Goal: Transaction & Acquisition: Purchase product/service

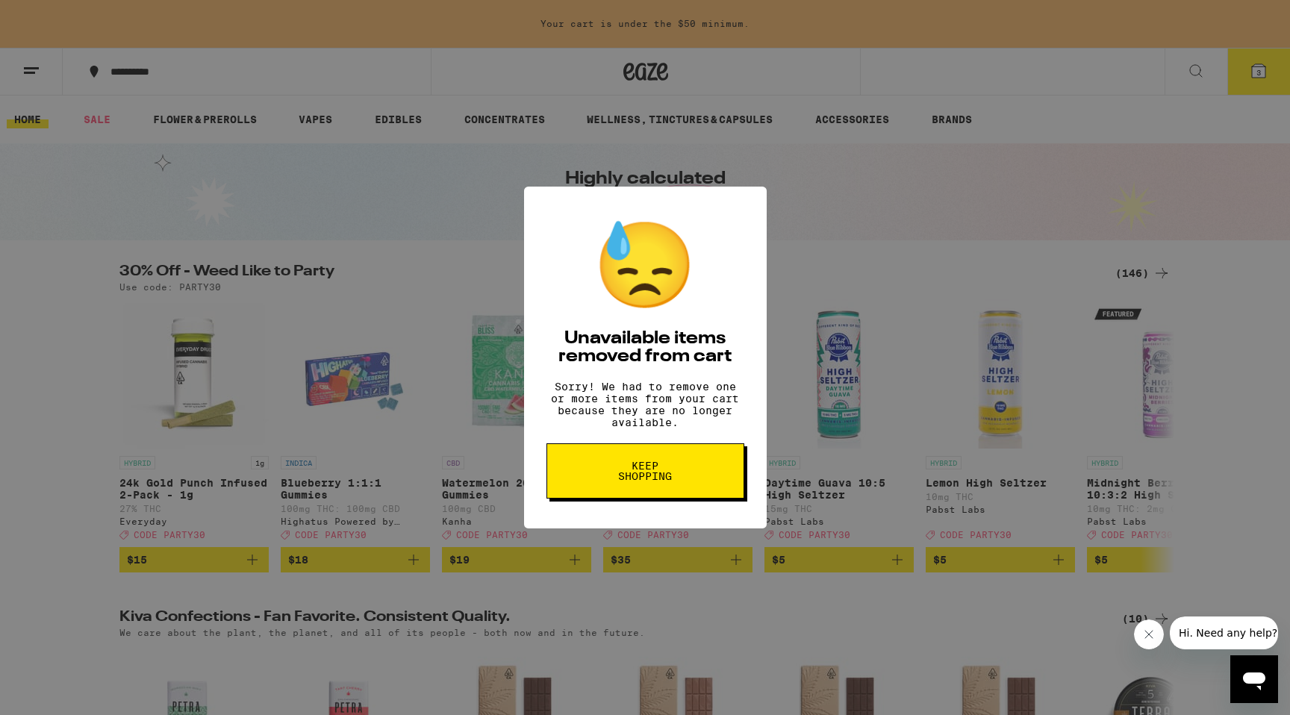
click at [654, 482] on span "Keep Shopping" at bounding box center [645, 471] width 77 height 21
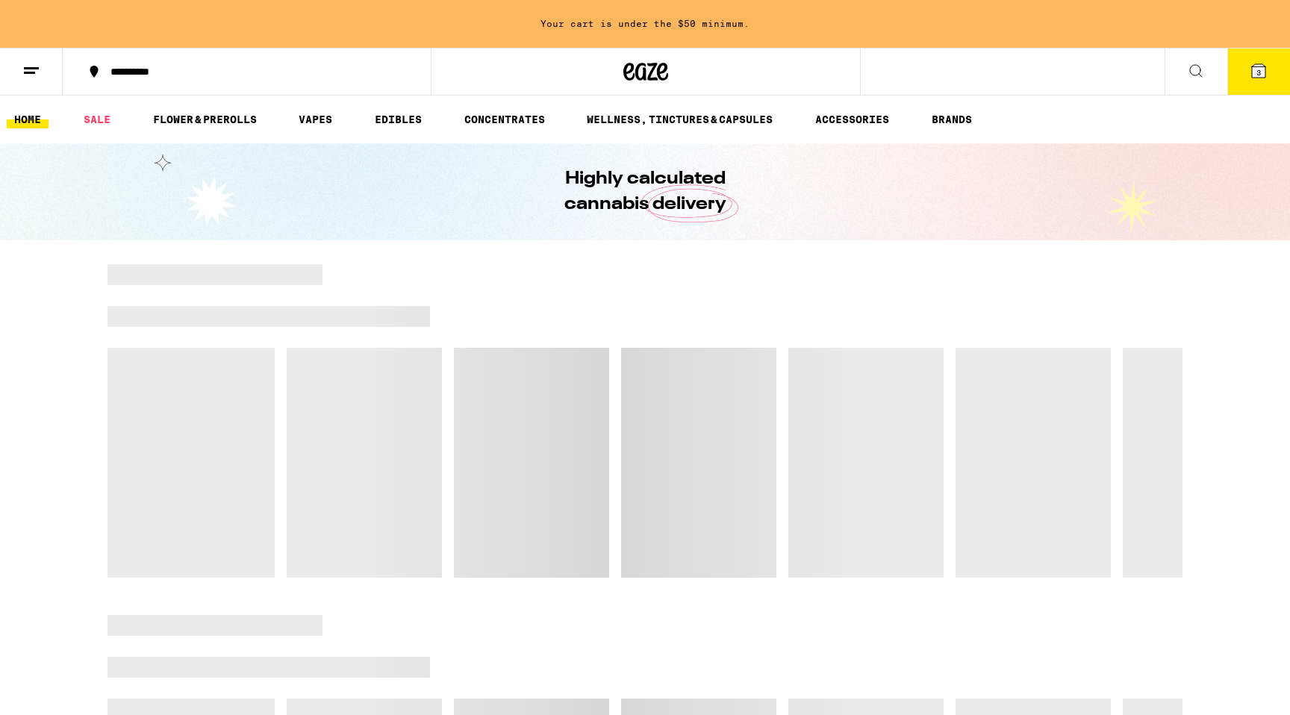
click at [1258, 74] on span "3" at bounding box center [1259, 72] width 4 height 9
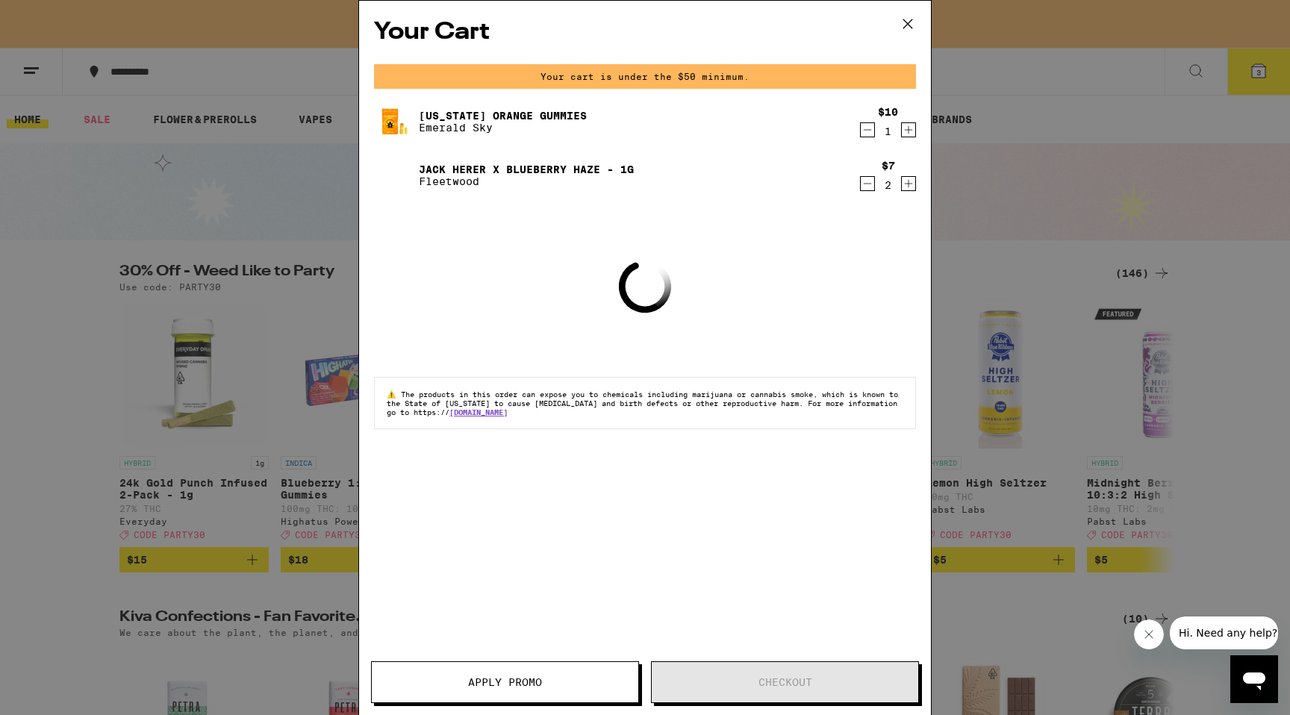
click at [868, 183] on icon "Decrement" at bounding box center [867, 184] width 13 height 18
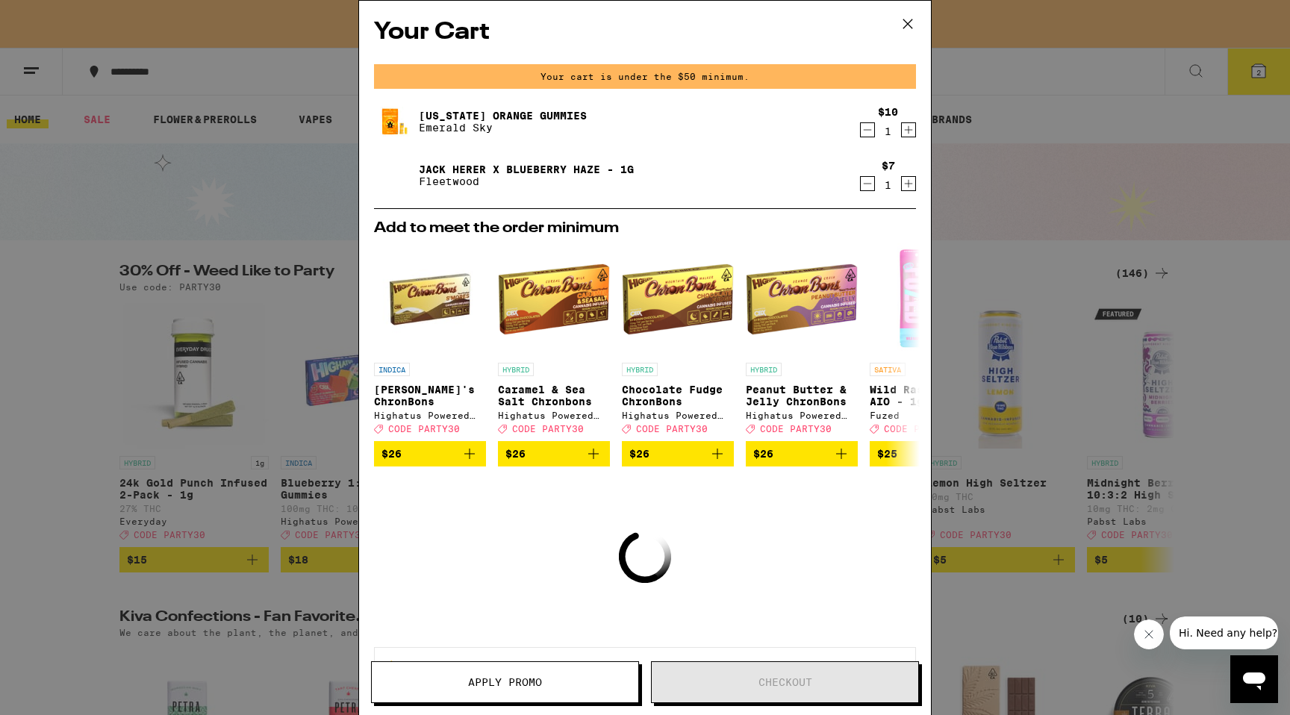
click at [868, 134] on icon "Decrement" at bounding box center [867, 130] width 13 height 18
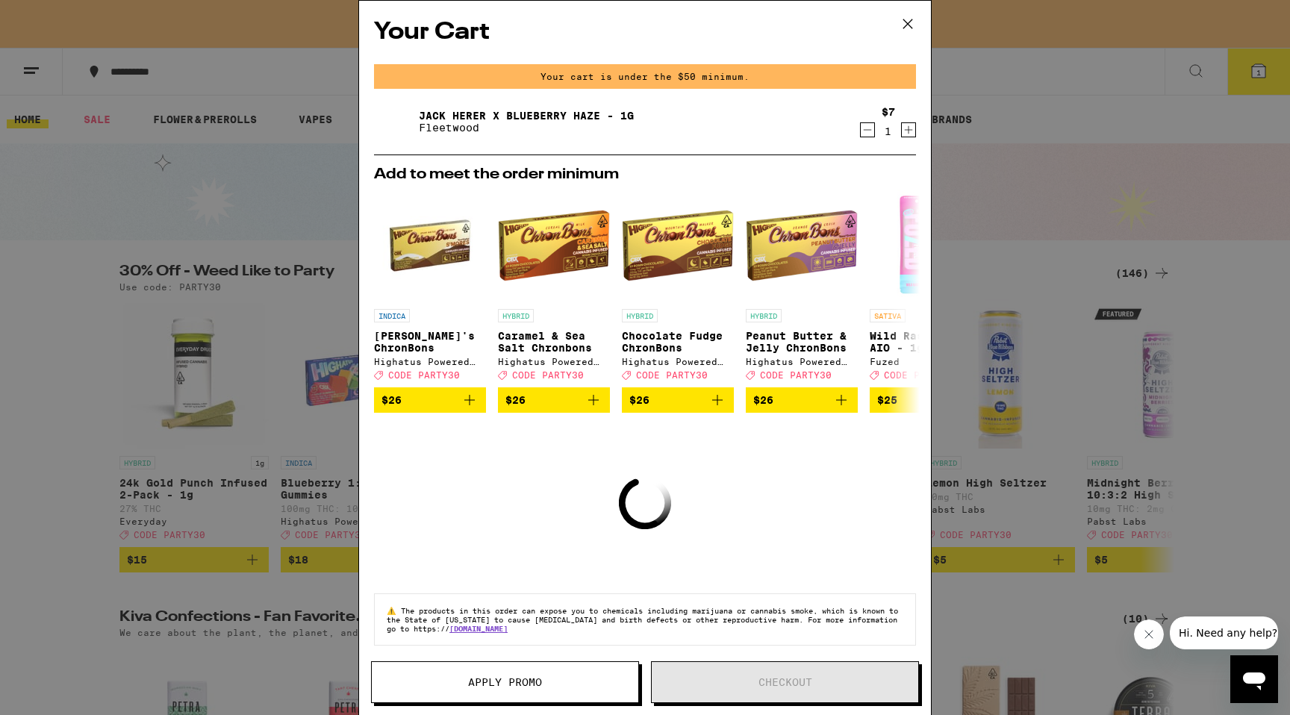
click at [867, 127] on icon "Decrement" at bounding box center [867, 130] width 13 height 18
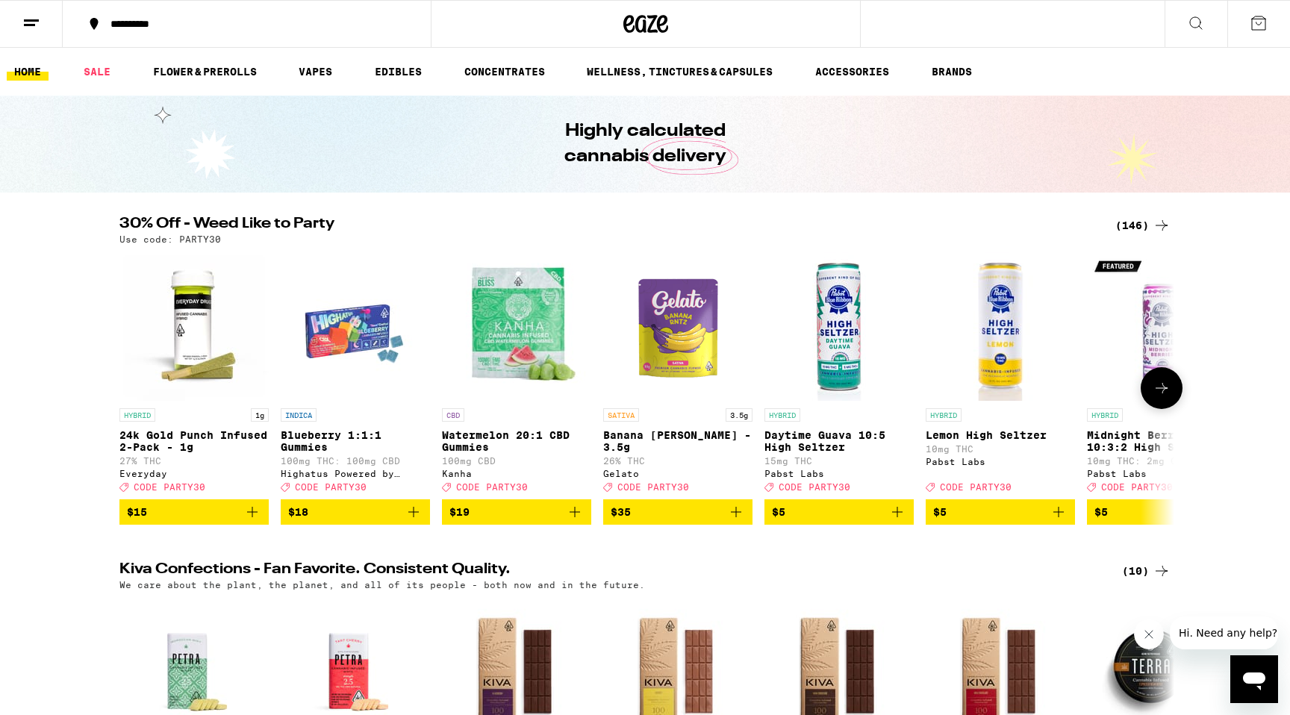
click at [1162, 397] on icon at bounding box center [1162, 388] width 18 height 18
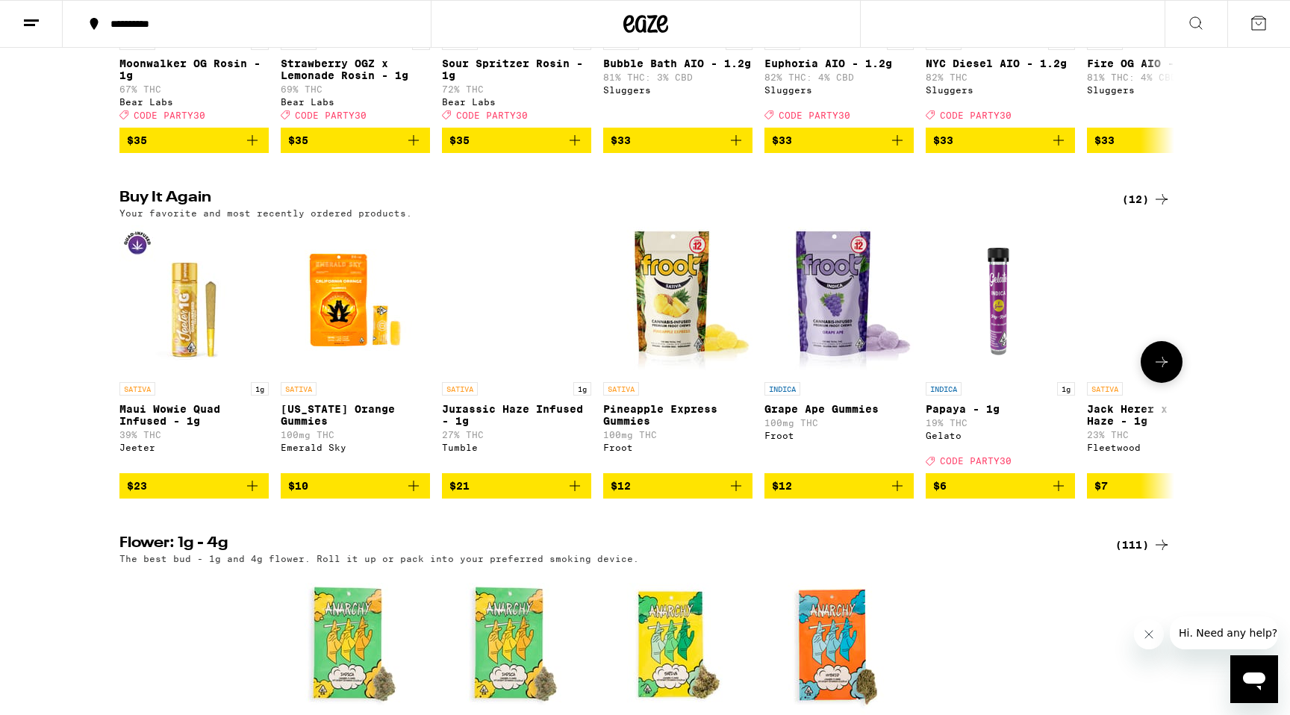
scroll to position [1406, 0]
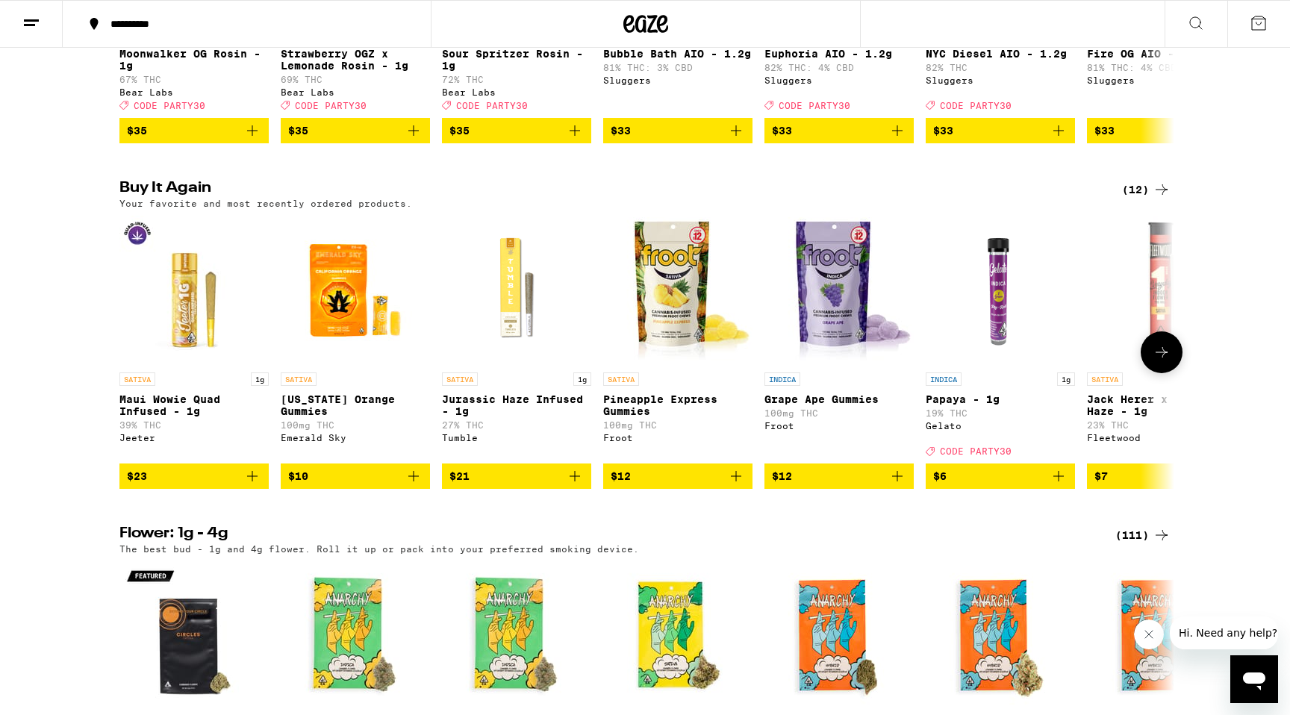
click at [1159, 361] on icon at bounding box center [1162, 352] width 18 height 18
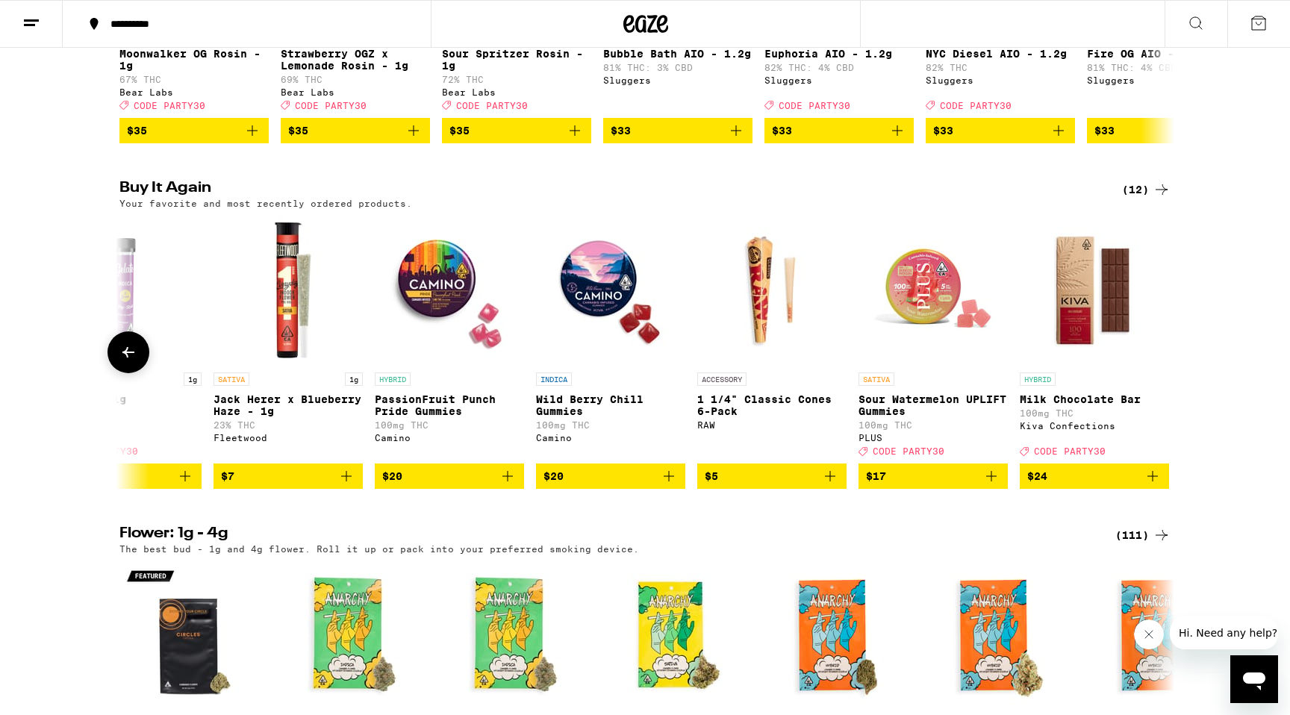
scroll to position [0, 884]
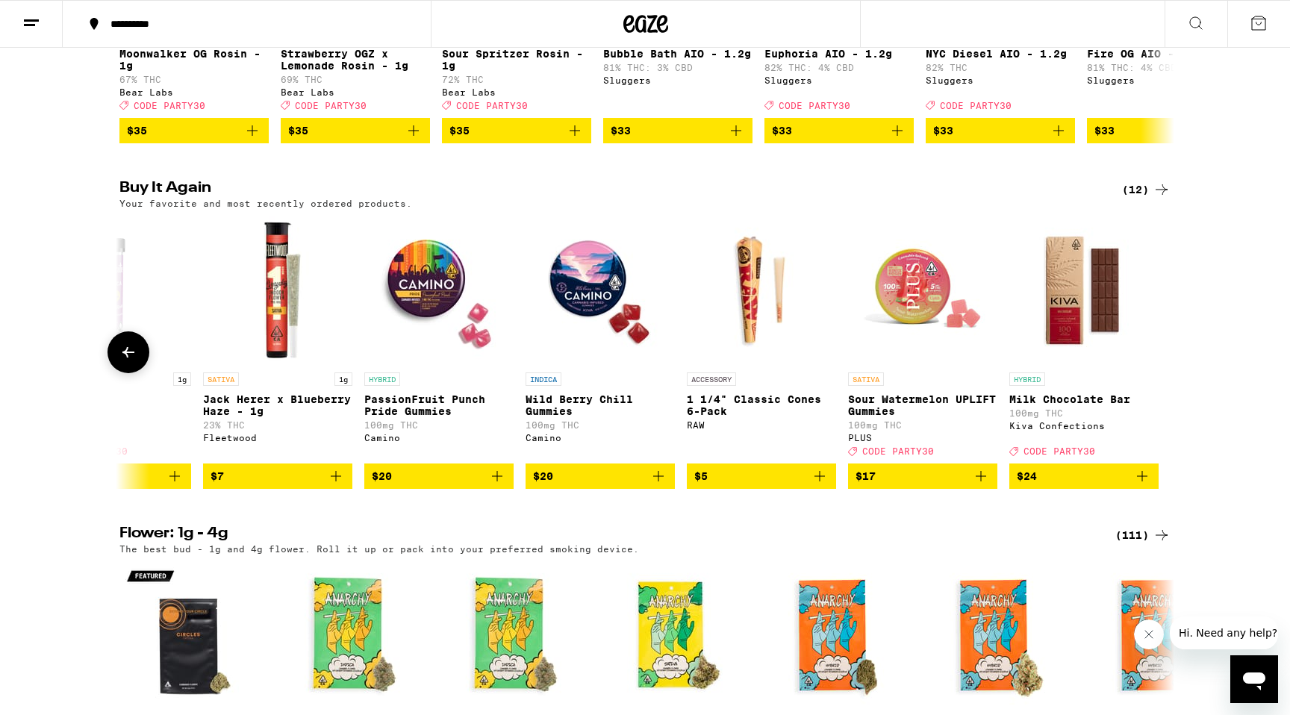
click at [1159, 373] on div at bounding box center [1162, 352] width 42 height 42
click at [132, 361] on icon at bounding box center [128, 352] width 18 height 18
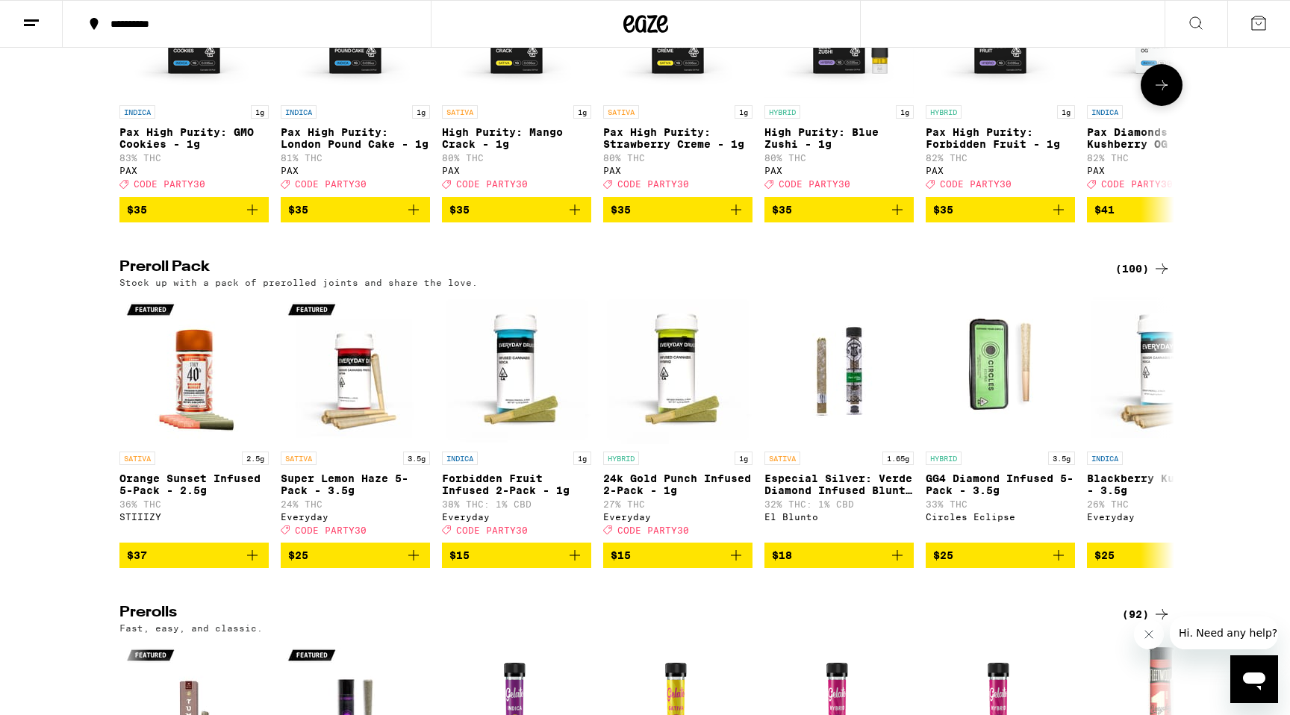
scroll to position [3685, 0]
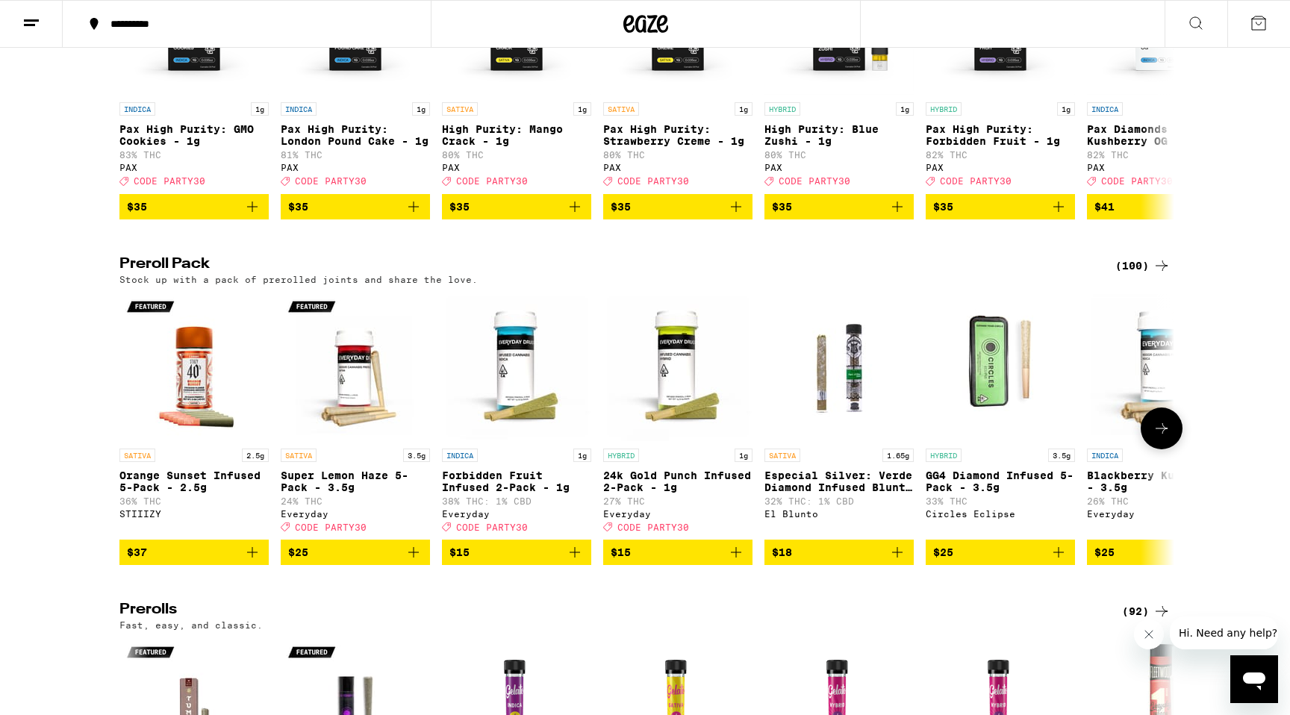
click at [891, 561] on icon "Add to bag" at bounding box center [897, 553] width 18 height 18
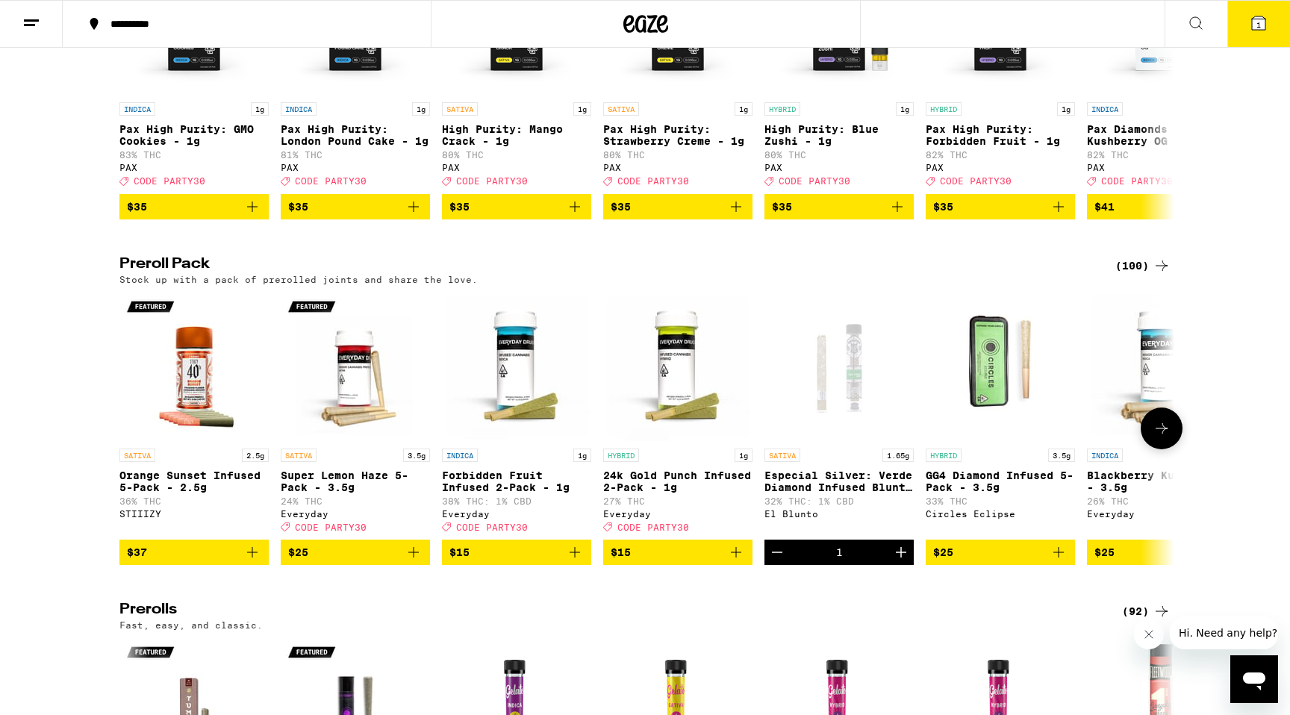
scroll to position [3732, 0]
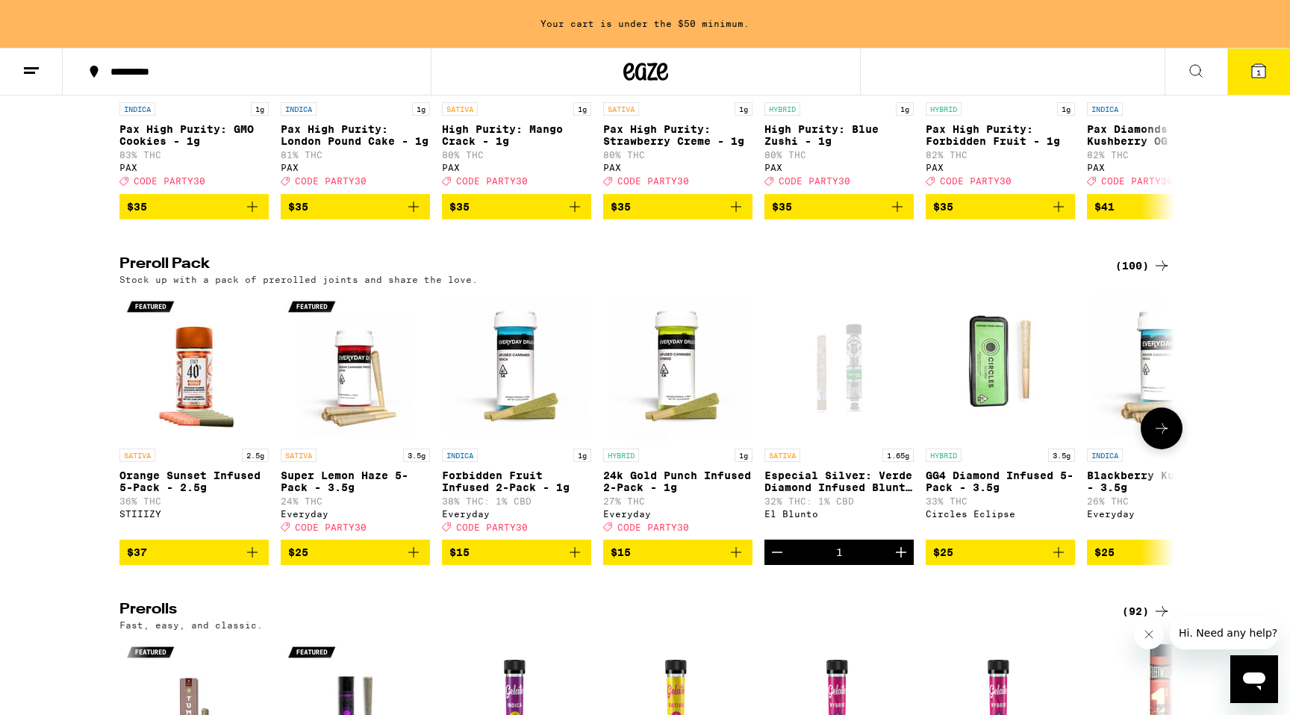
click at [891, 565] on button "Increment" at bounding box center [900, 552] width 25 height 25
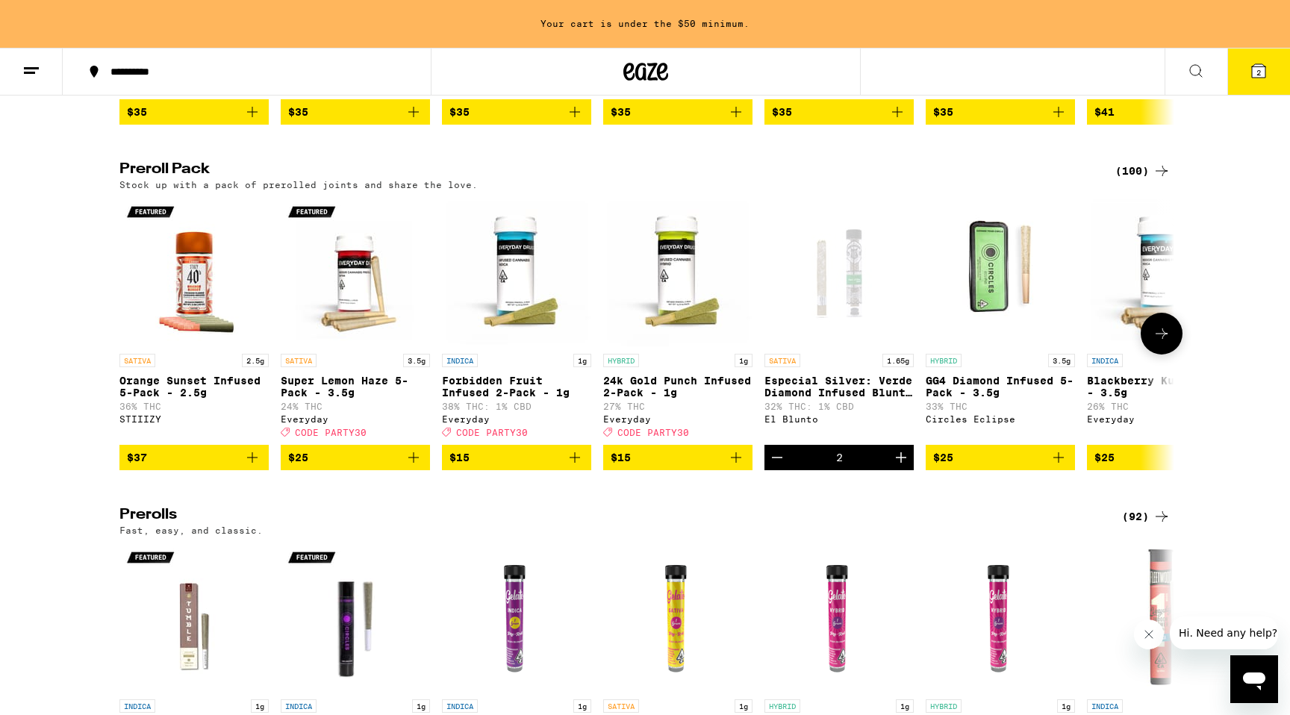
scroll to position [3807, 0]
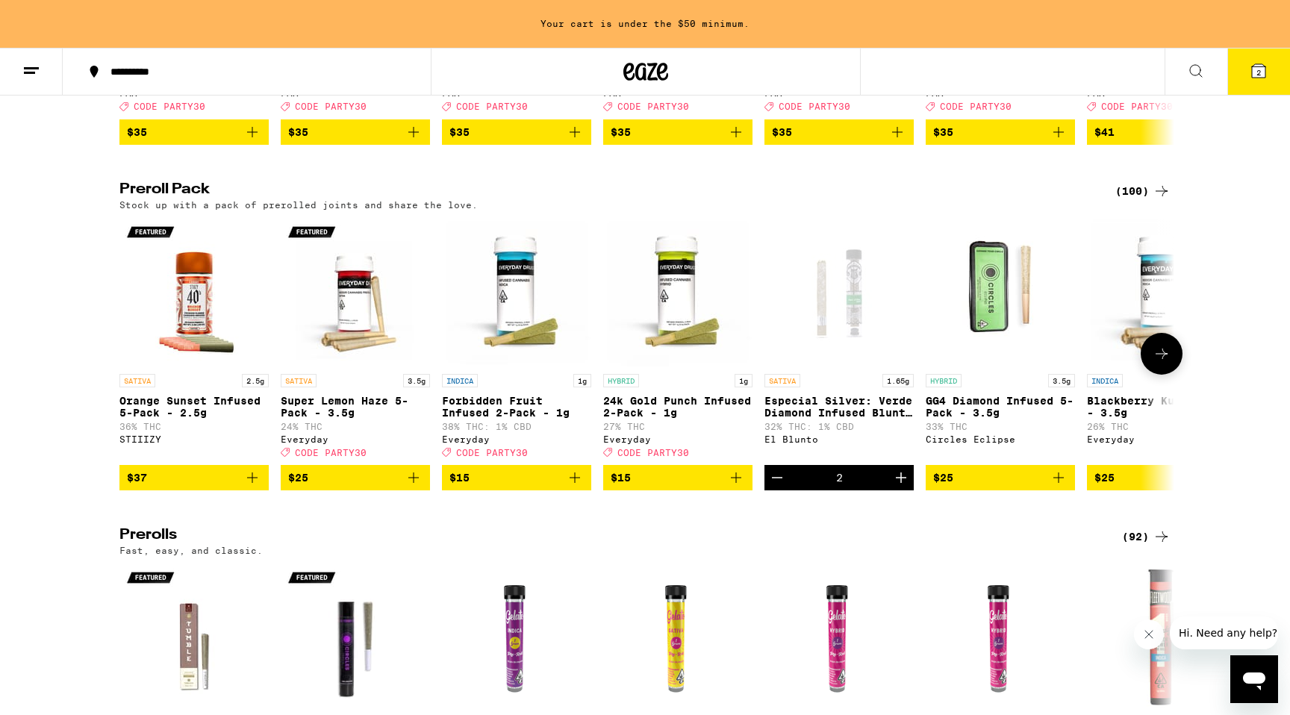
click at [1168, 375] on button at bounding box center [1162, 354] width 42 height 42
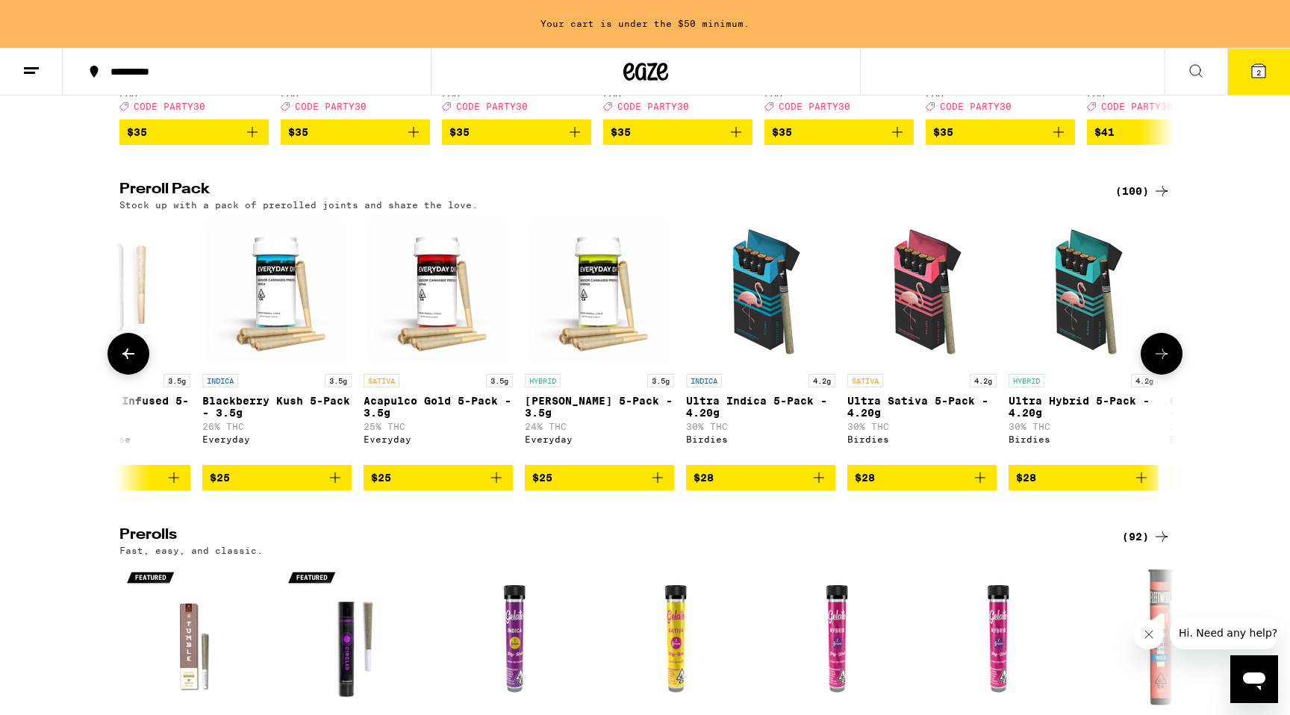
scroll to position [0, 888]
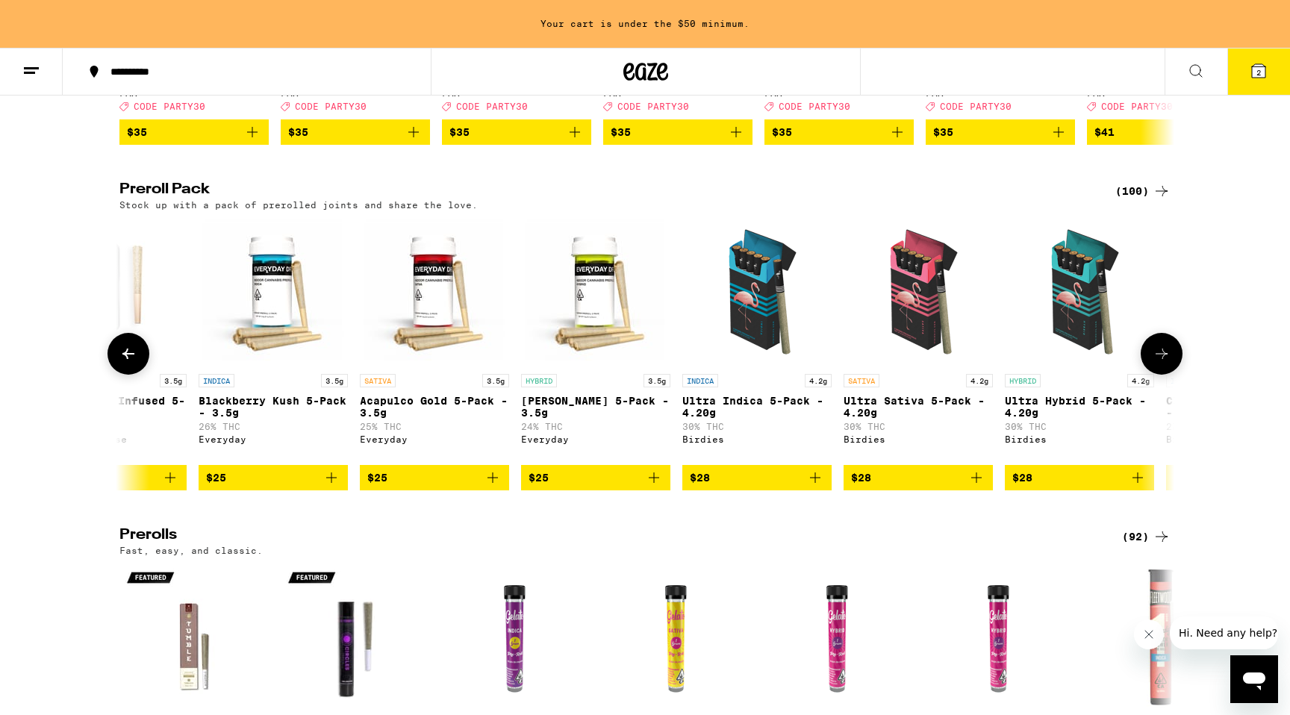
click at [335, 487] on icon "Add to bag" at bounding box center [332, 478] width 18 height 18
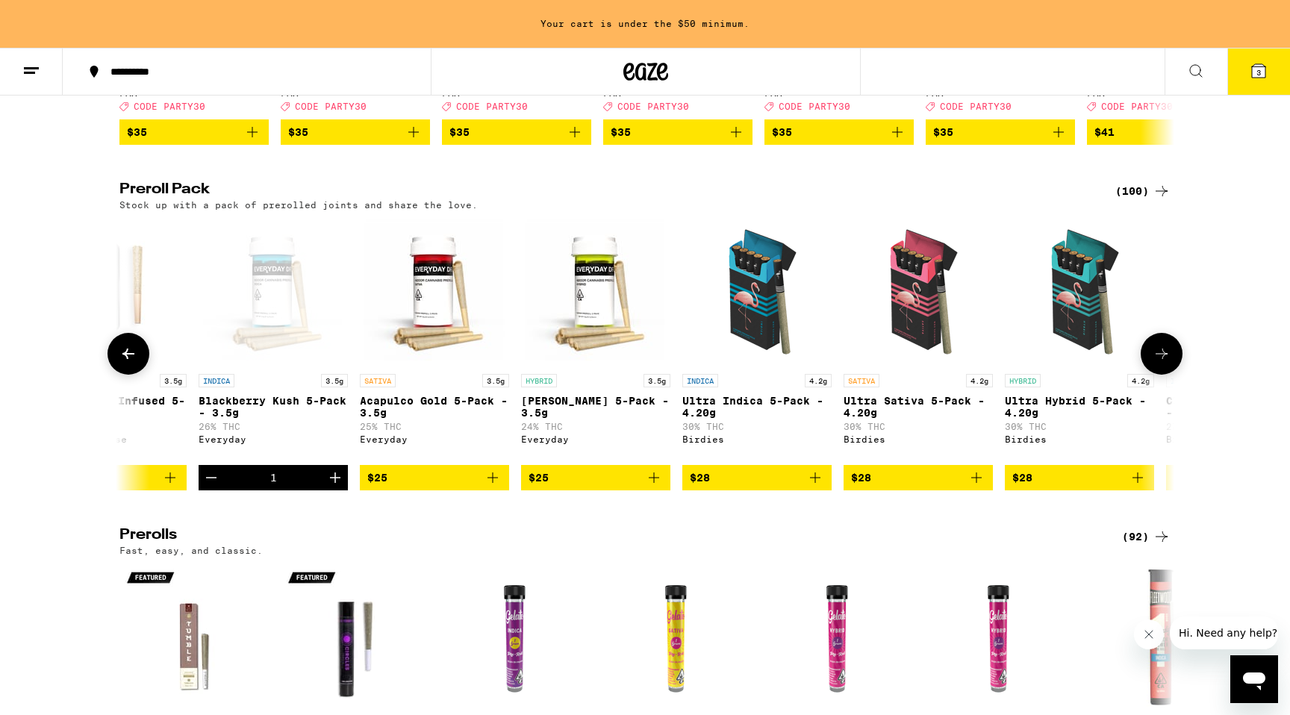
scroll to position [3759, 0]
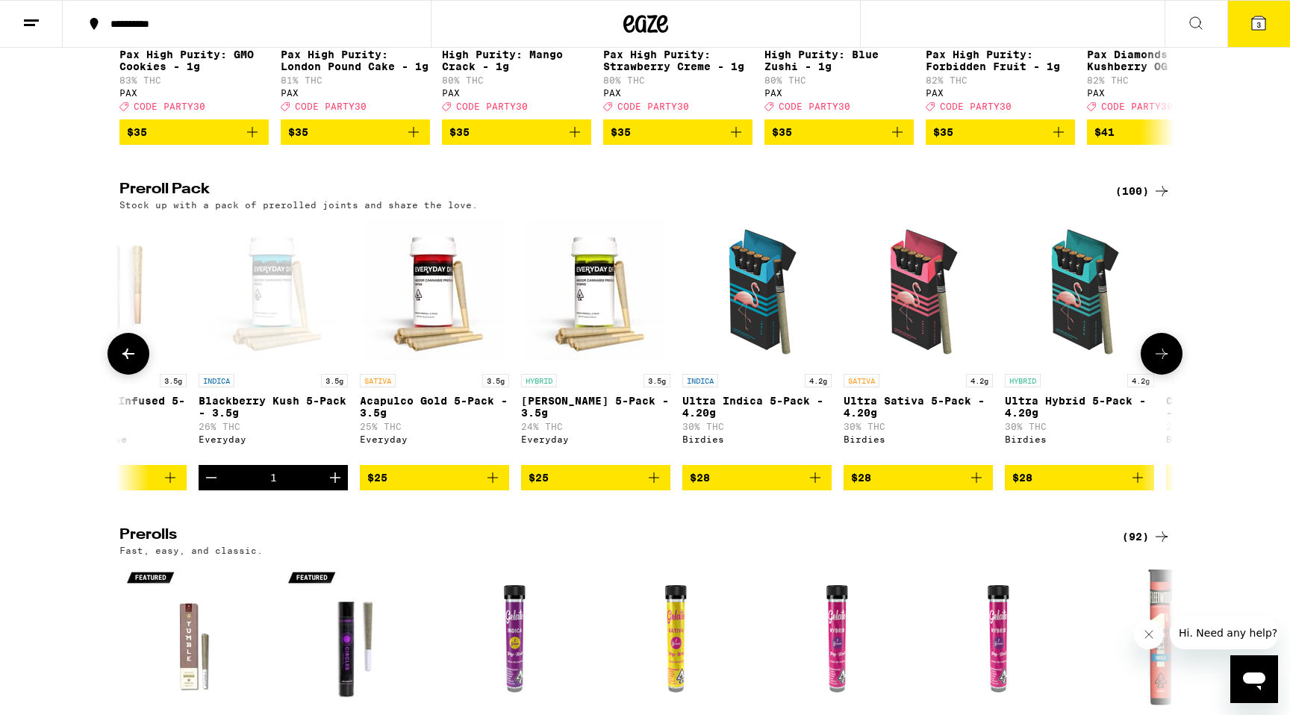
click at [209, 487] on icon "Decrement" at bounding box center [211, 478] width 18 height 18
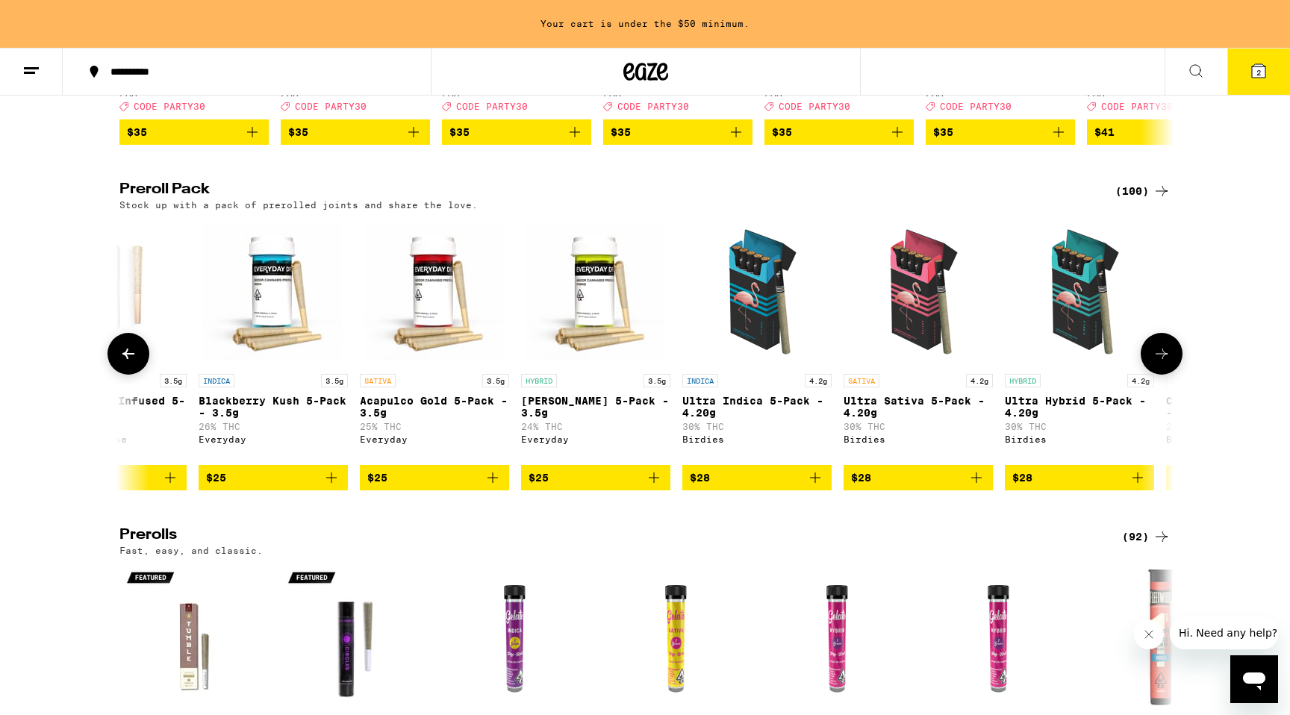
click at [135, 363] on icon at bounding box center [128, 354] width 18 height 18
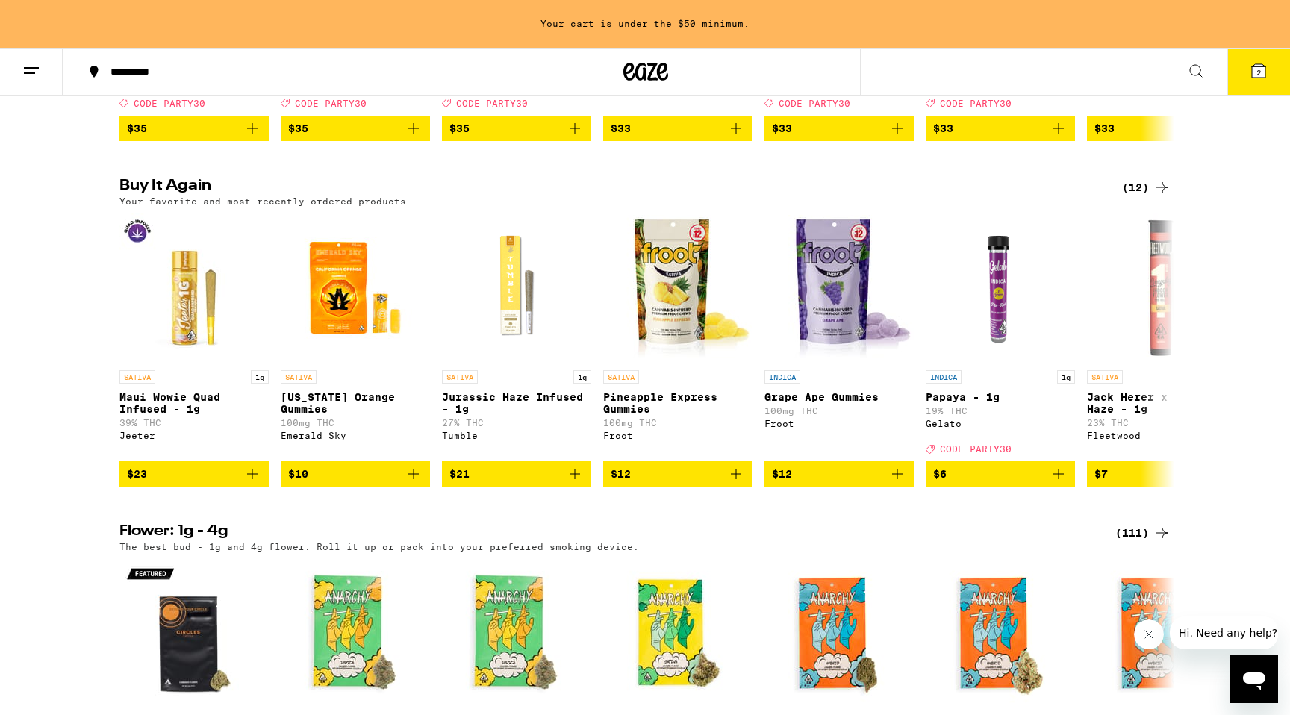
scroll to position [1455, 0]
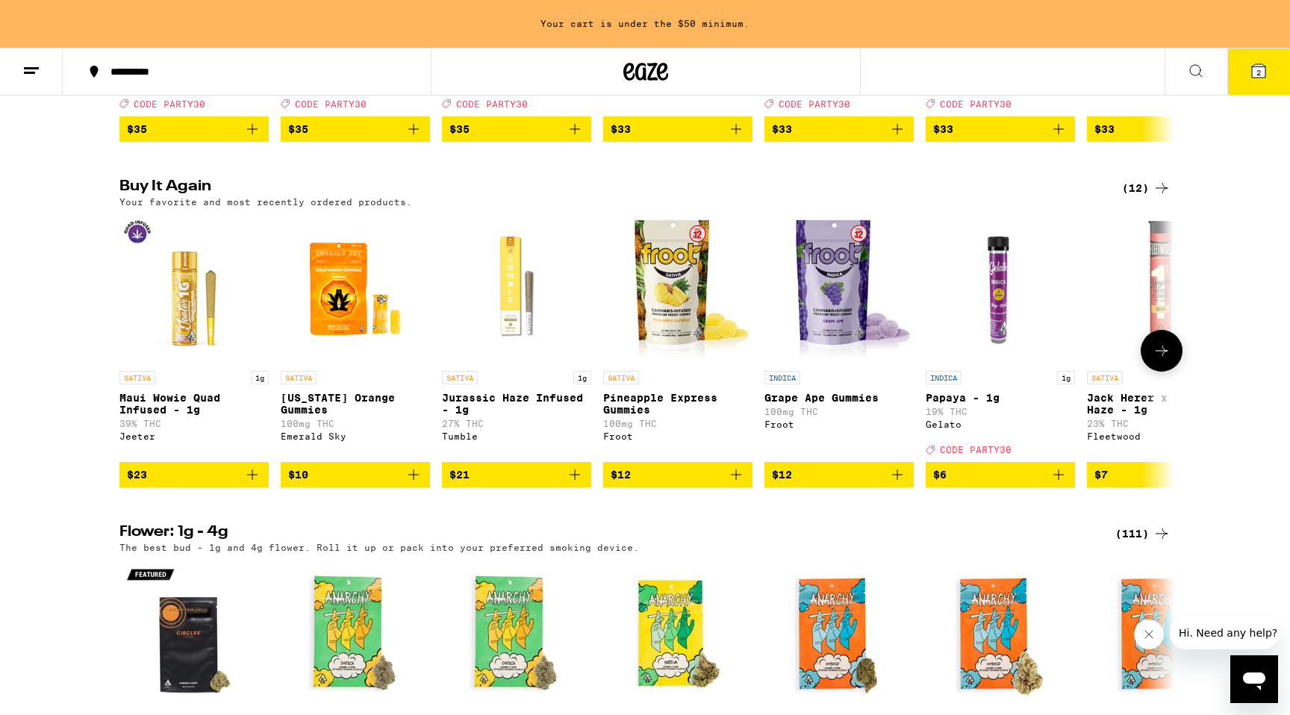
click at [1164, 360] on icon at bounding box center [1162, 351] width 18 height 18
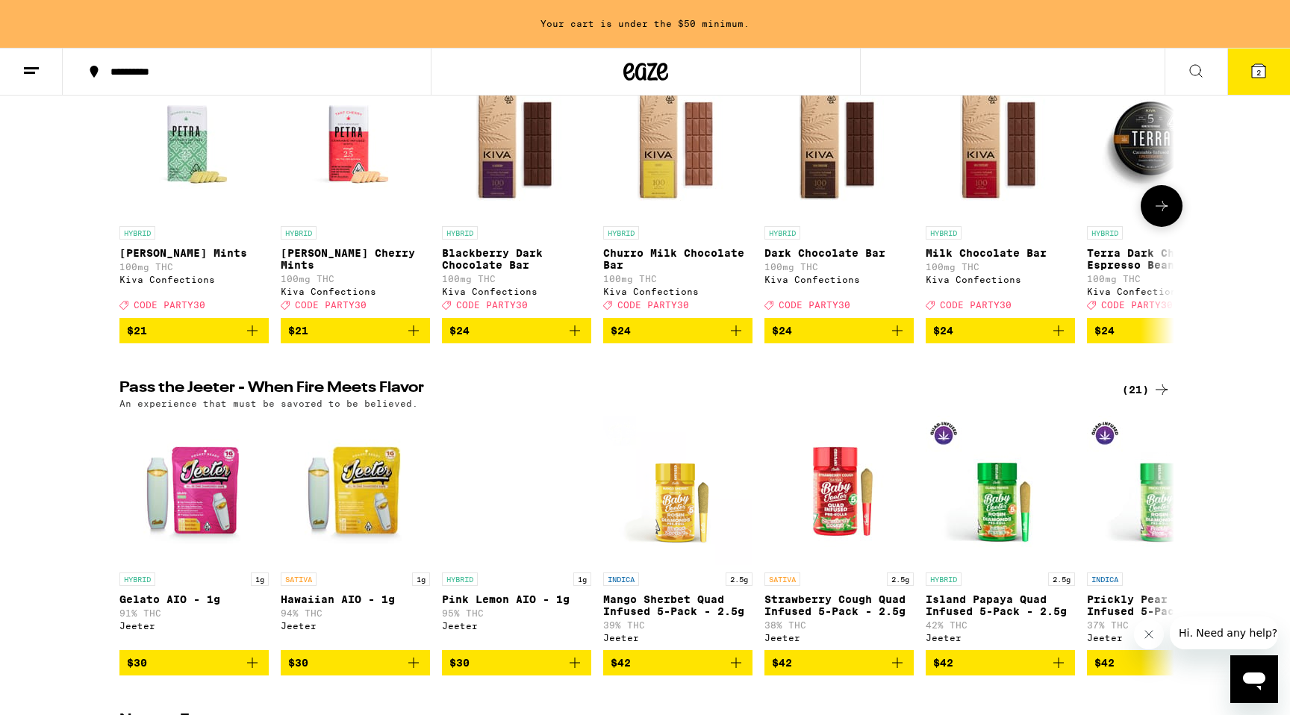
scroll to position [587, 0]
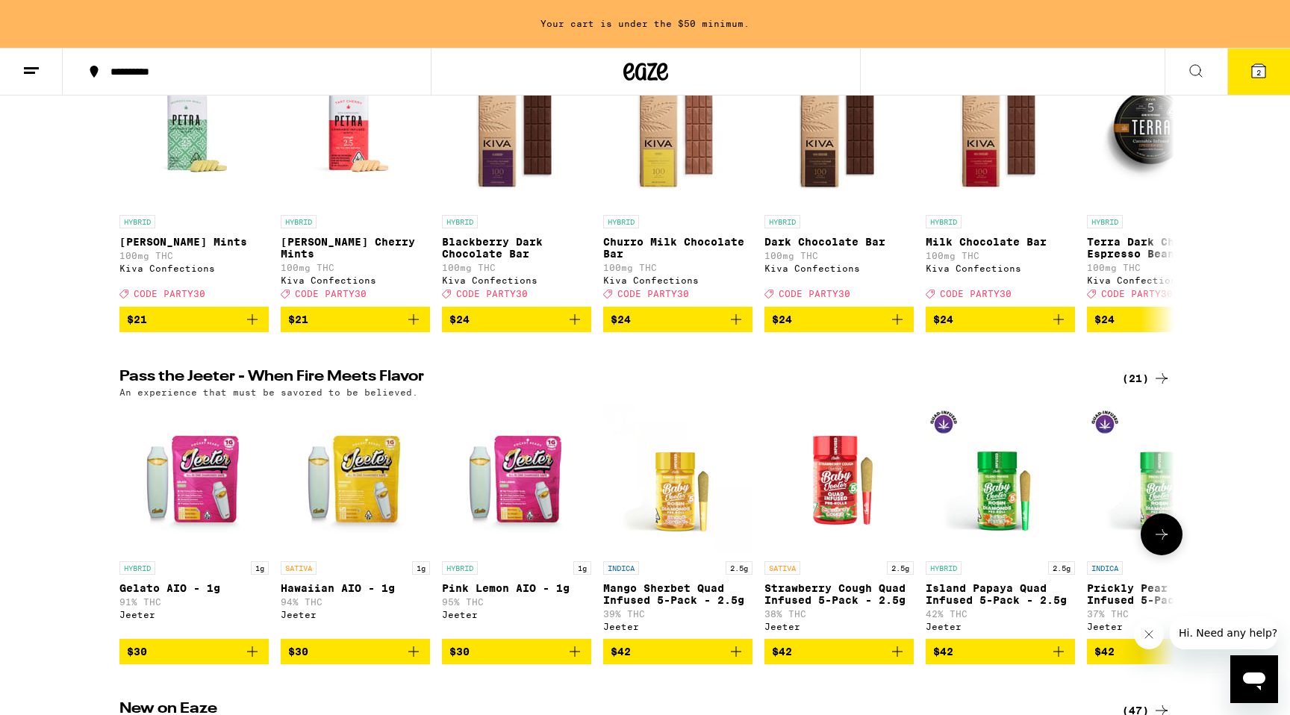
click at [1162, 544] on icon at bounding box center [1162, 535] width 18 height 18
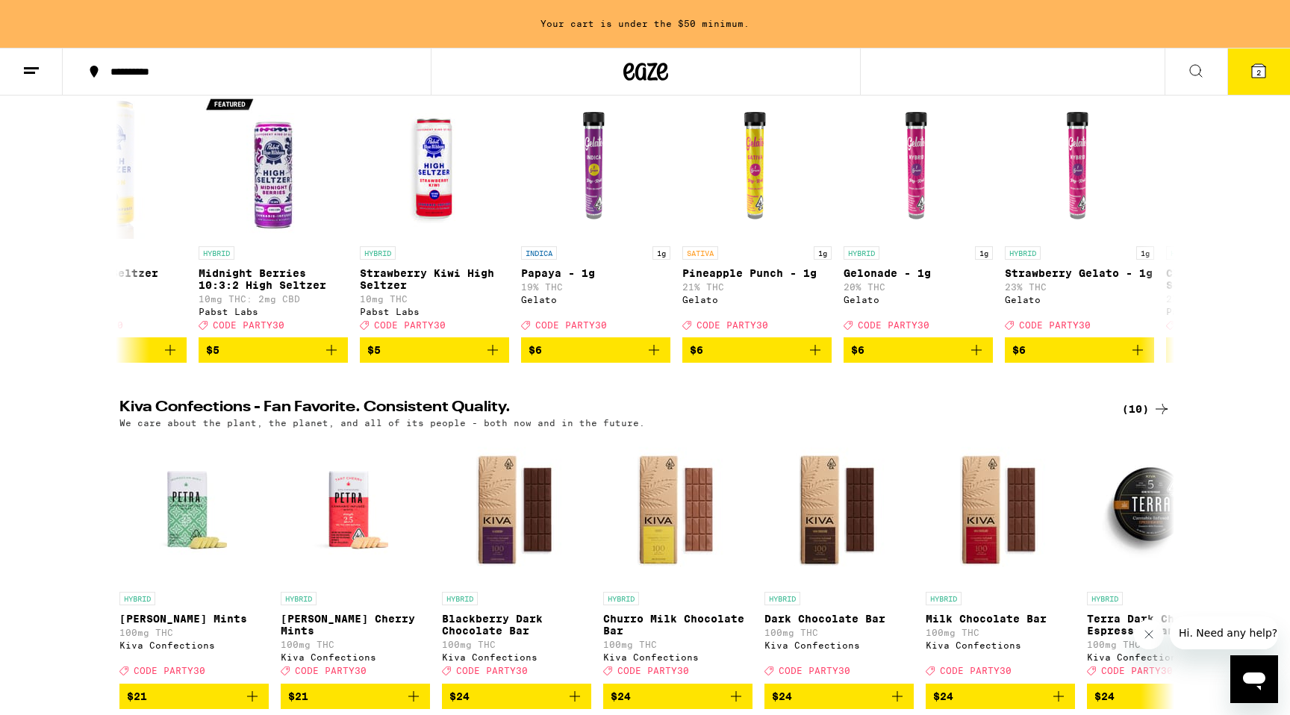
scroll to position [0, 0]
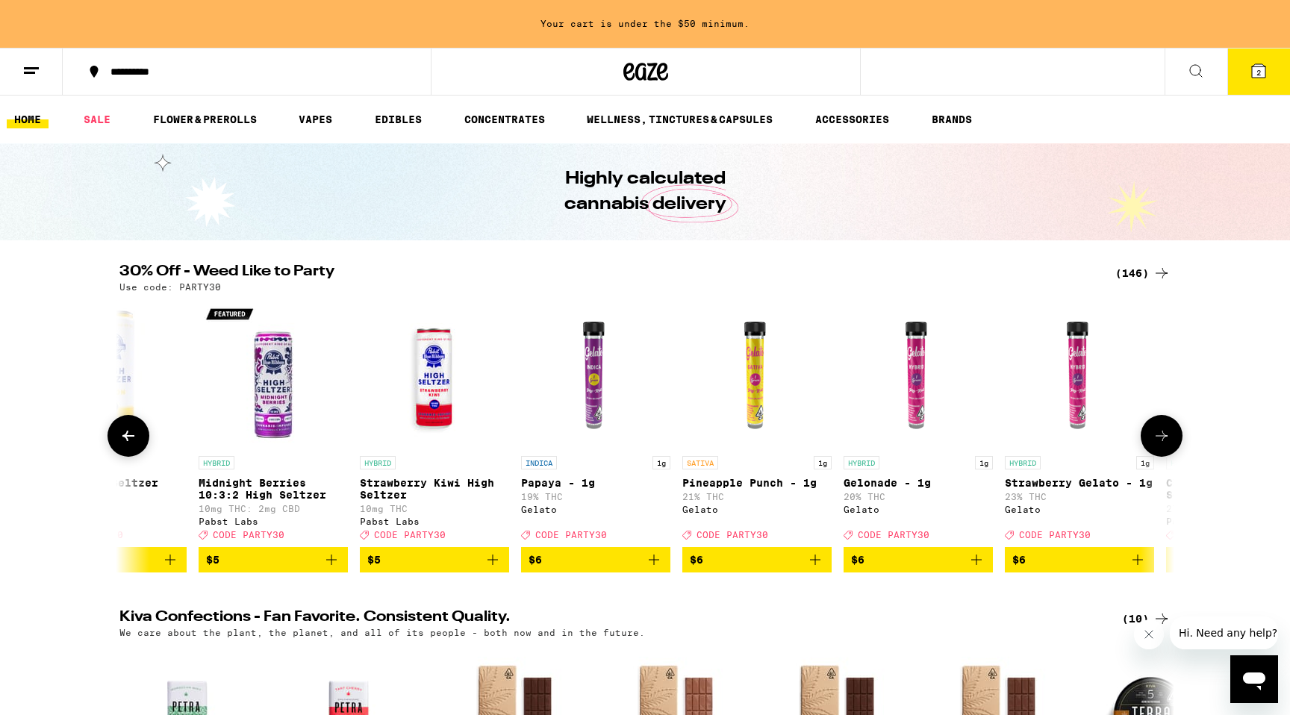
click at [1160, 445] on icon at bounding box center [1162, 436] width 18 height 18
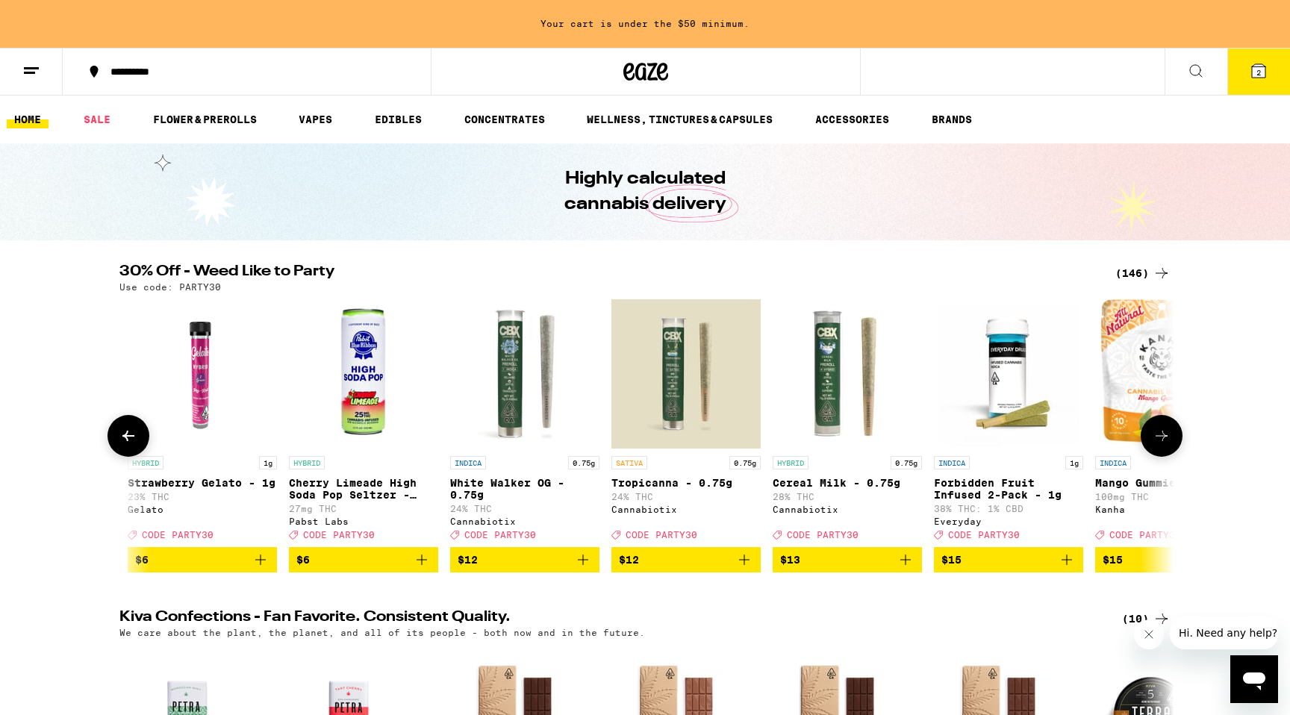
scroll to position [0, 1777]
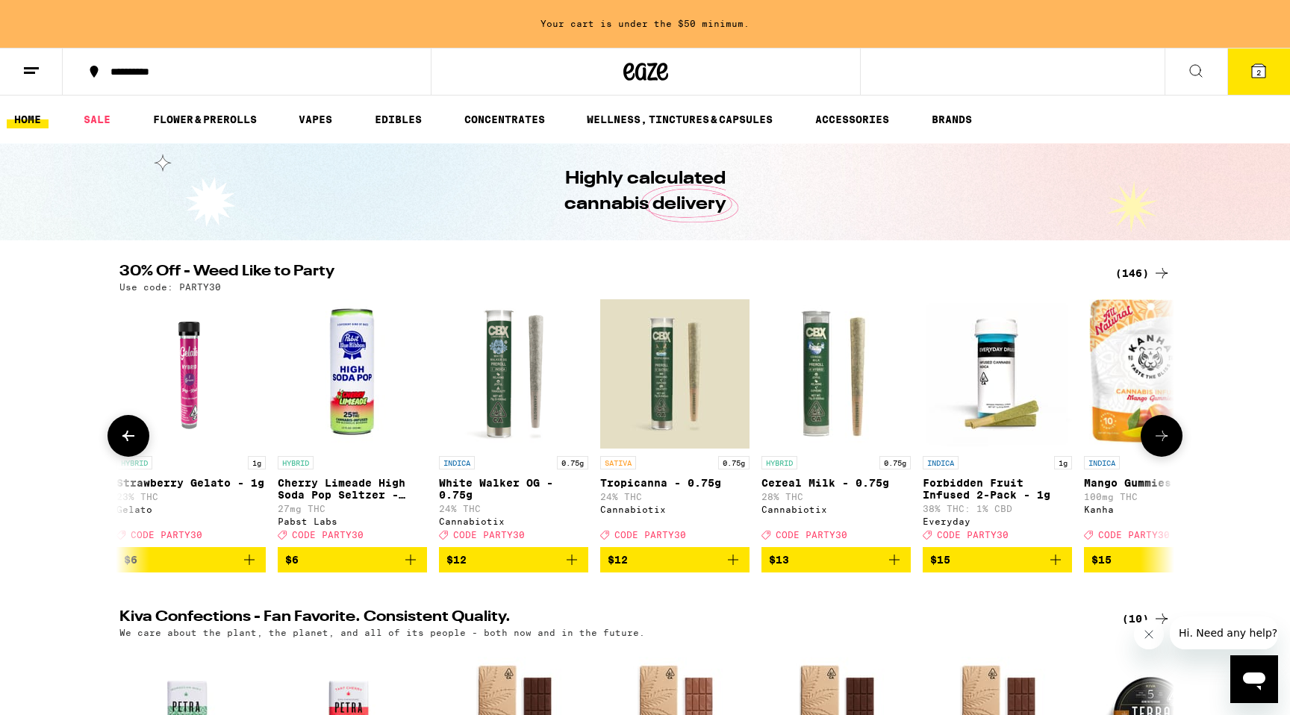
click at [1160, 445] on icon at bounding box center [1162, 436] width 18 height 18
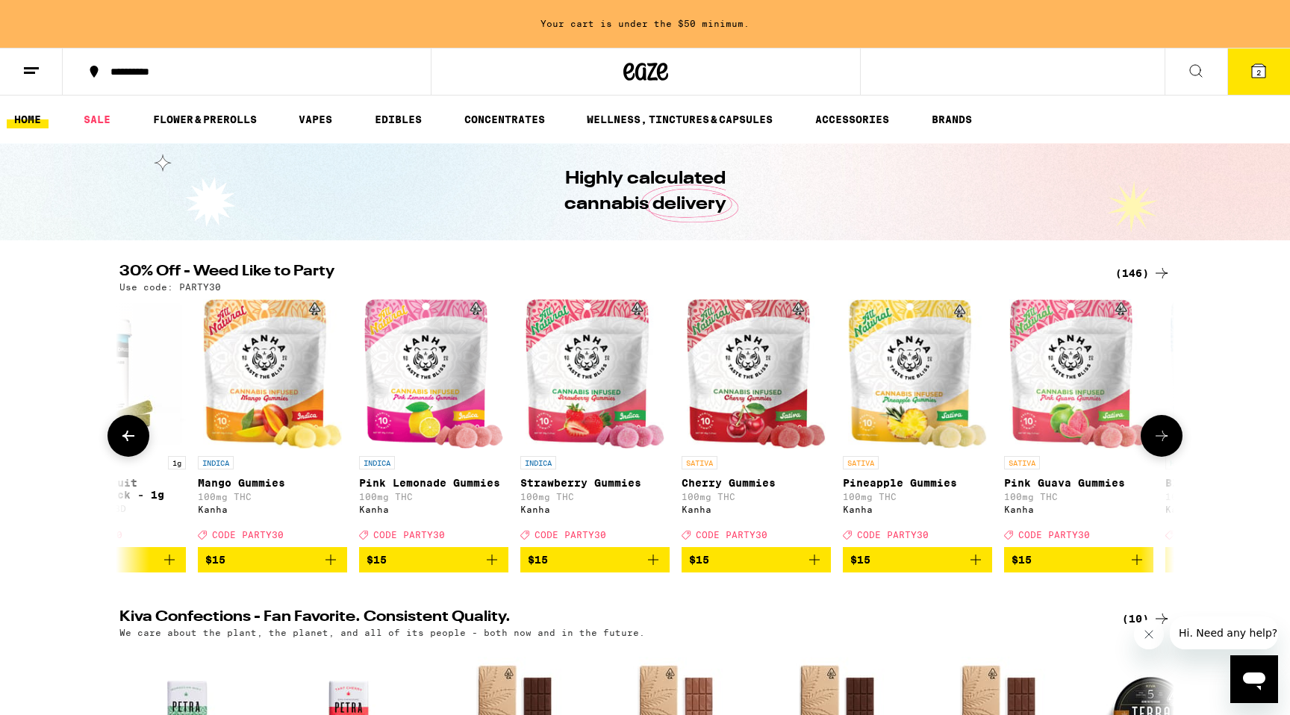
scroll to position [0, 2665]
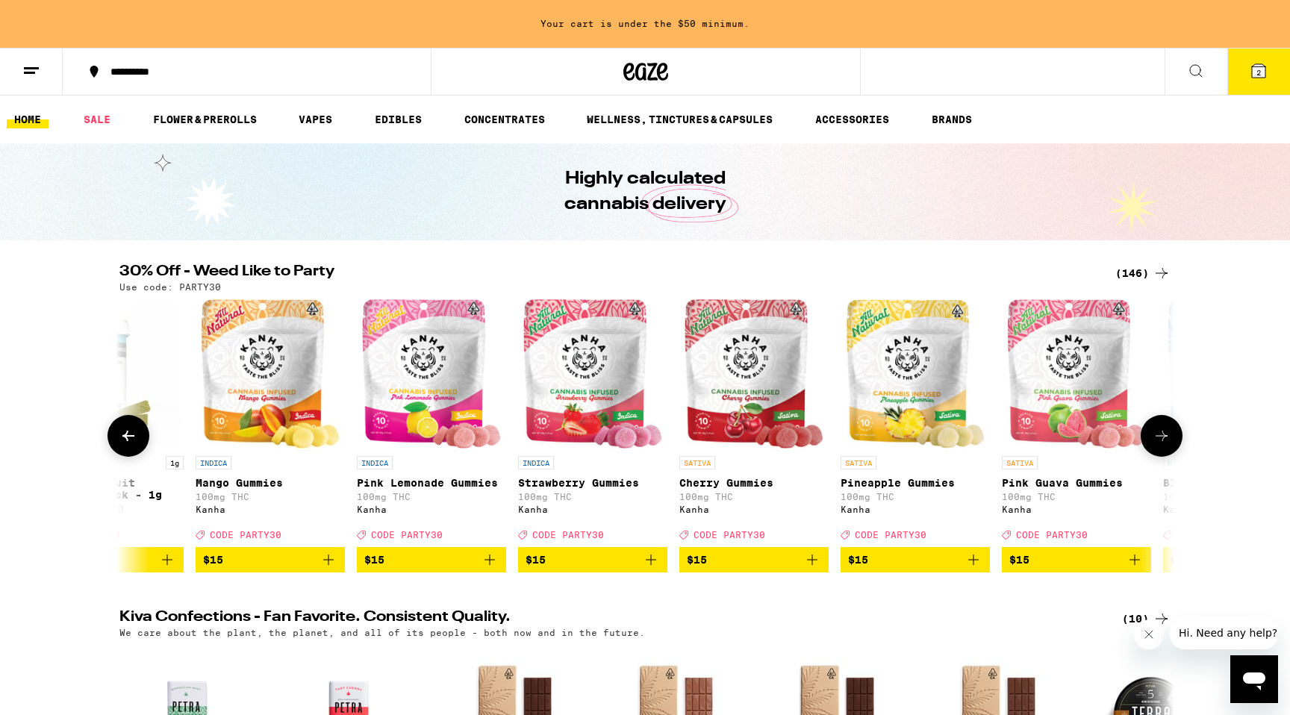
click at [968, 569] on icon "Add to bag" at bounding box center [974, 560] width 18 height 18
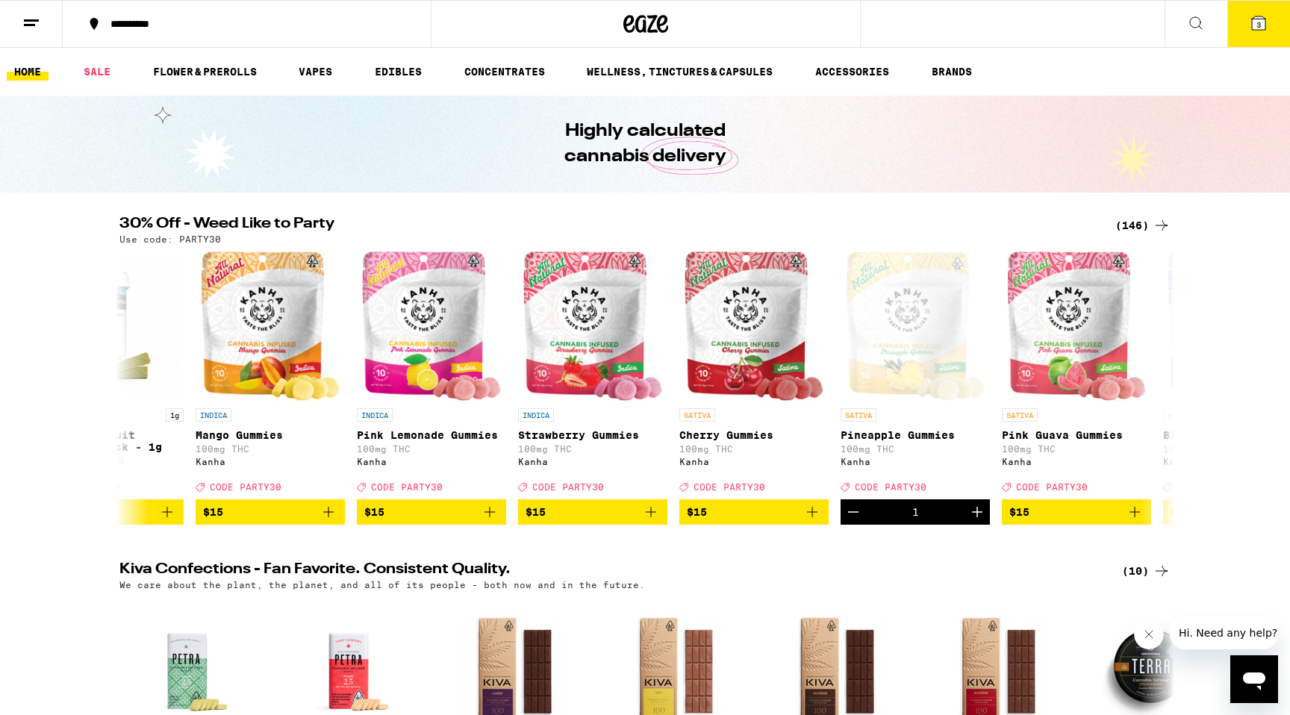
click at [1133, 225] on div "(146)" at bounding box center [1142, 226] width 55 height 18
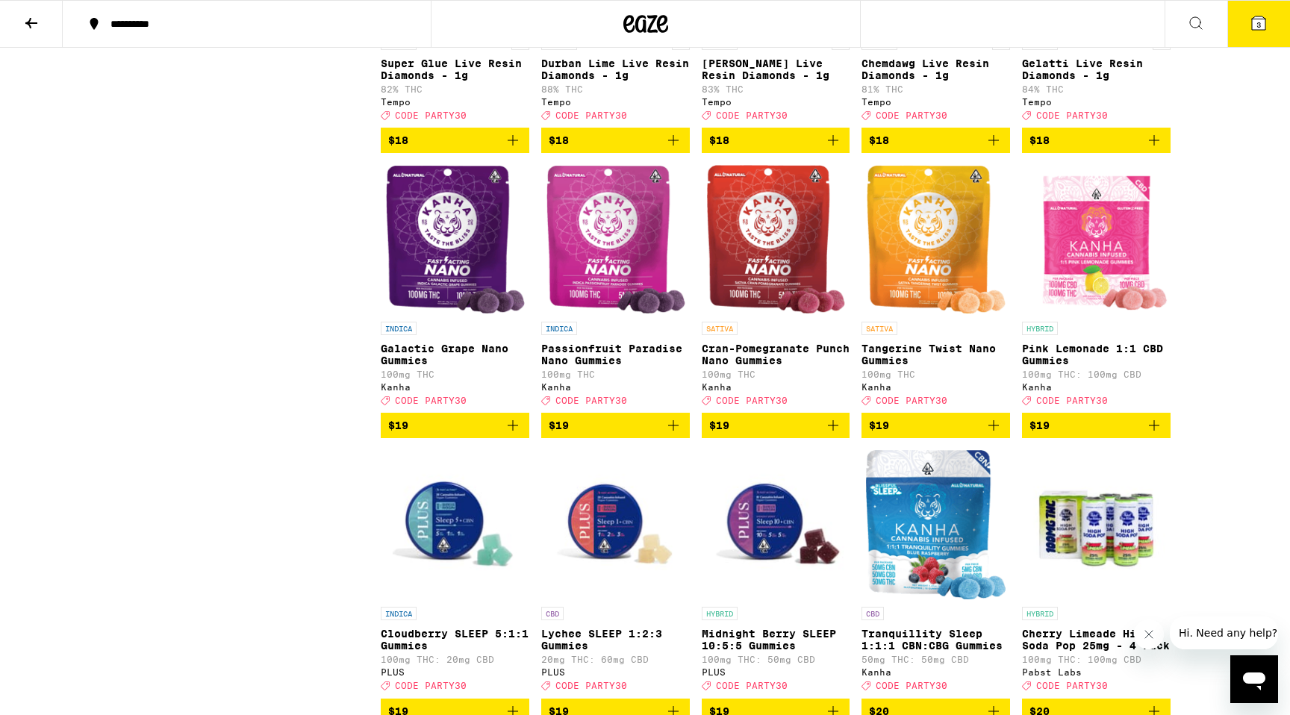
scroll to position [2341, 0]
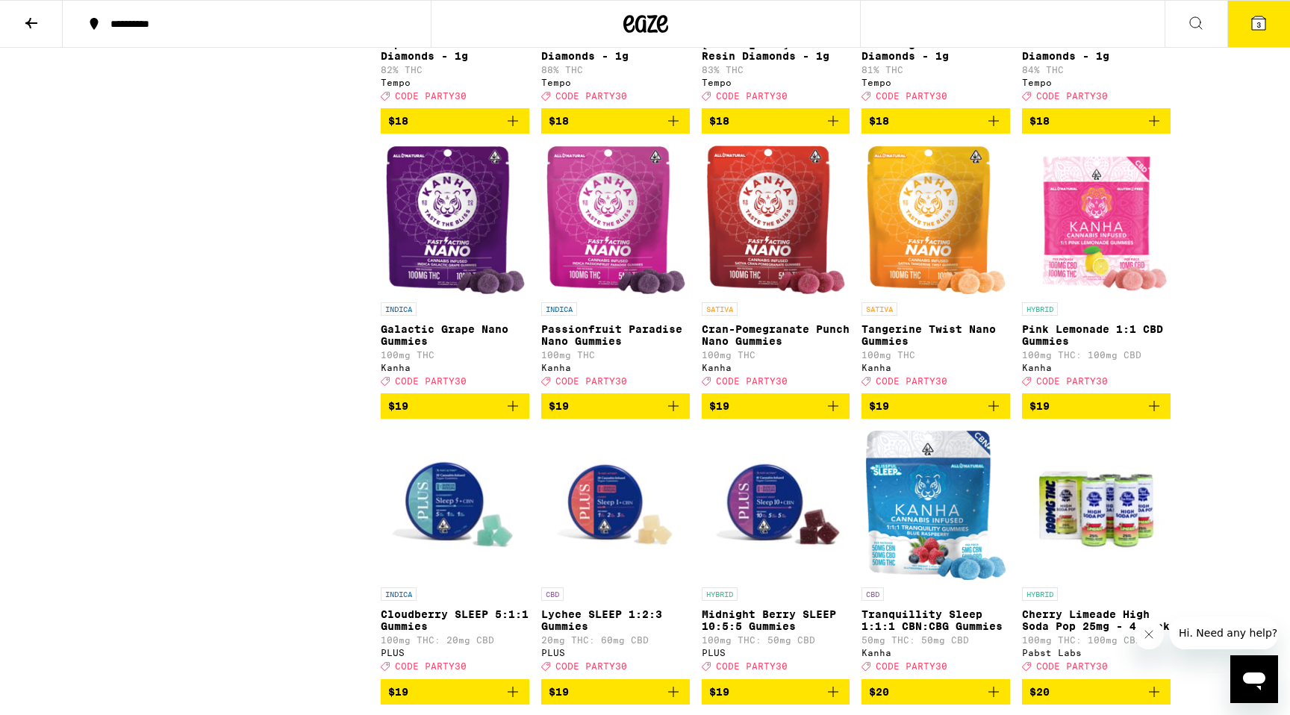
click at [508, 411] on icon "Add to bag" at bounding box center [513, 406] width 10 height 10
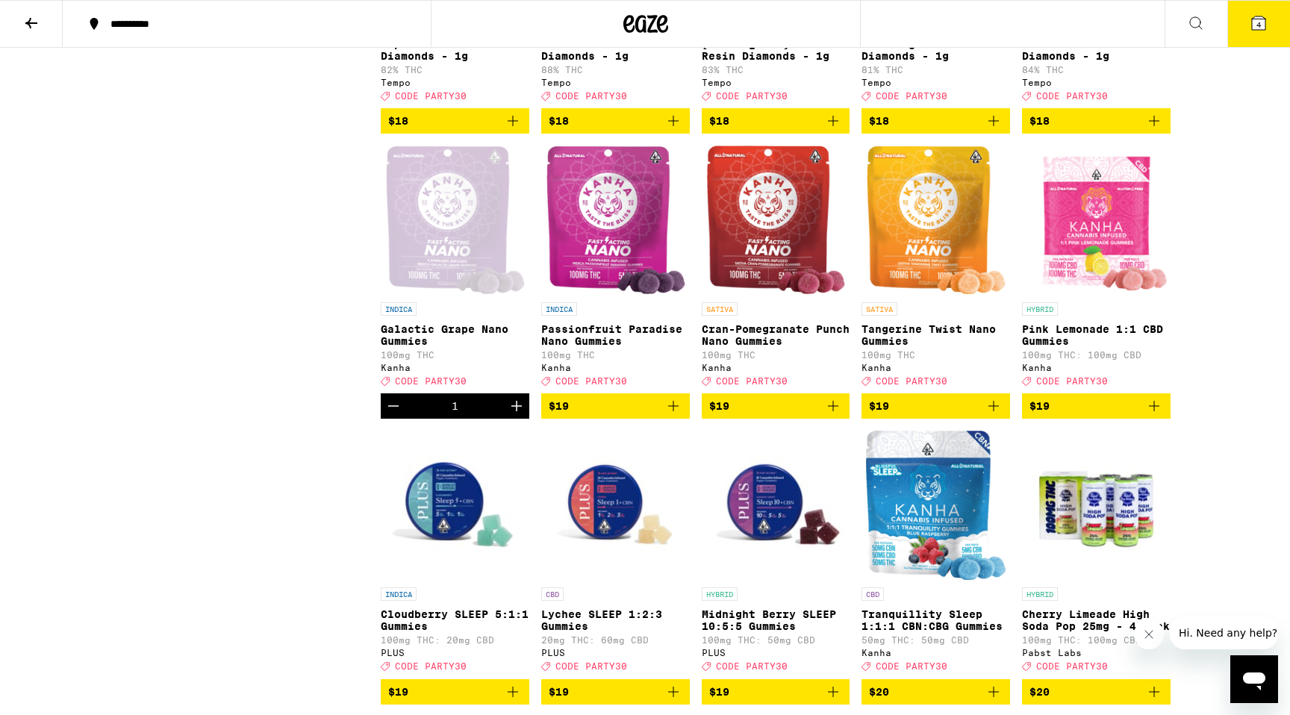
click at [992, 415] on icon "Add to bag" at bounding box center [994, 406] width 18 height 18
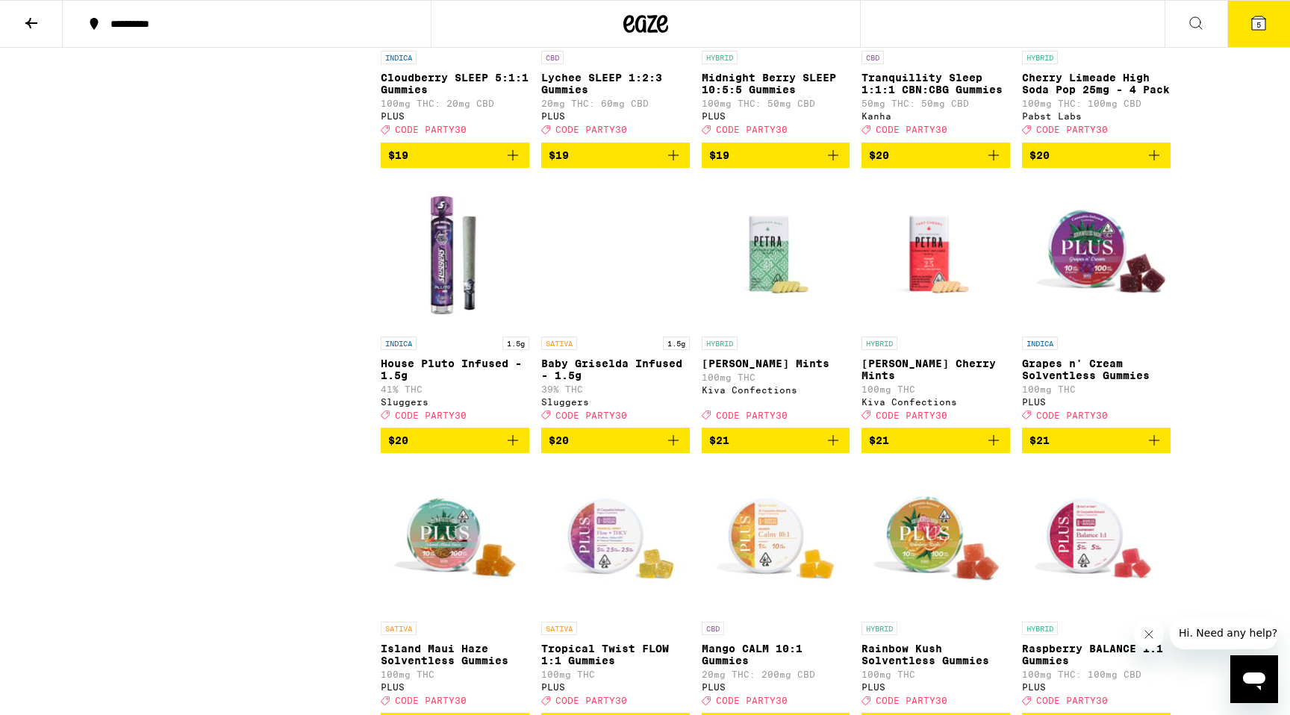
scroll to position [2879, 0]
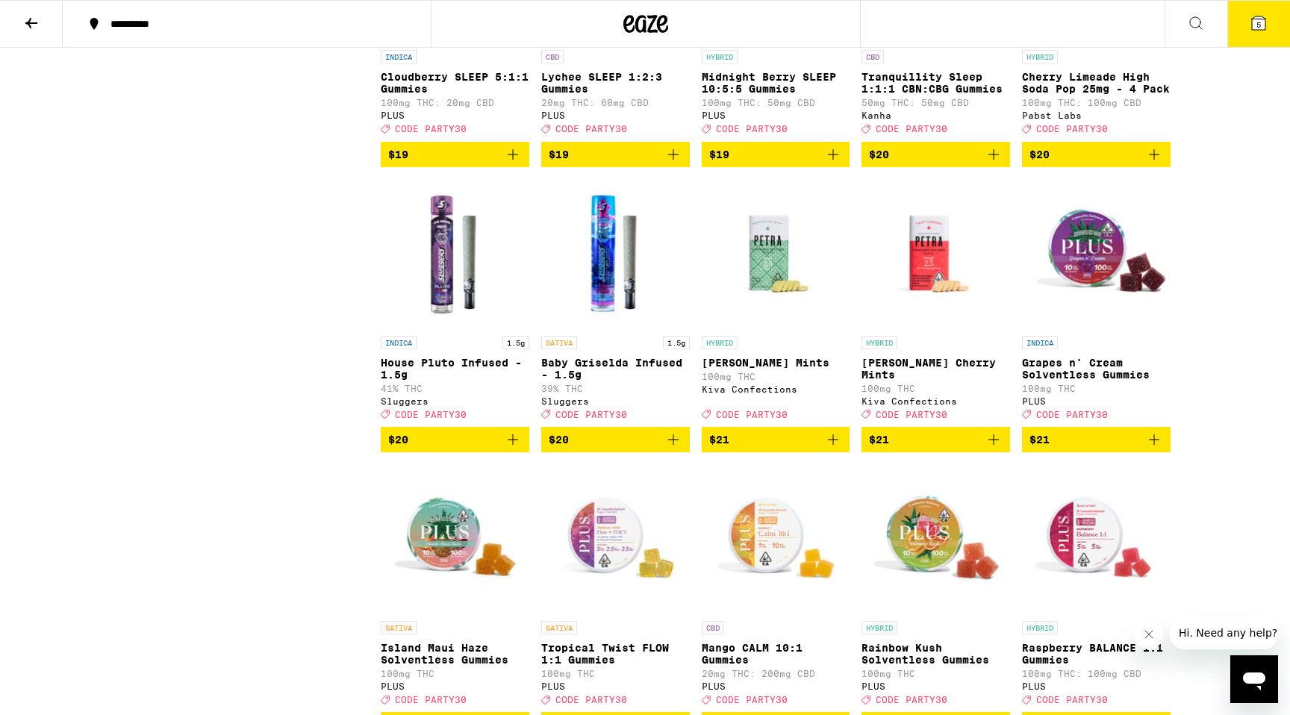
click at [516, 449] on icon "Add to bag" at bounding box center [513, 440] width 18 height 18
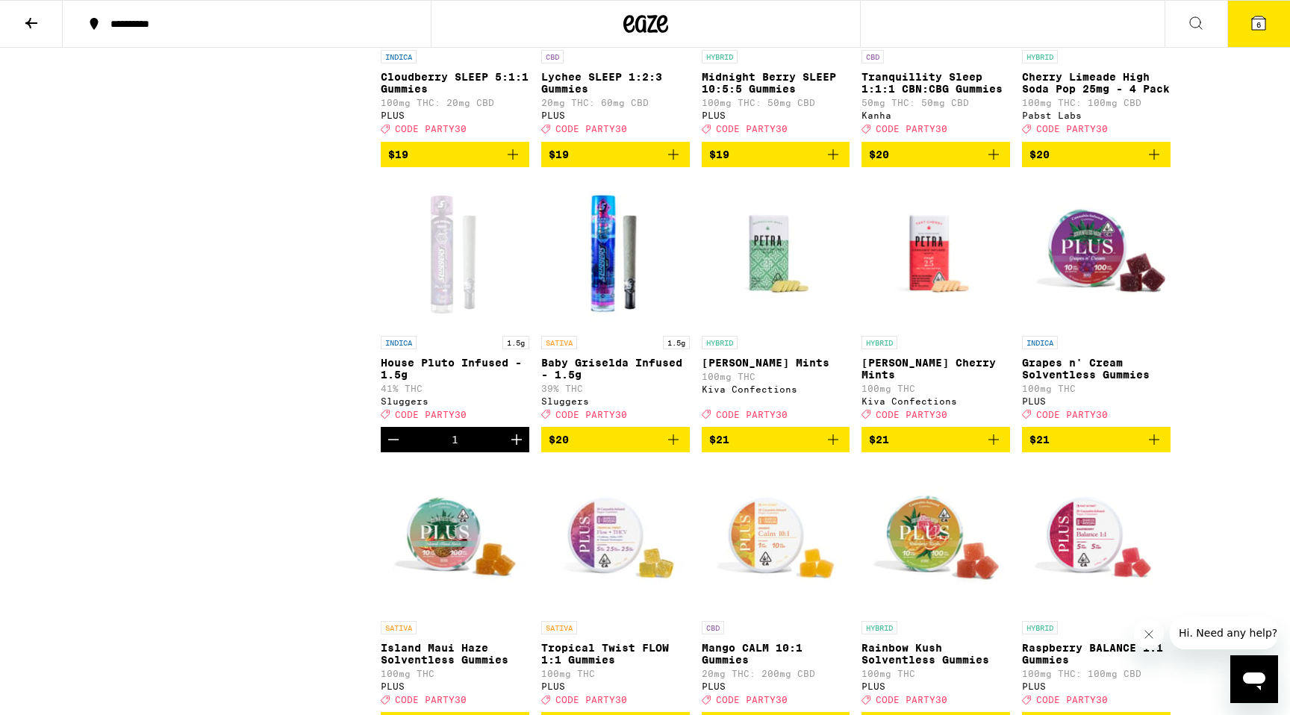
click at [673, 445] on icon "Add to bag" at bounding box center [673, 440] width 10 height 10
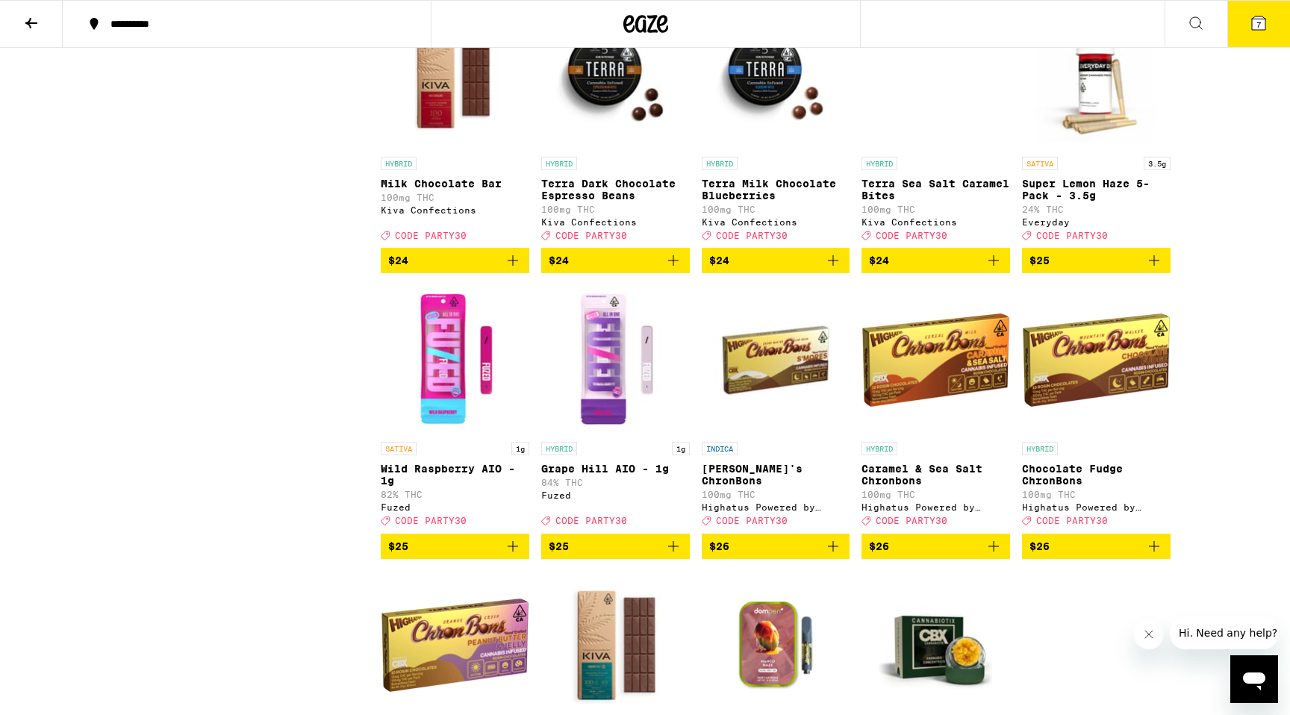
scroll to position [4426, 0]
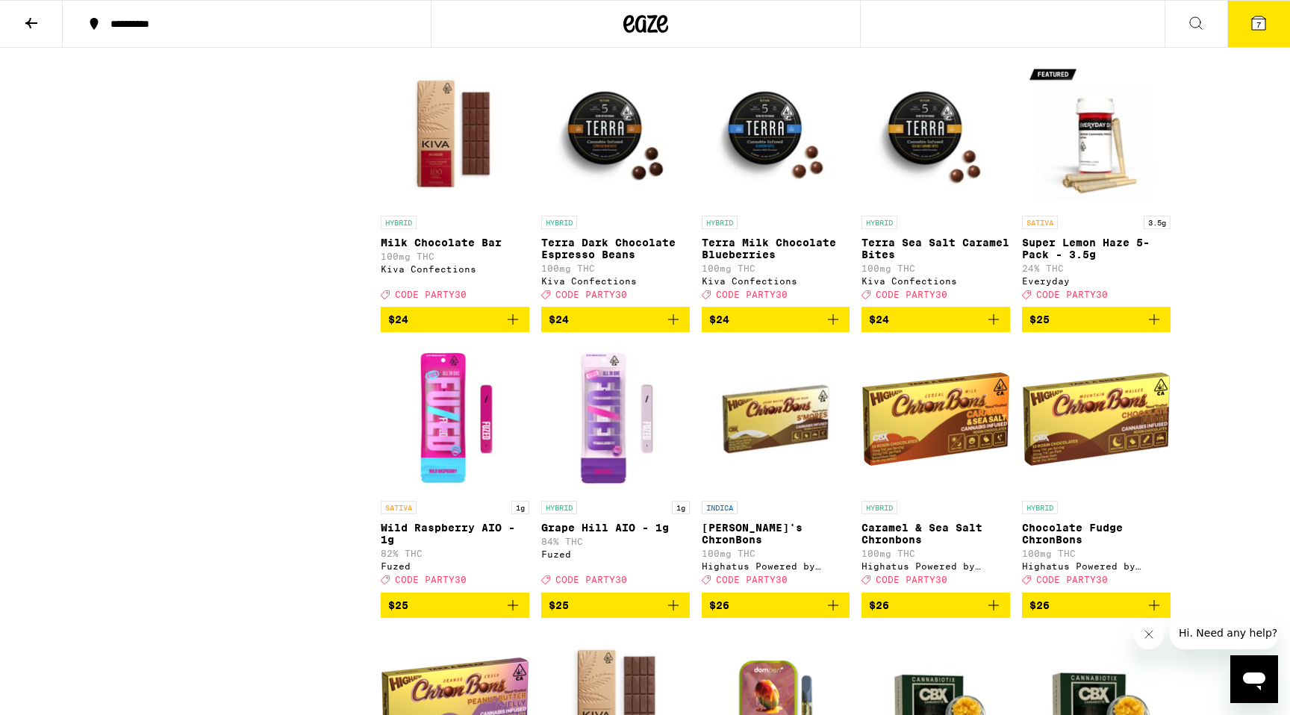
click at [1088, 329] on span "$25" at bounding box center [1097, 320] width 134 height 18
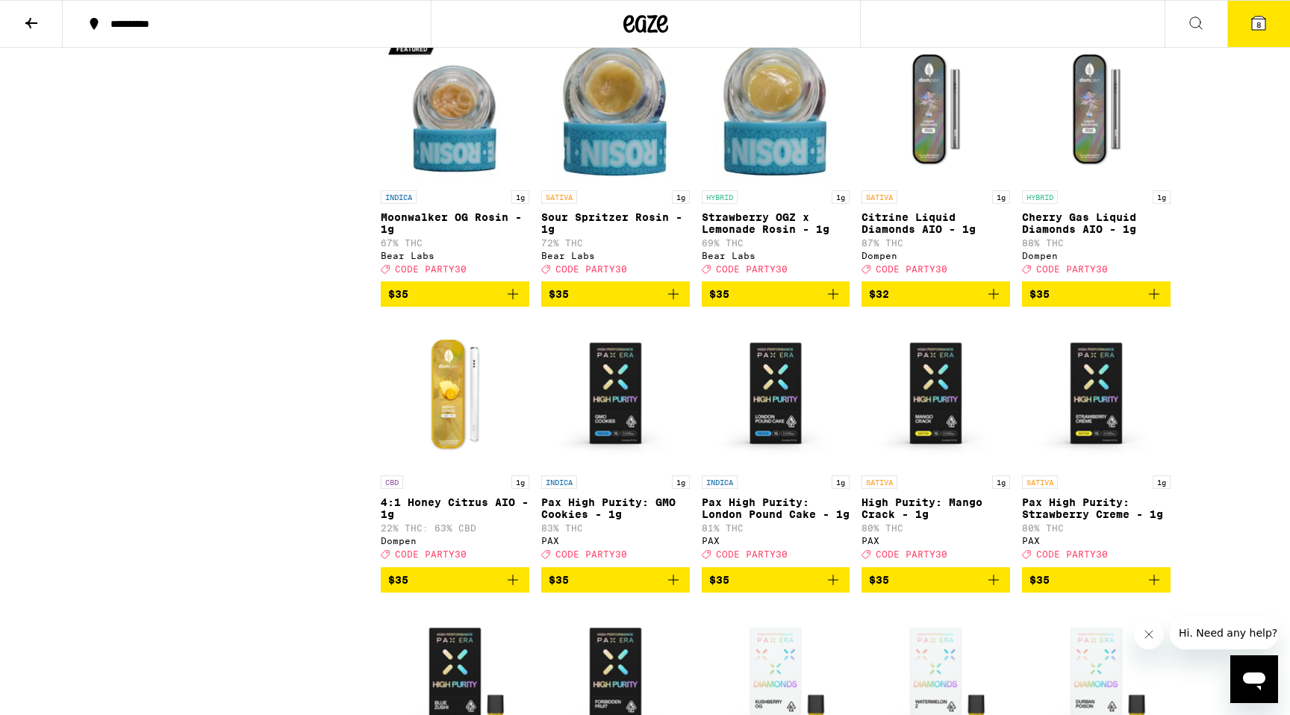
scroll to position [6740, 0]
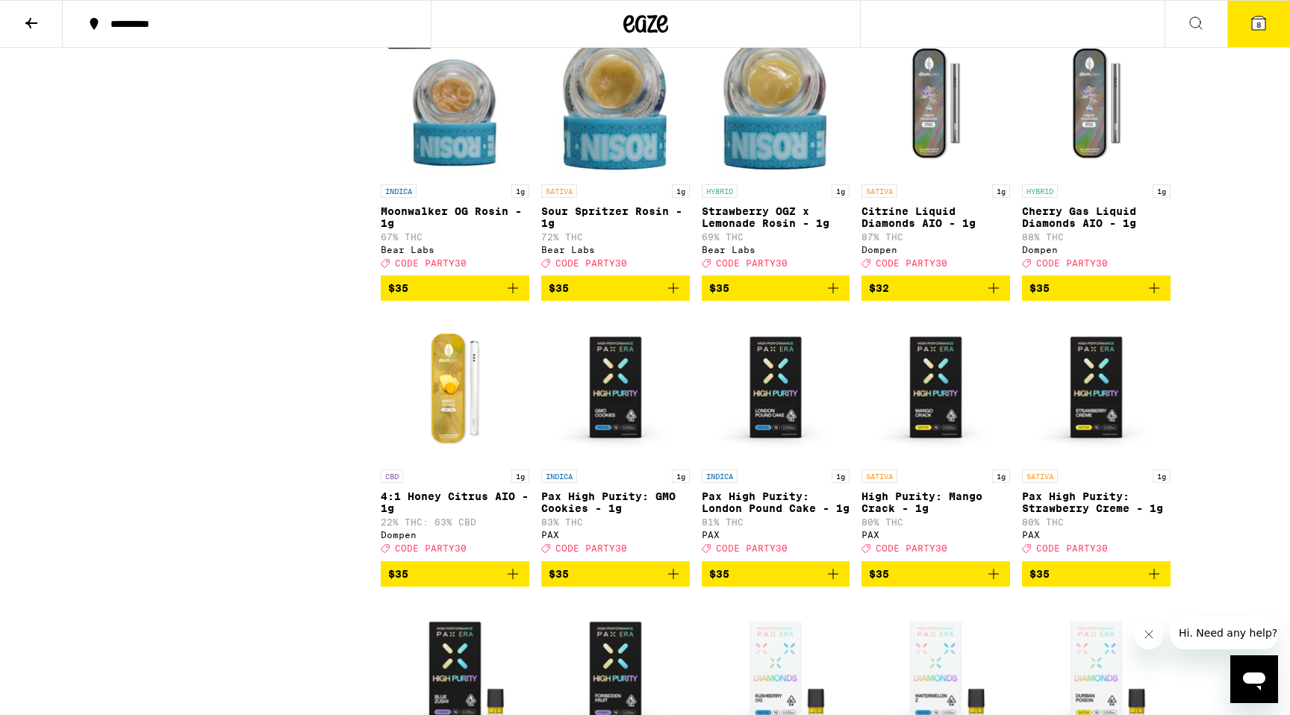
click at [1259, 25] on span "8" at bounding box center [1259, 24] width 4 height 9
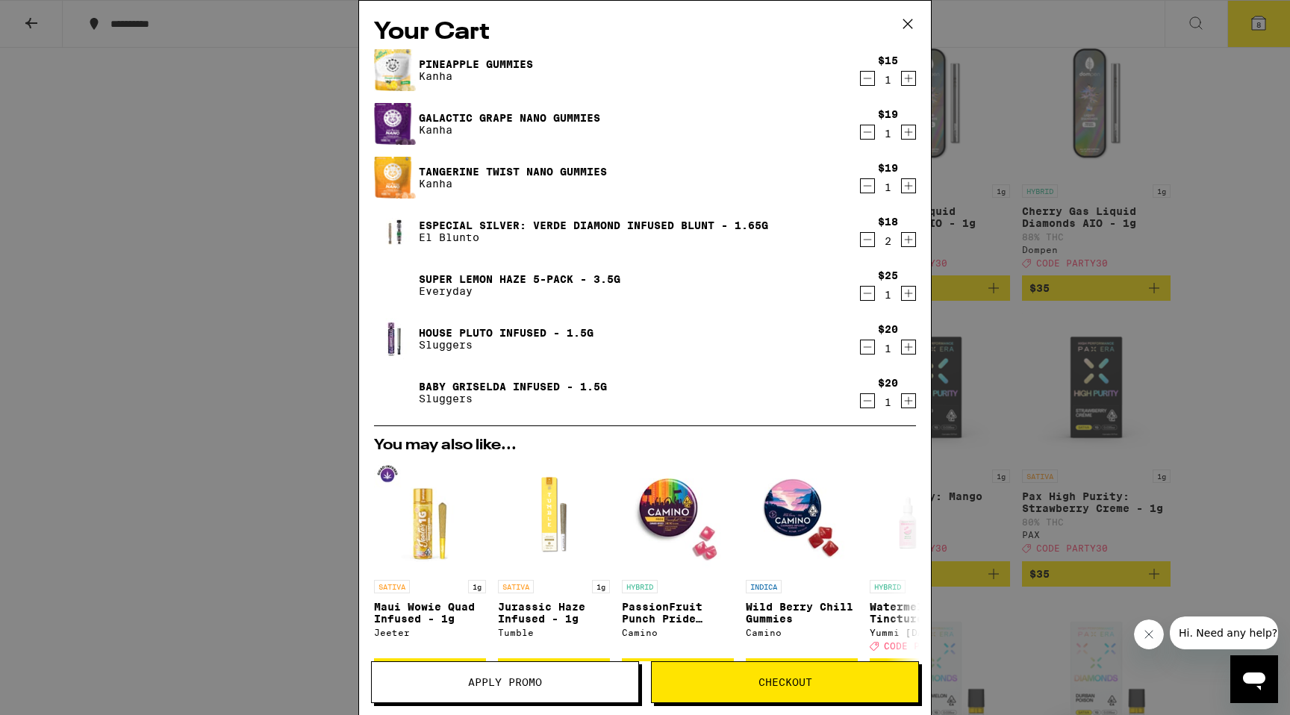
click at [484, 677] on span "Apply Promo" at bounding box center [505, 682] width 74 height 10
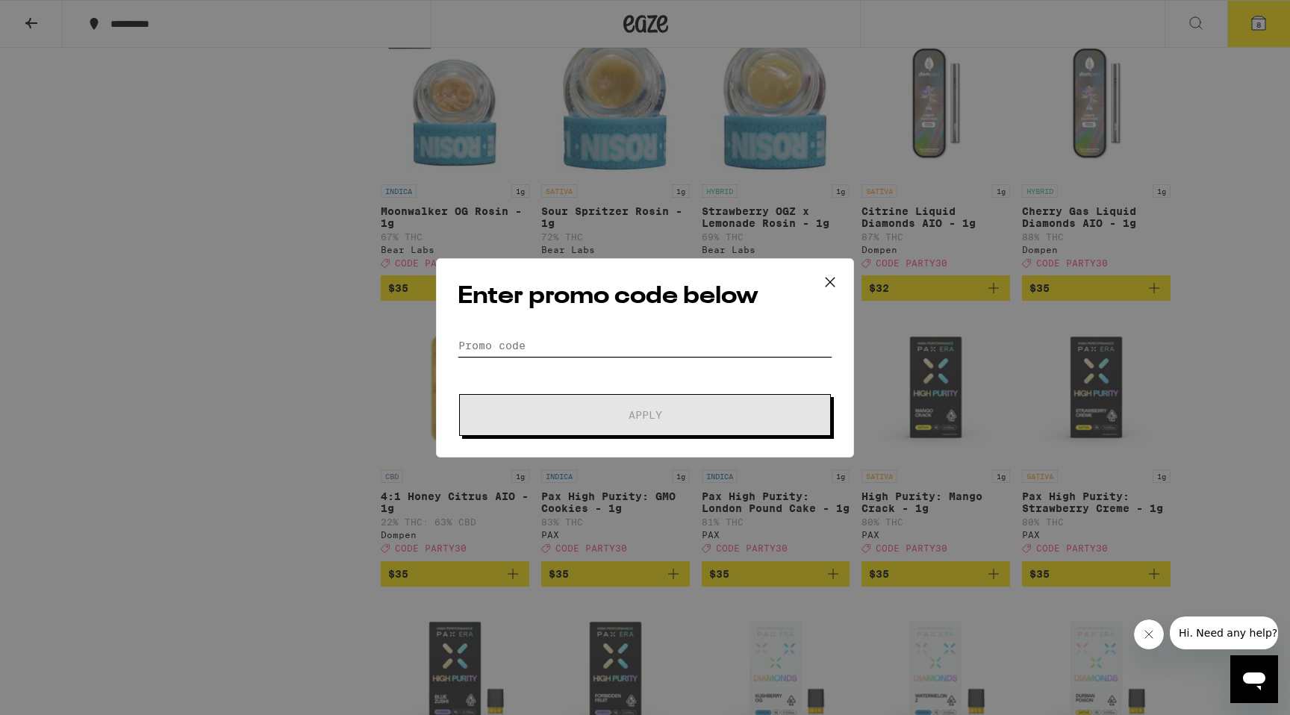
click at [540, 350] on input "Promo Code" at bounding box center [645, 345] width 375 height 22
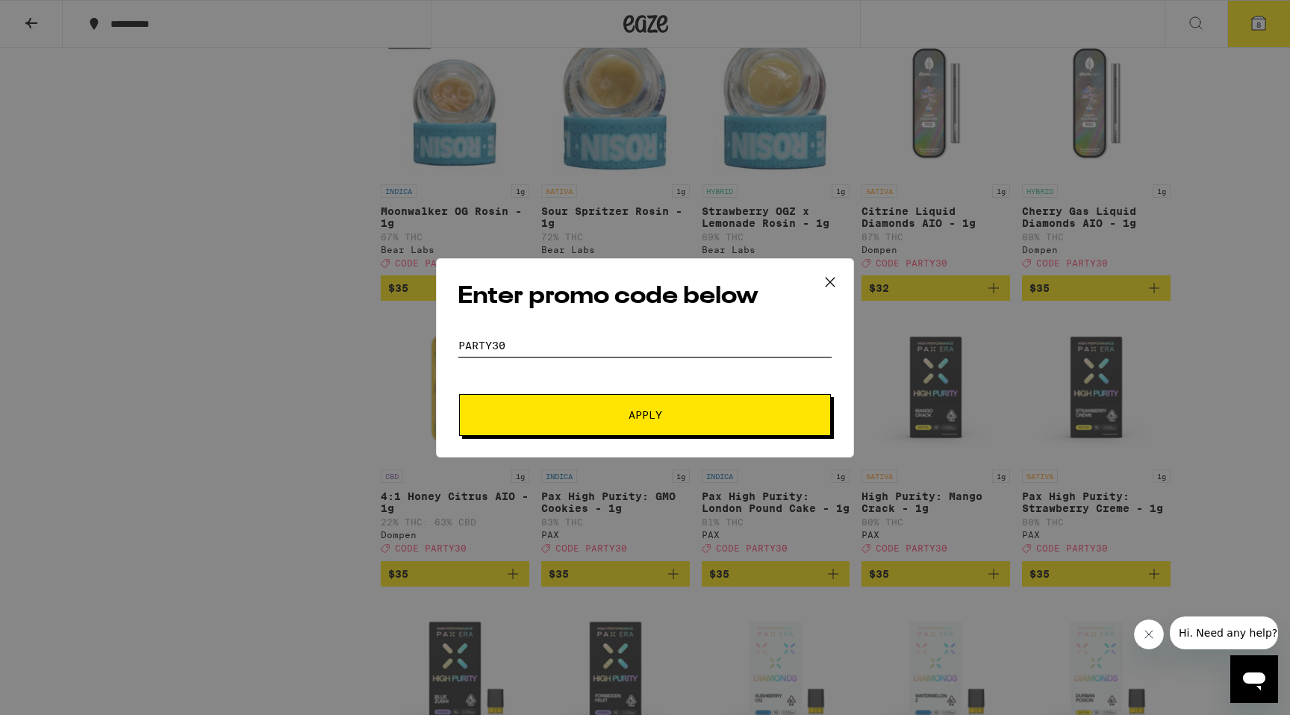
type input "PARTY30"
click at [573, 413] on span "Apply" at bounding box center [645, 415] width 269 height 10
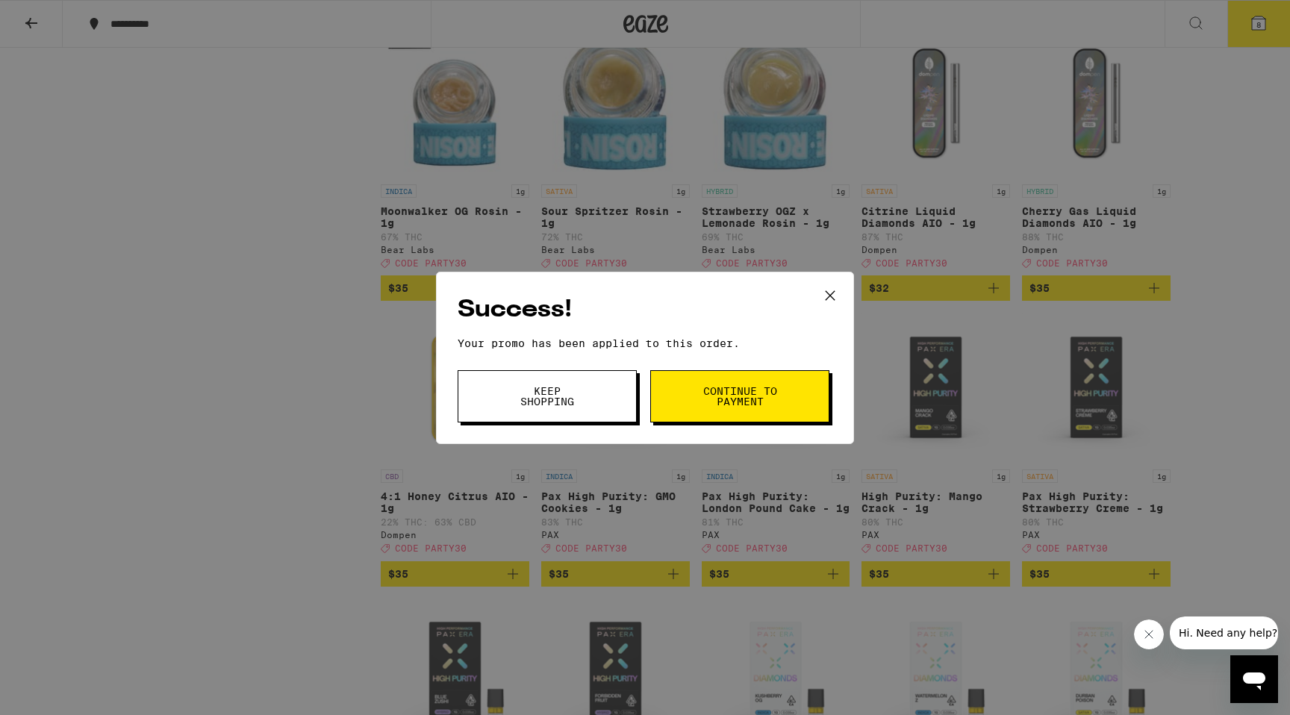
click at [573, 413] on button "Keep Shopping" at bounding box center [547, 396] width 179 height 52
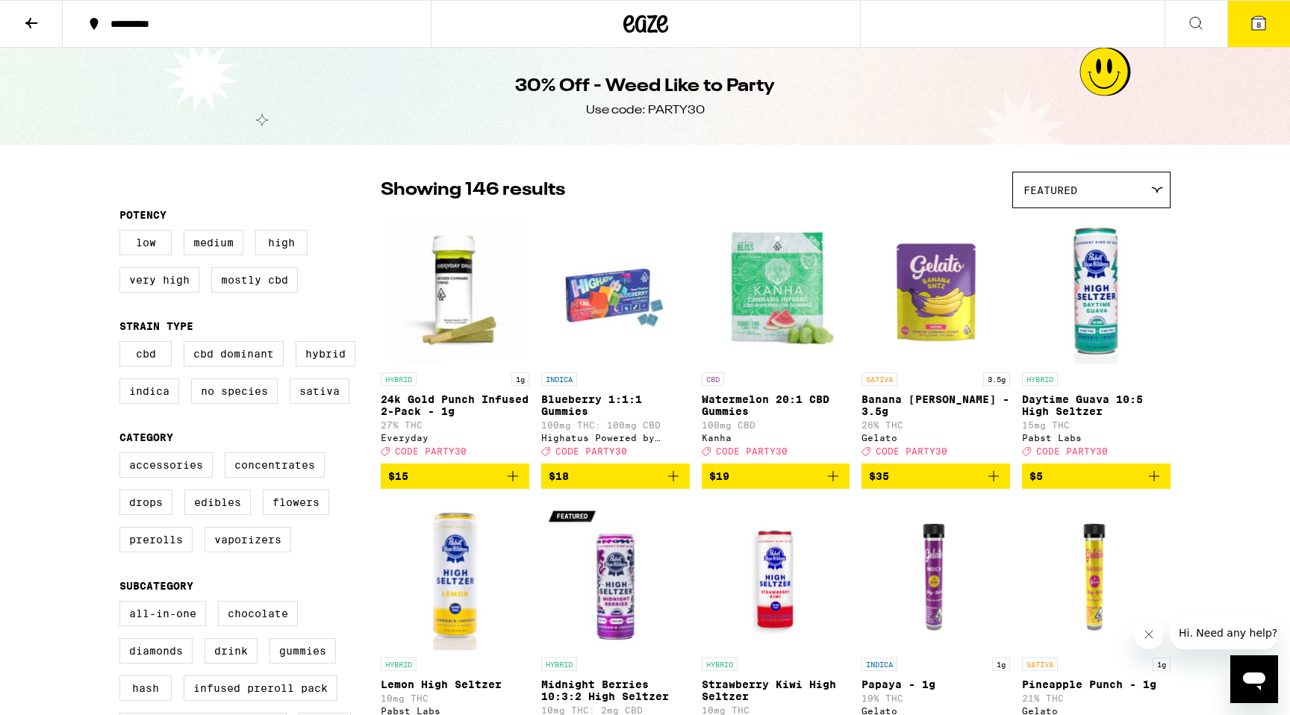
click at [204, 81] on div "30% Off - Weed Like to Party Use code: PARTY30" at bounding box center [645, 96] width 1290 height 97
click at [614, 102] on div "Use code: PARTY30" at bounding box center [645, 110] width 119 height 16
click at [653, 37] on icon at bounding box center [645, 23] width 45 height 27
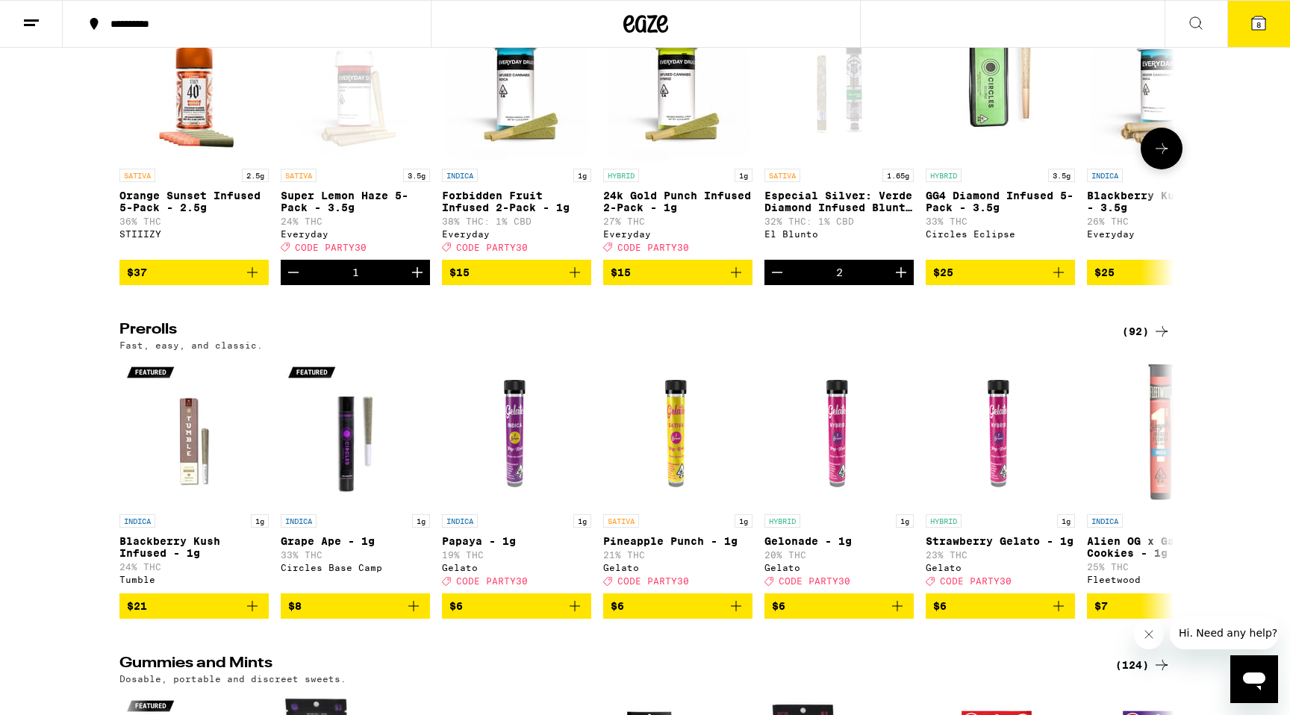
scroll to position [4119, 0]
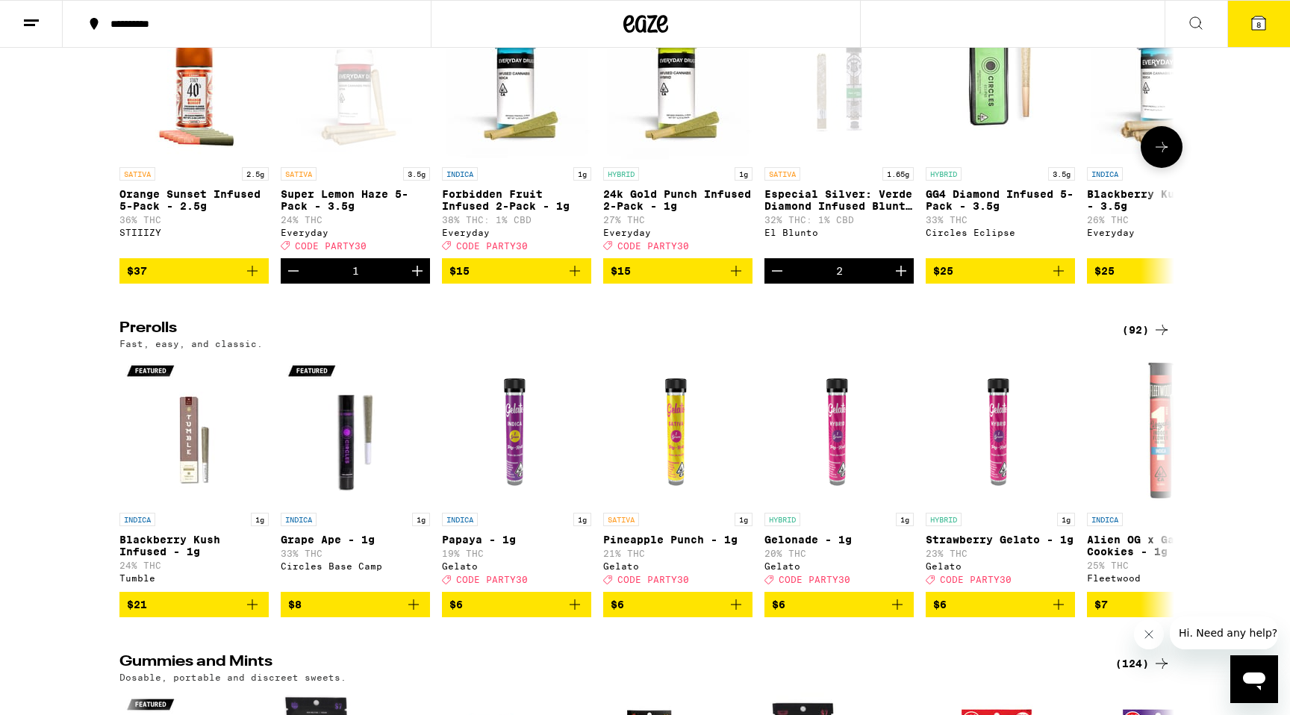
click at [1160, 156] on icon at bounding box center [1162, 147] width 18 height 18
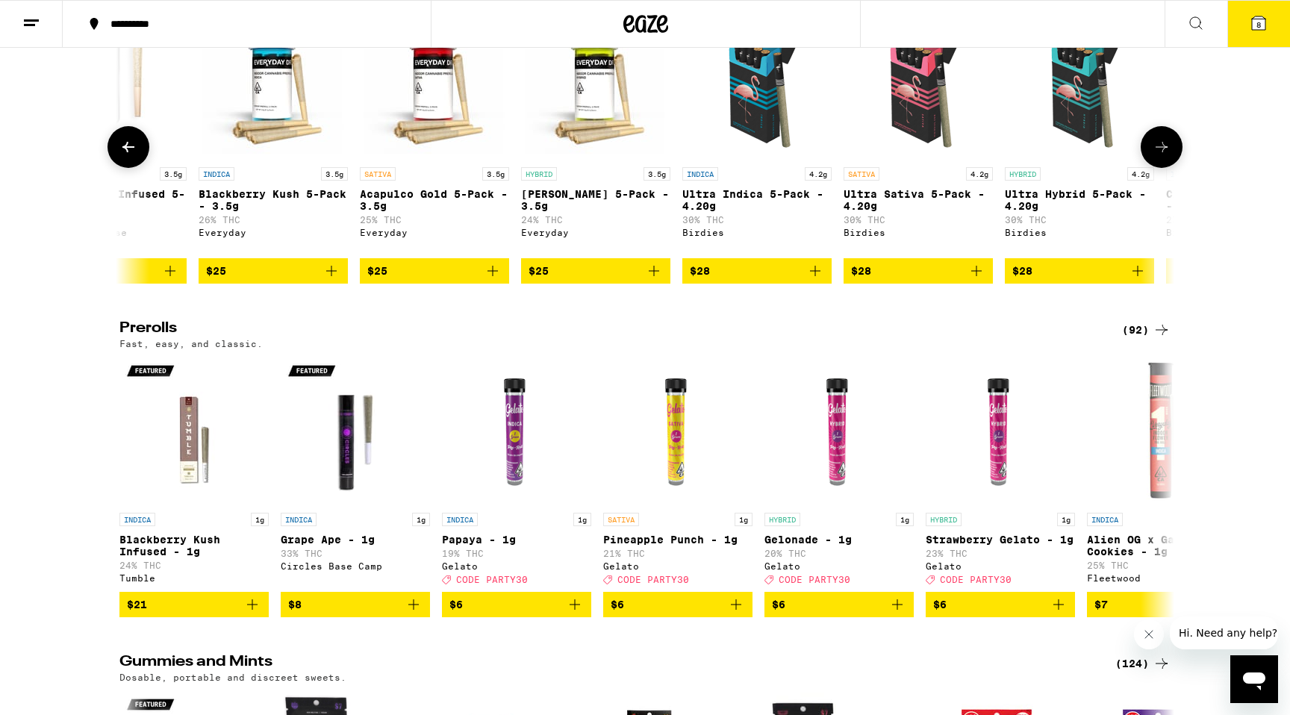
click at [1160, 156] on icon at bounding box center [1162, 147] width 18 height 18
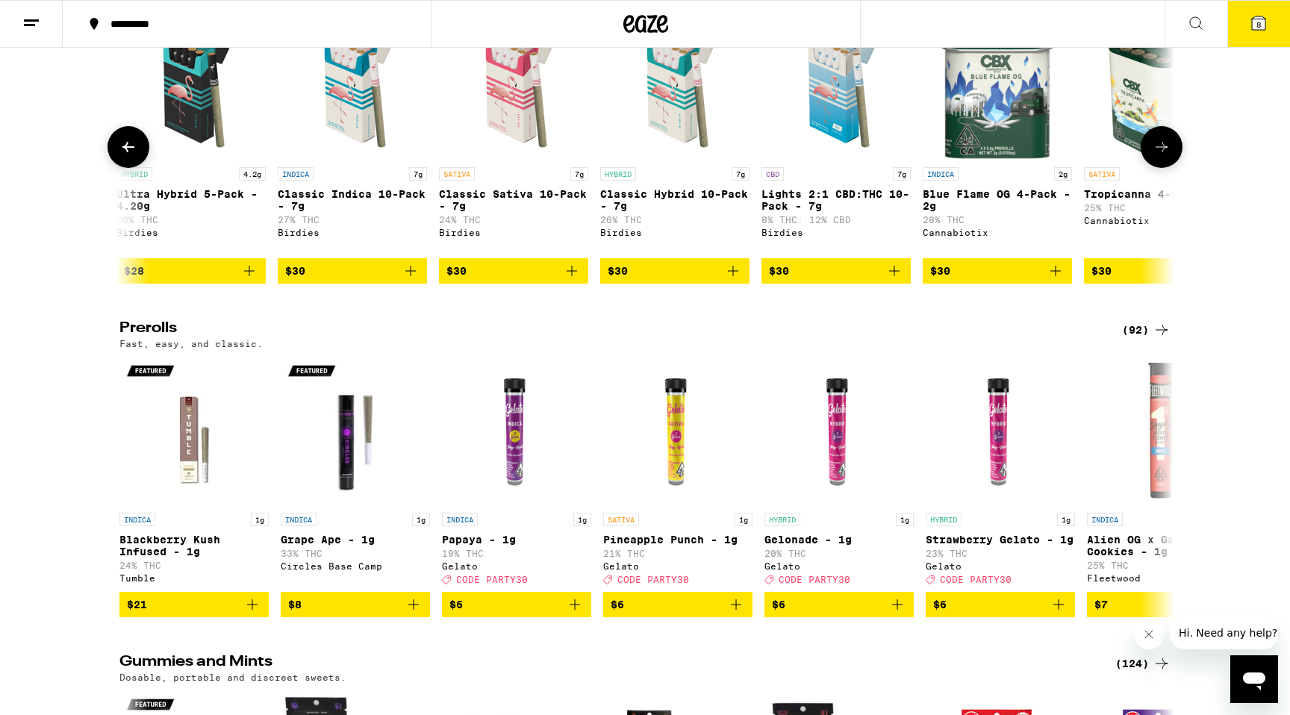
click at [1160, 156] on icon at bounding box center [1162, 147] width 18 height 18
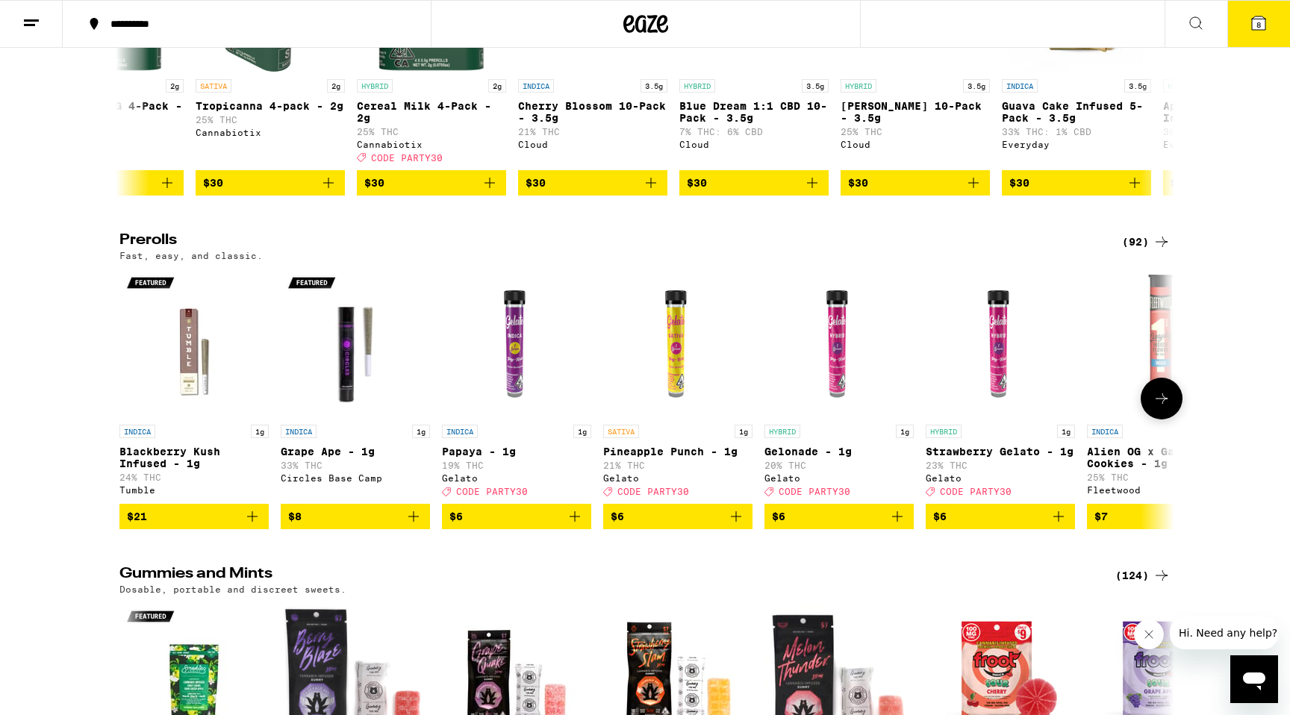
scroll to position [4283, 0]
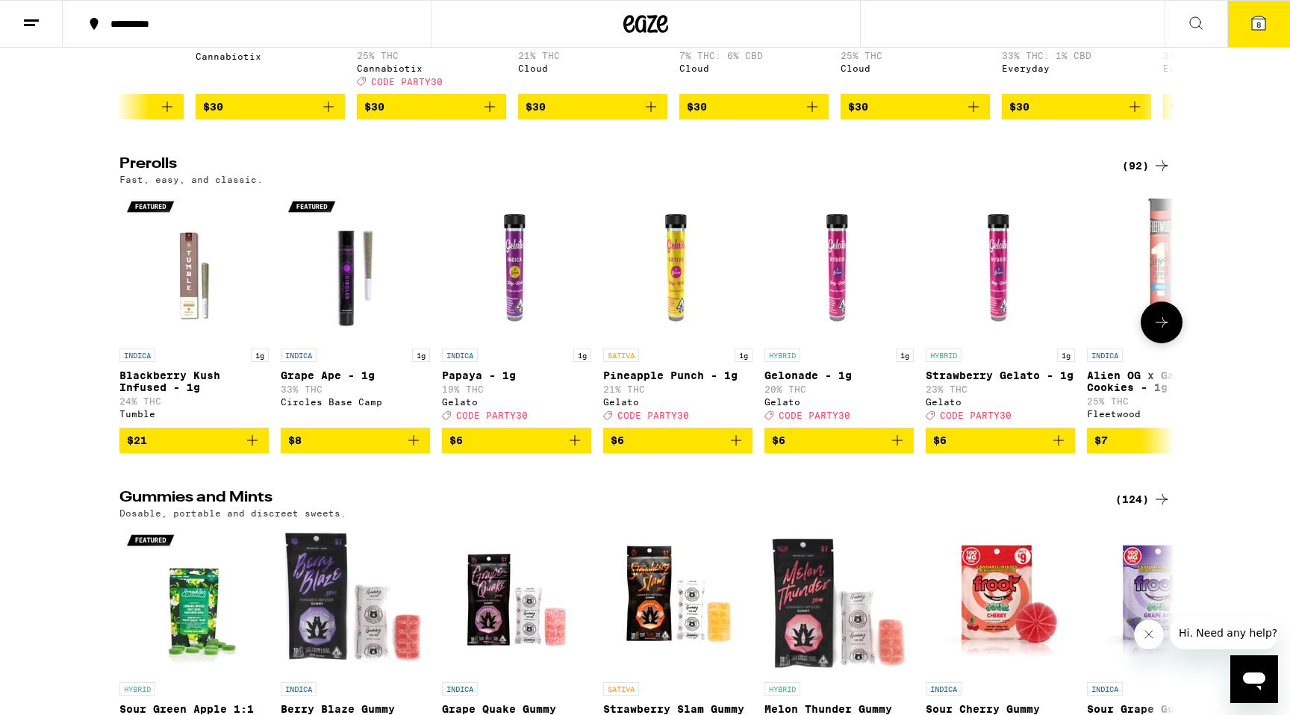
click at [1162, 331] on icon at bounding box center [1162, 323] width 18 height 18
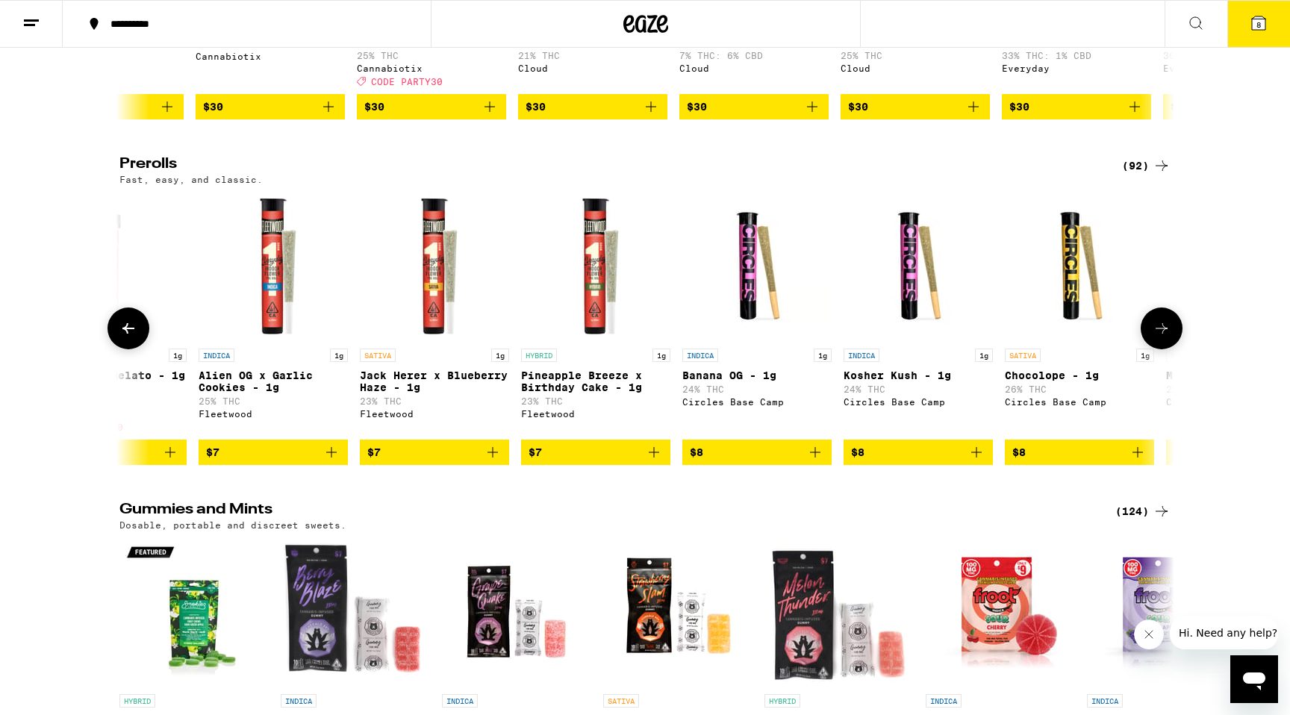
click at [1162, 337] on icon at bounding box center [1162, 329] width 18 height 18
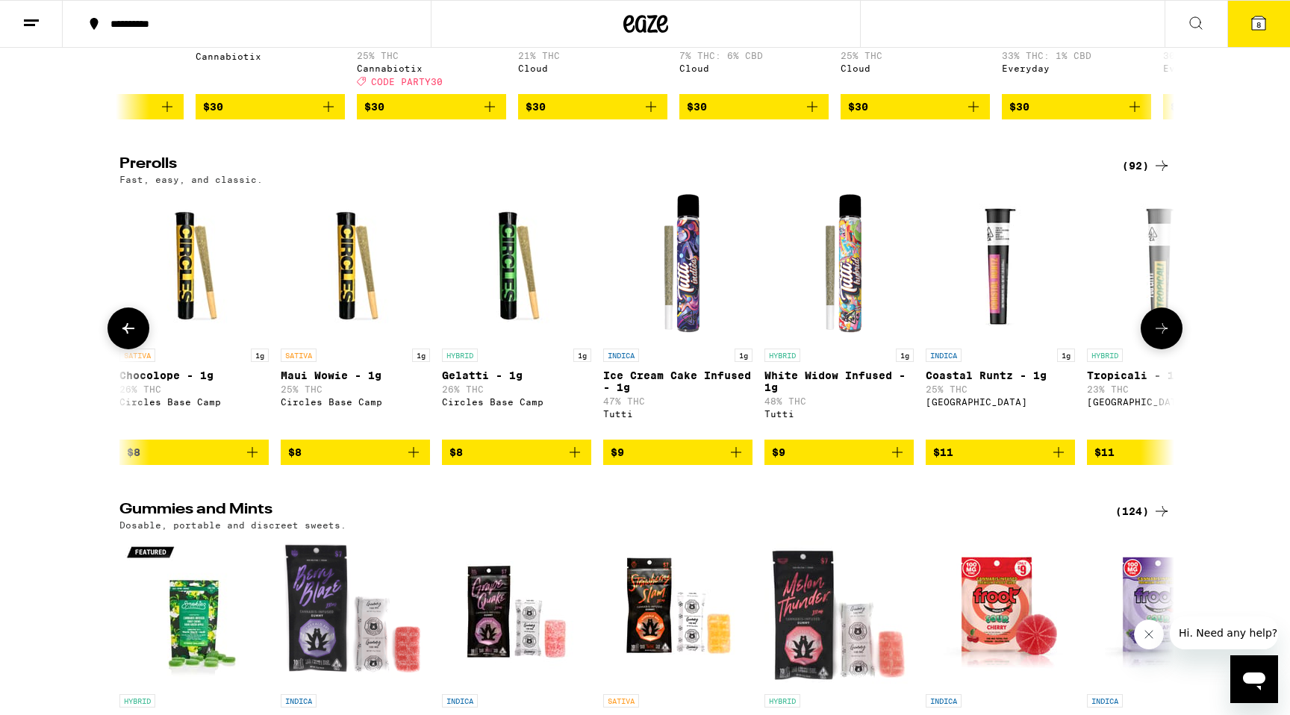
scroll to position [0, 1777]
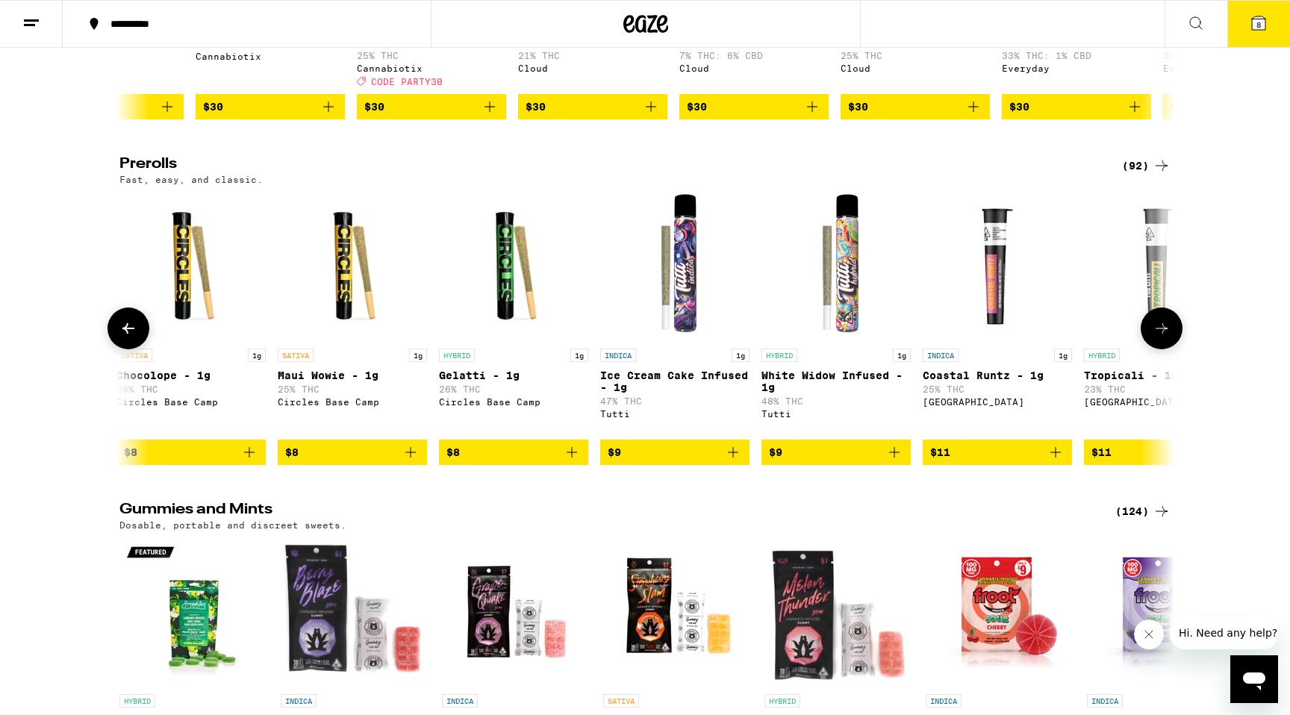
click at [1162, 337] on icon at bounding box center [1162, 329] width 18 height 18
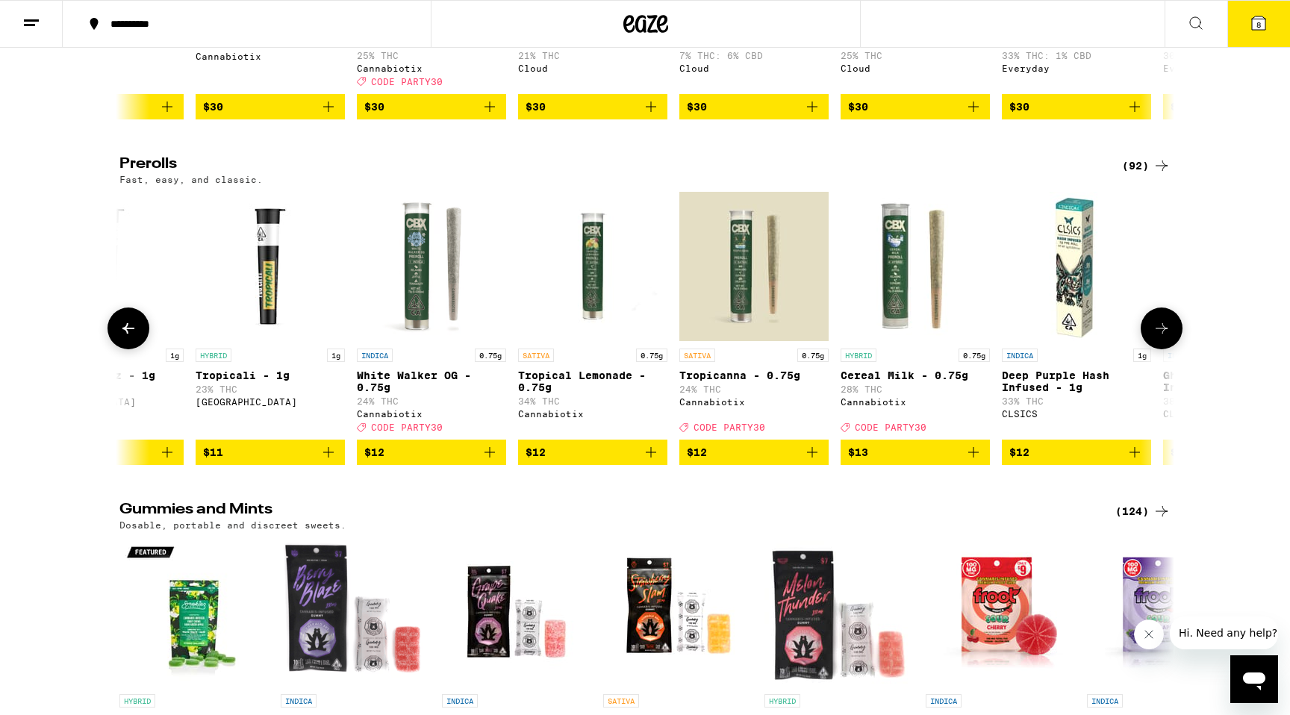
click at [1162, 337] on icon at bounding box center [1162, 329] width 18 height 18
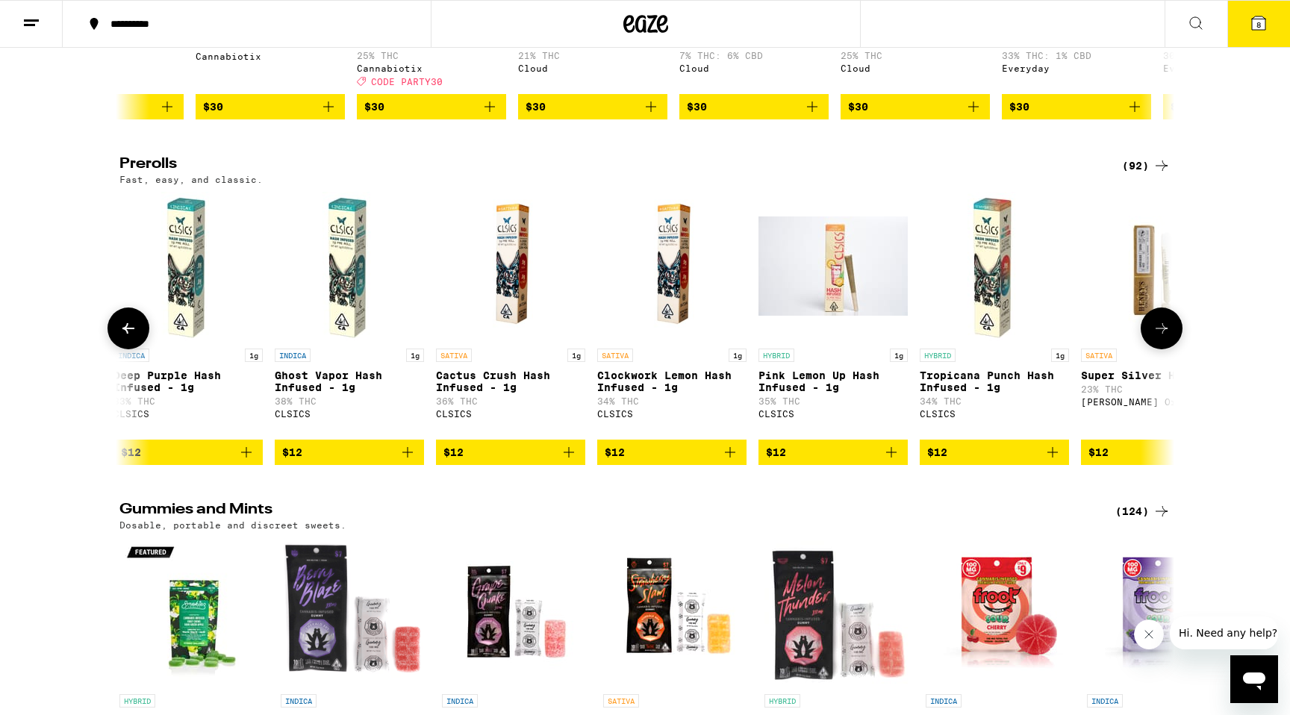
click at [1162, 337] on icon at bounding box center [1162, 329] width 18 height 18
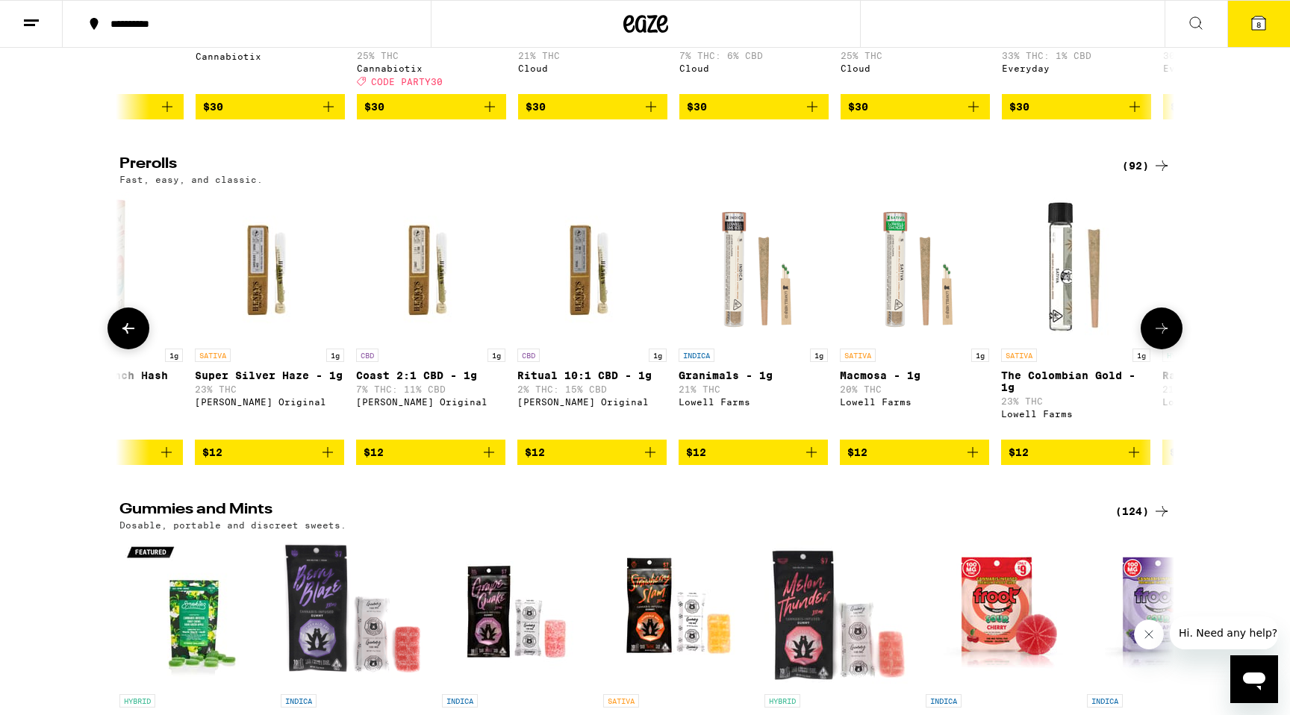
scroll to position [0, 4442]
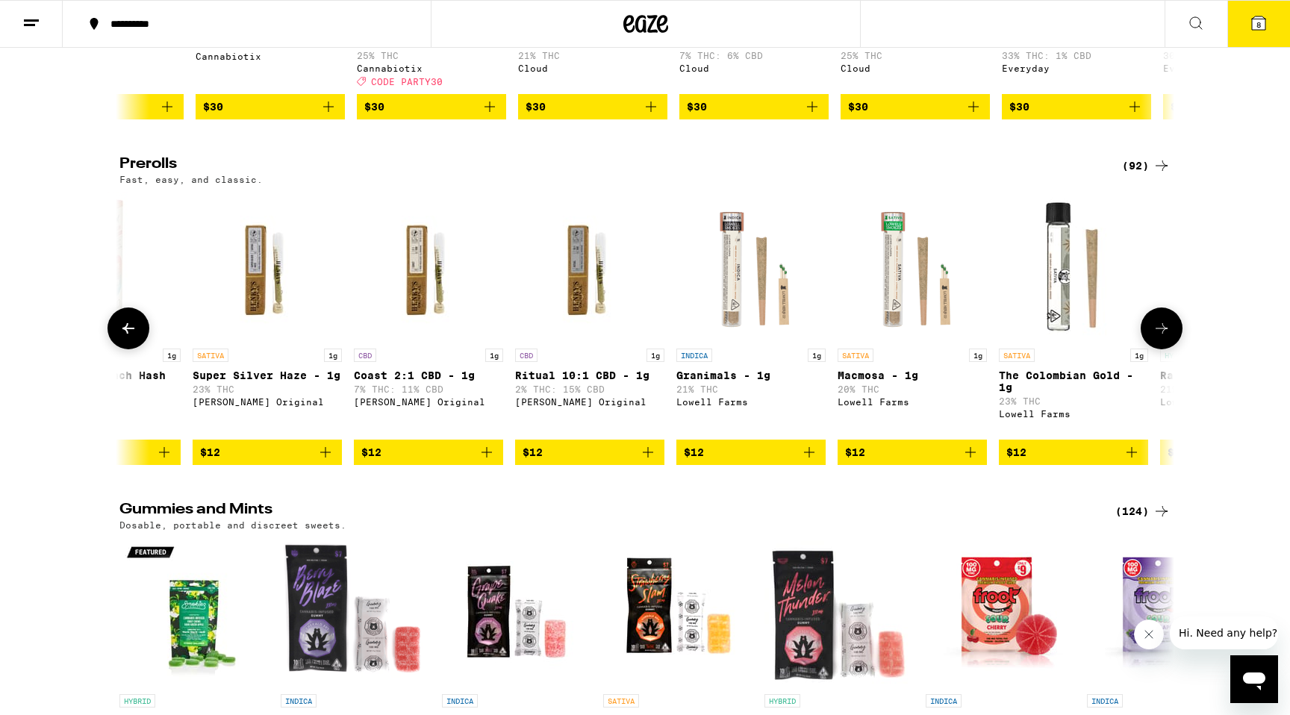
click at [1162, 337] on icon at bounding box center [1162, 329] width 18 height 18
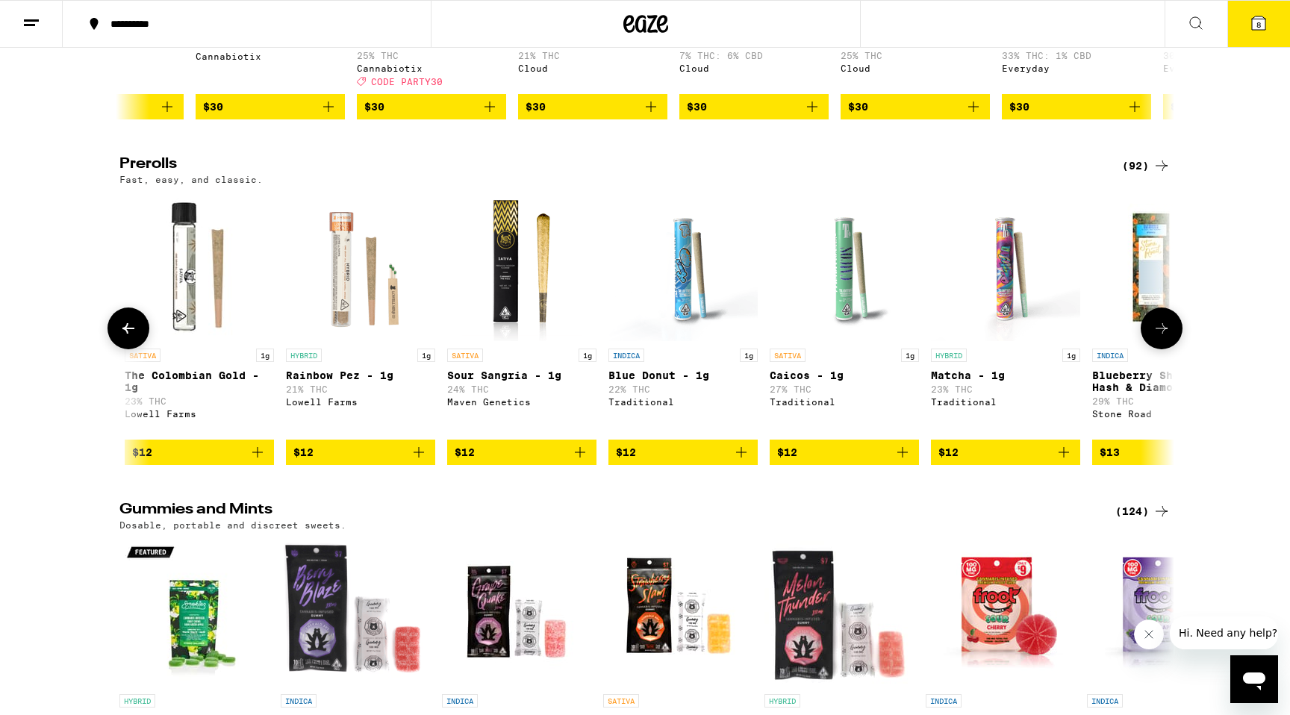
scroll to position [0, 5331]
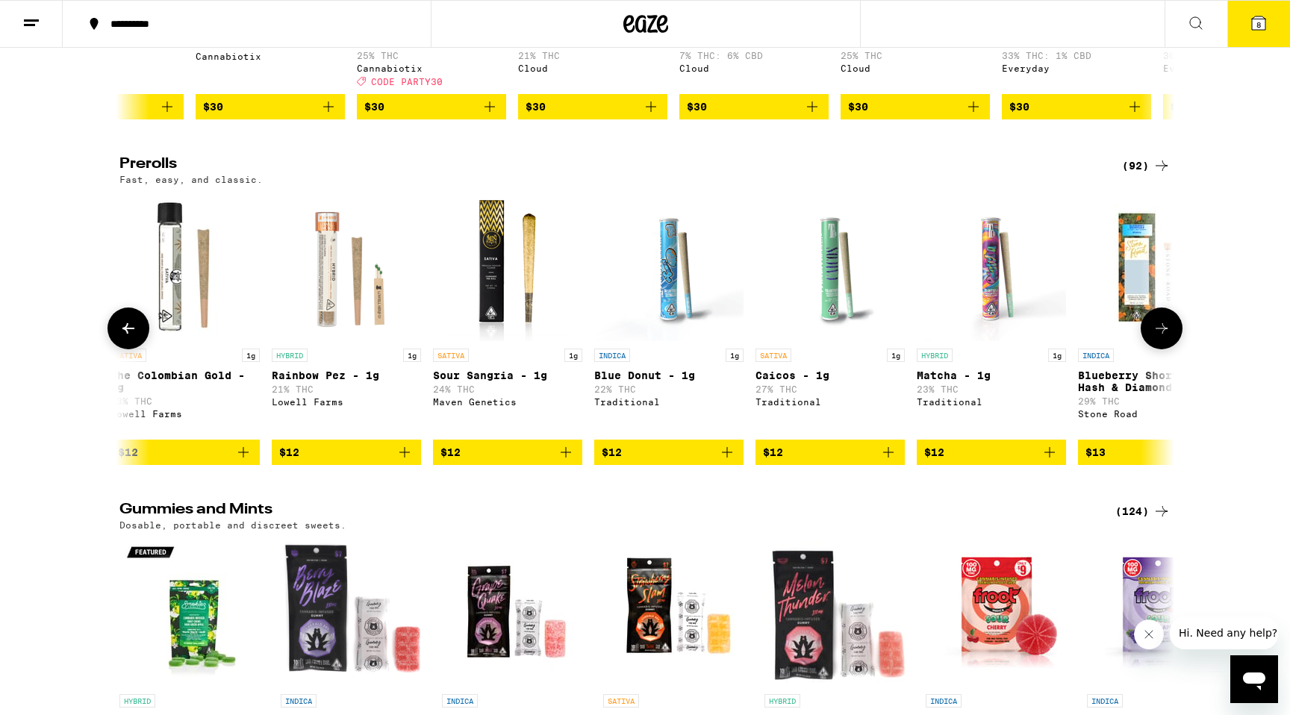
click at [1162, 337] on icon at bounding box center [1162, 329] width 18 height 18
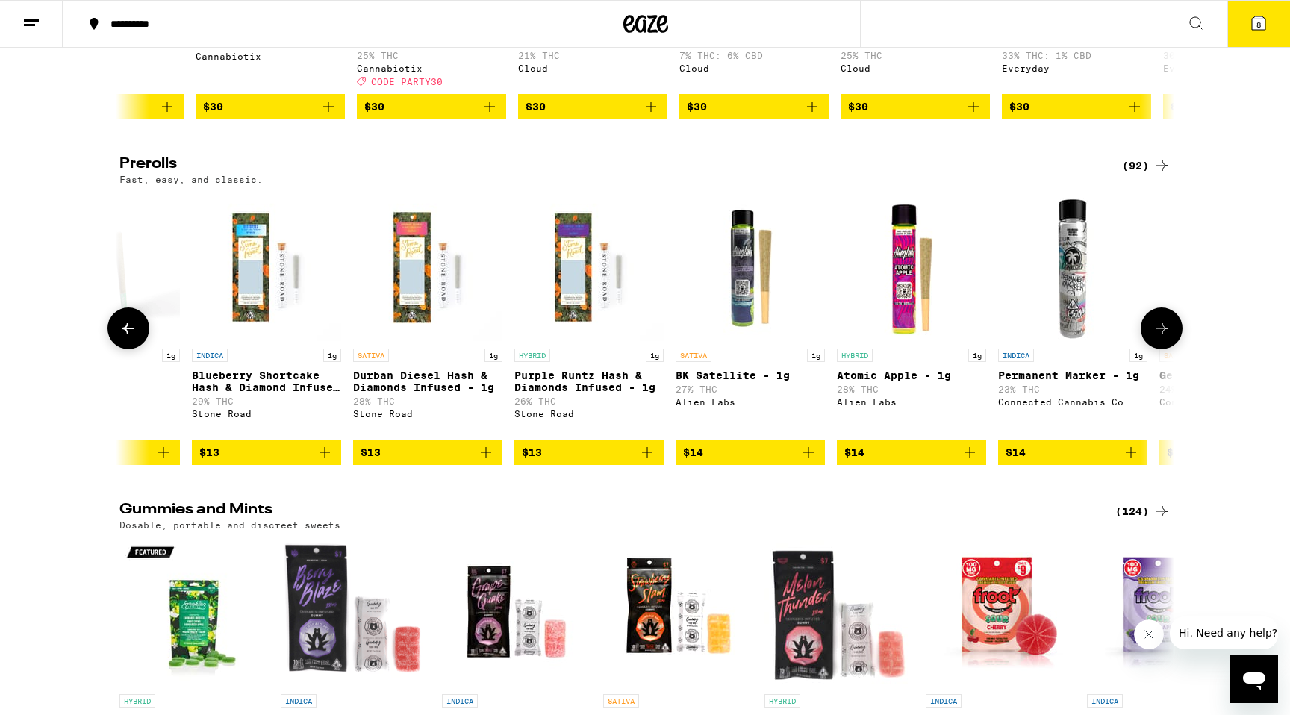
scroll to position [0, 6219]
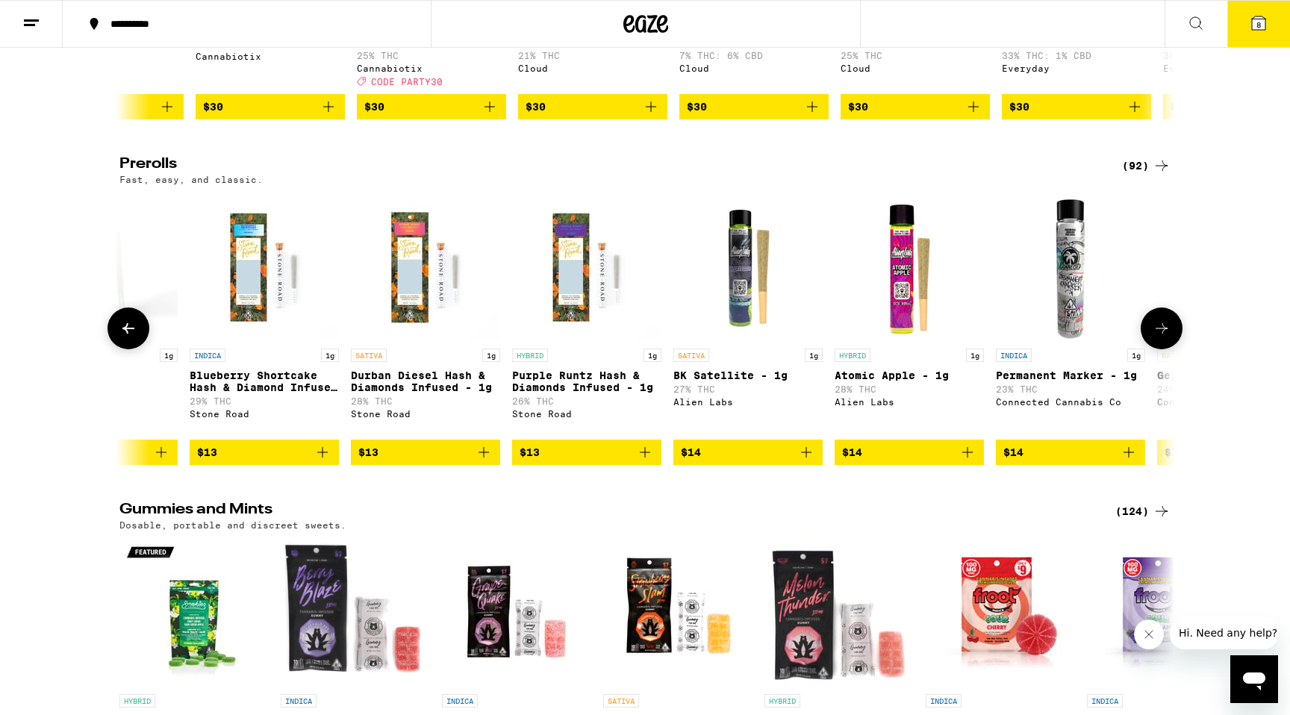
click at [1165, 337] on icon at bounding box center [1162, 329] width 18 height 18
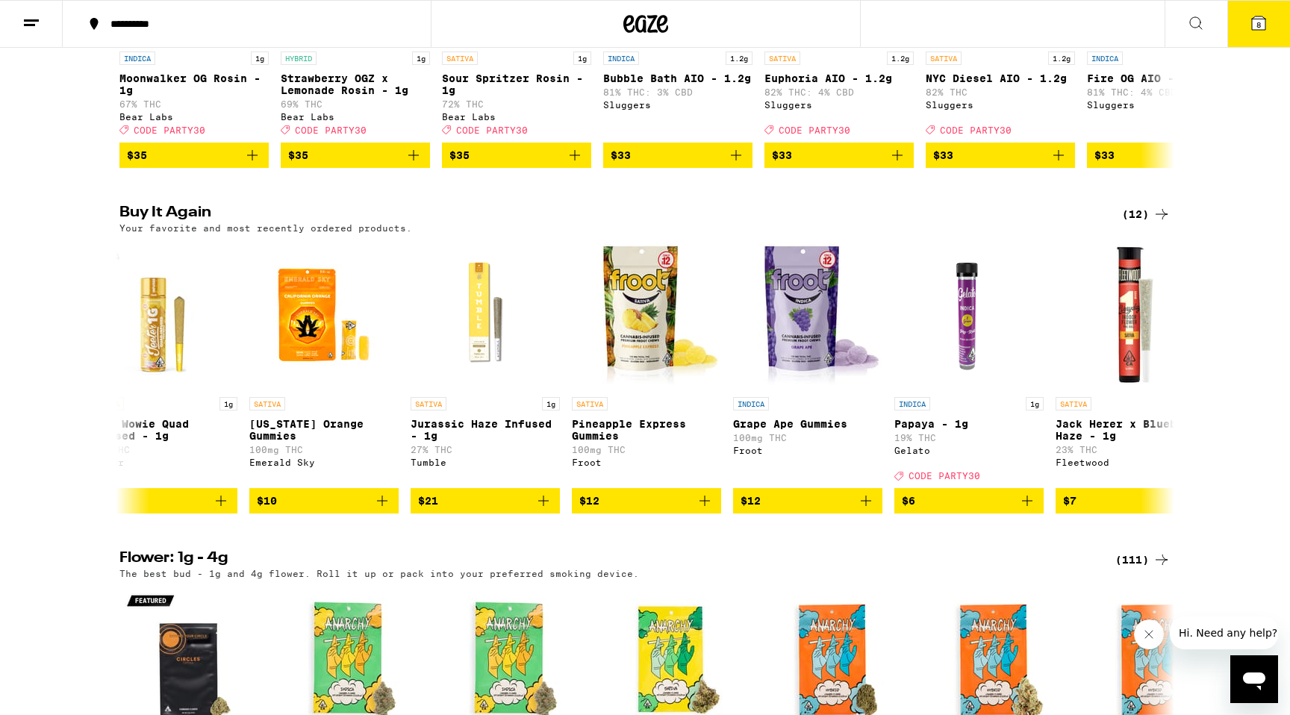
scroll to position [1380, 0]
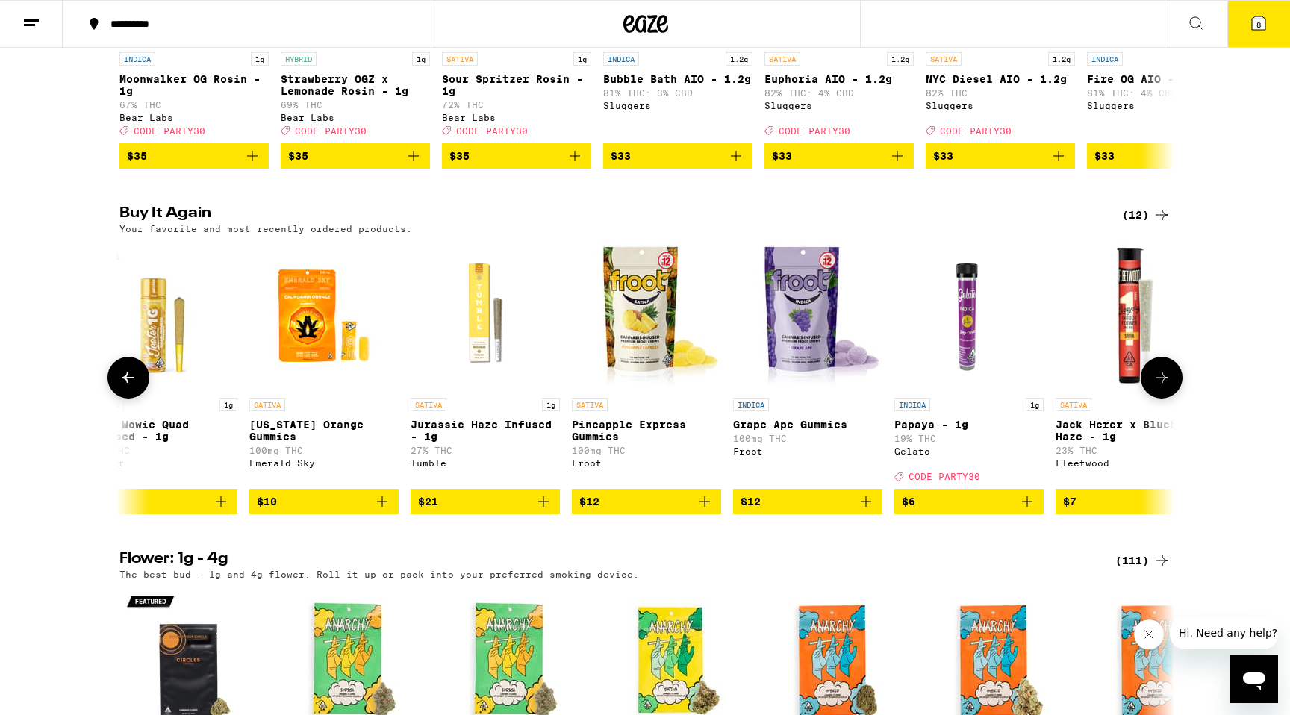
click at [1151, 399] on button at bounding box center [1162, 378] width 42 height 42
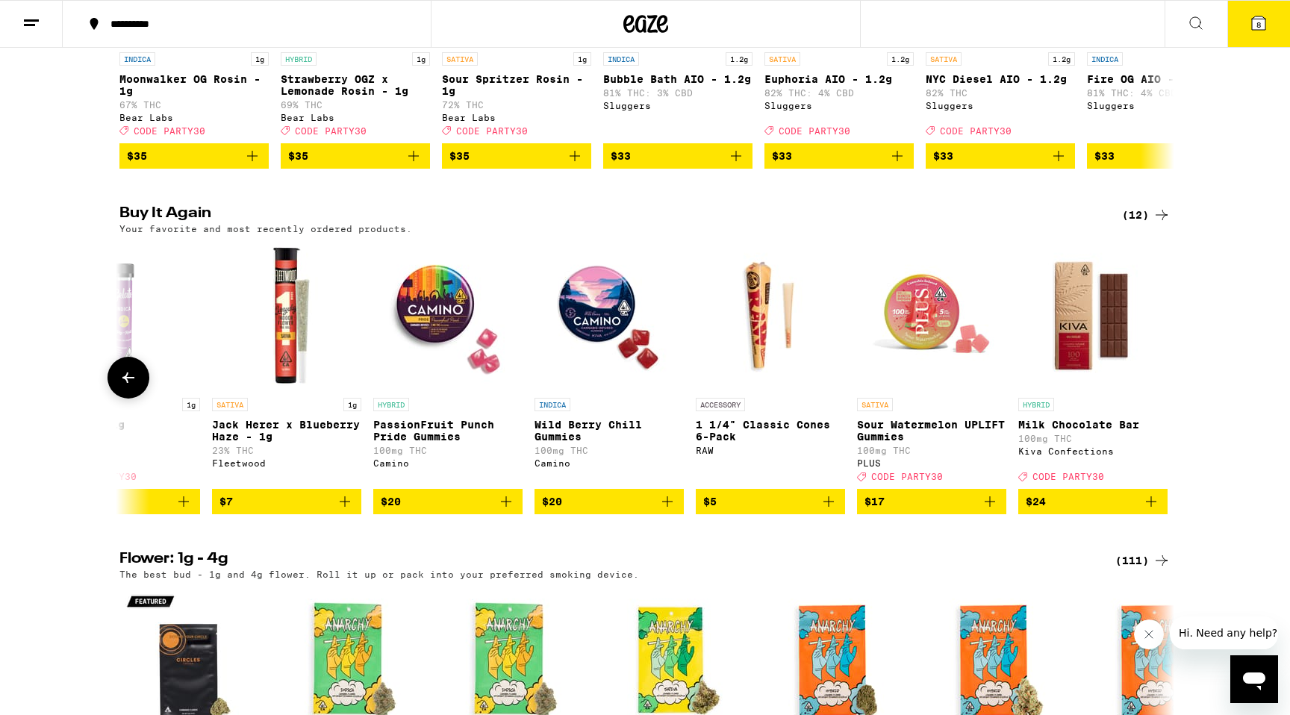
scroll to position [0, 884]
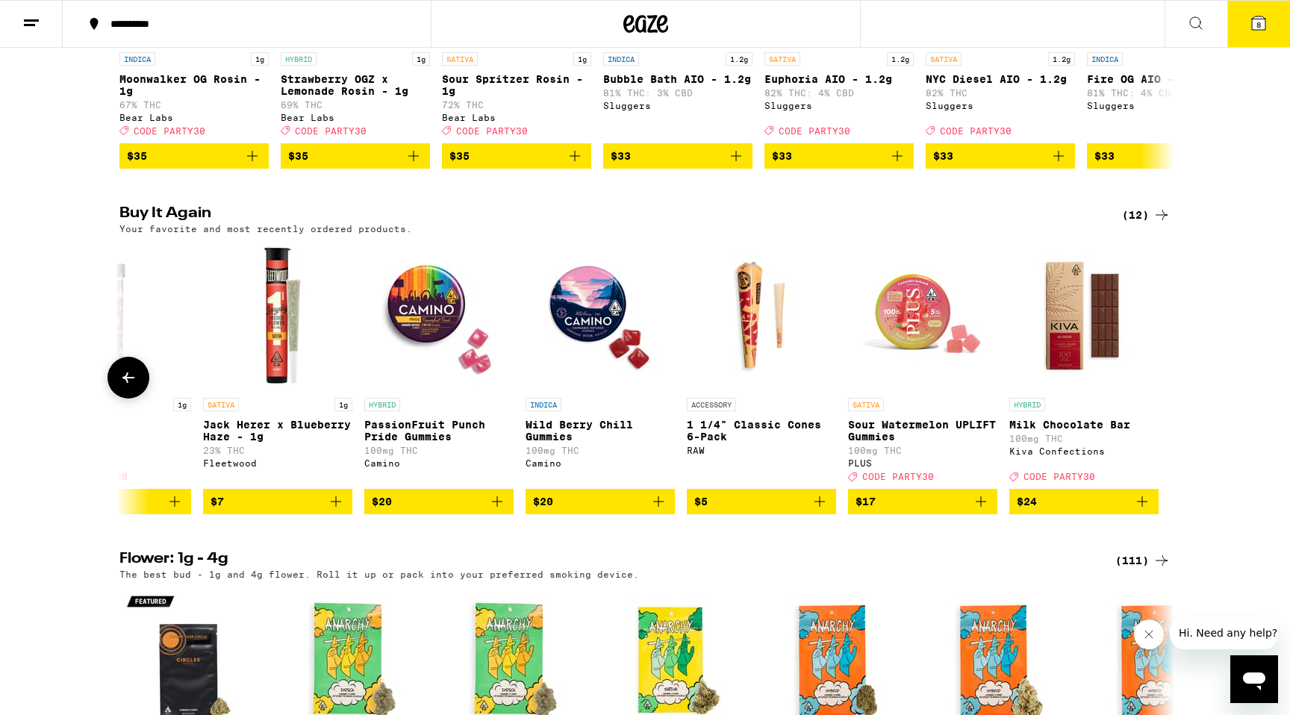
click at [1151, 399] on div at bounding box center [1162, 378] width 42 height 42
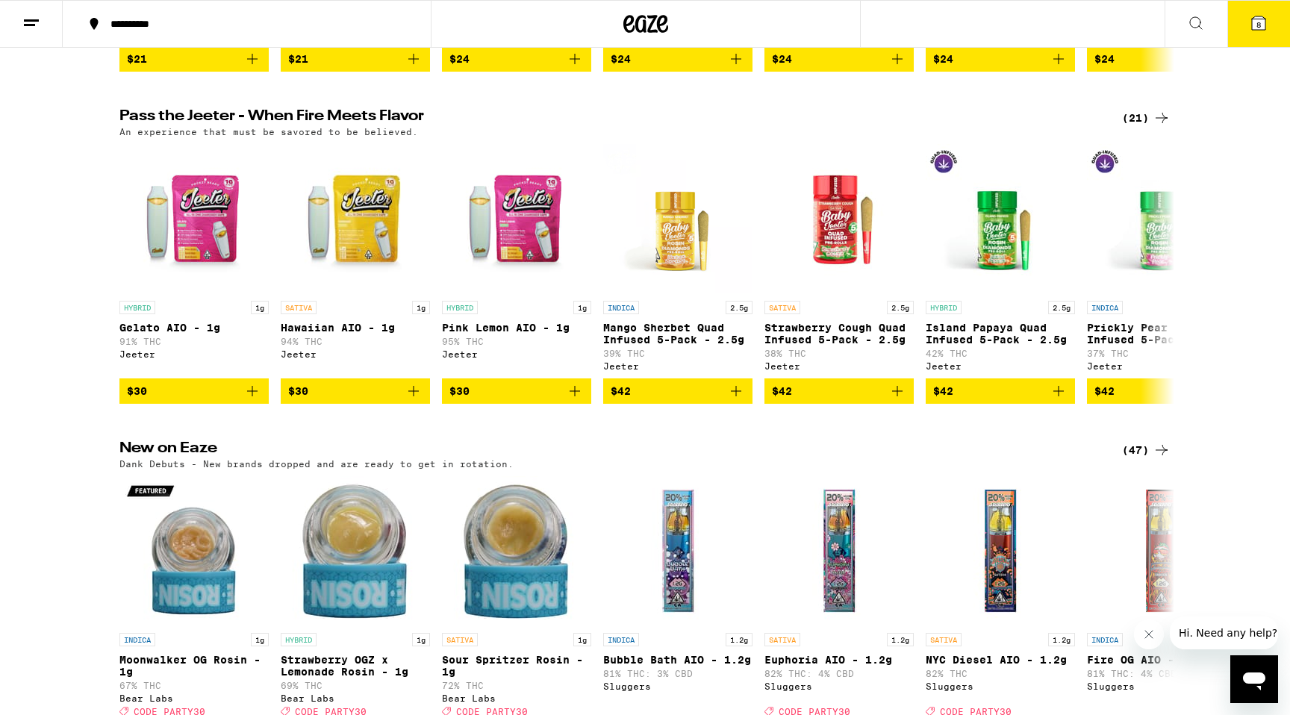
scroll to position [874, 0]
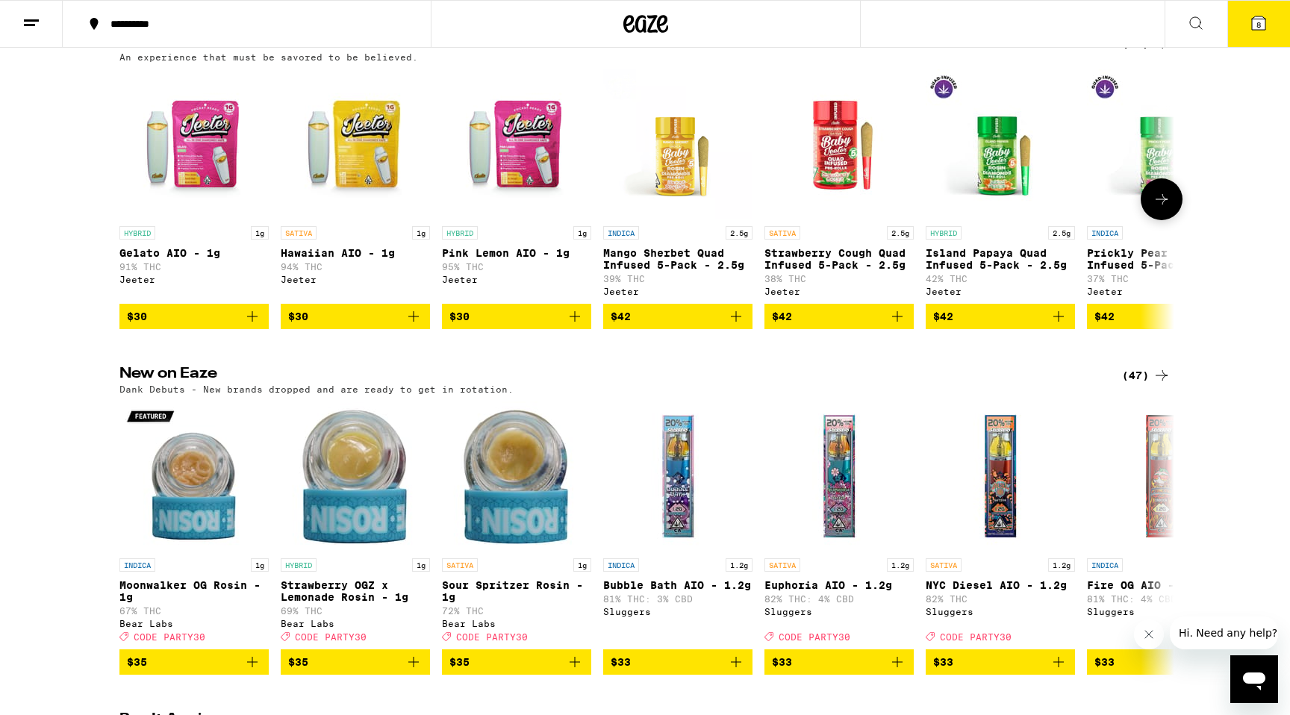
click at [743, 326] on icon "Add to bag" at bounding box center [736, 317] width 18 height 18
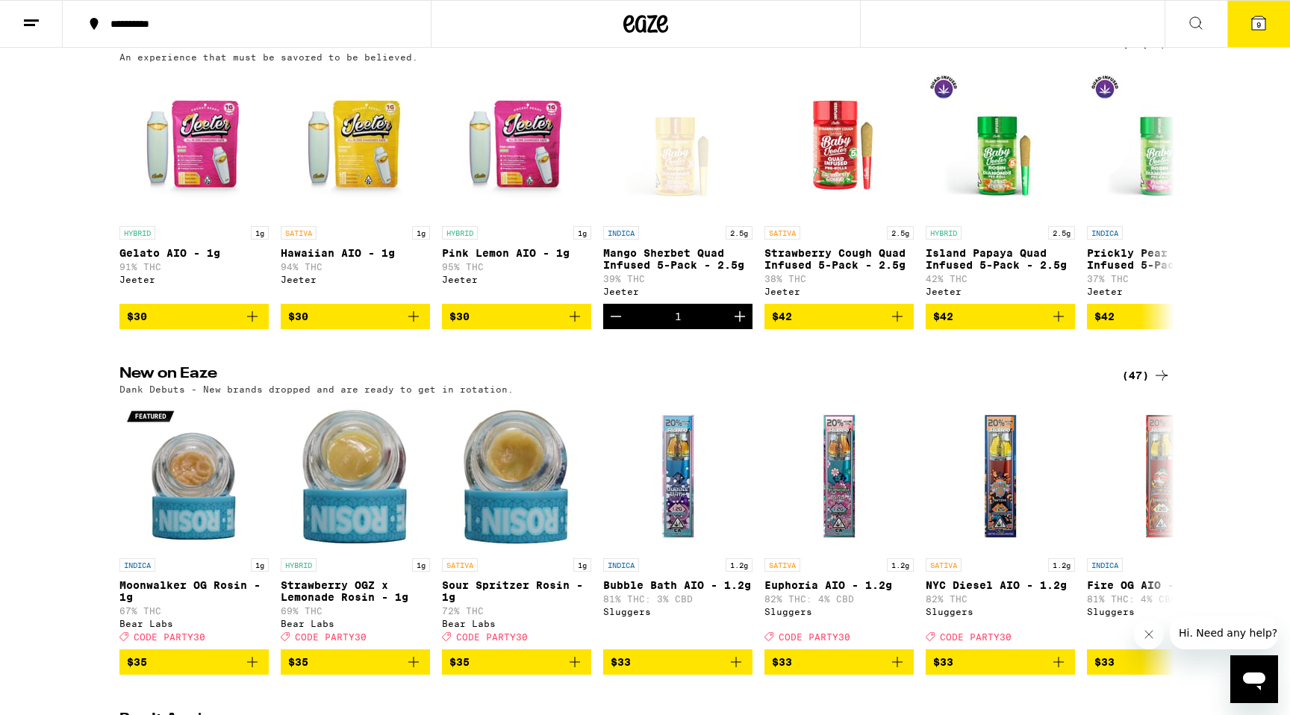
click at [1258, 28] on span "9" at bounding box center [1259, 24] width 4 height 9
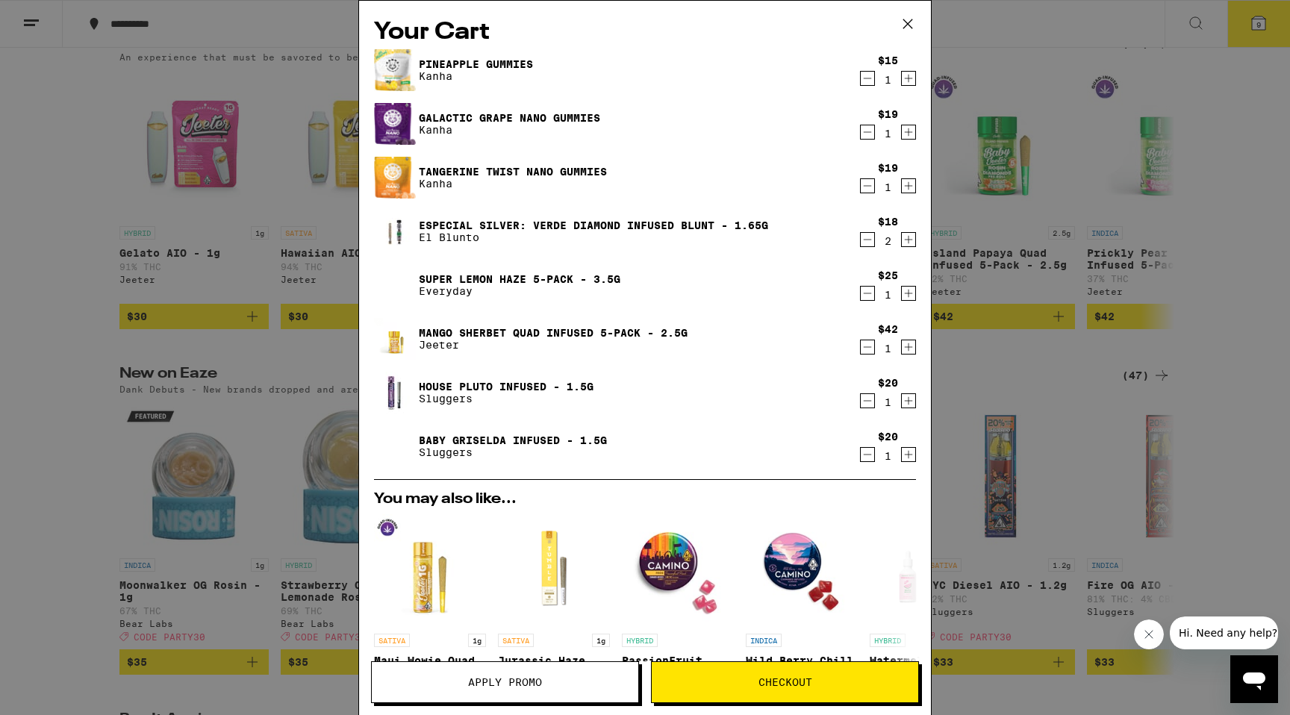
click at [874, 293] on icon "Decrement" at bounding box center [867, 293] width 13 height 18
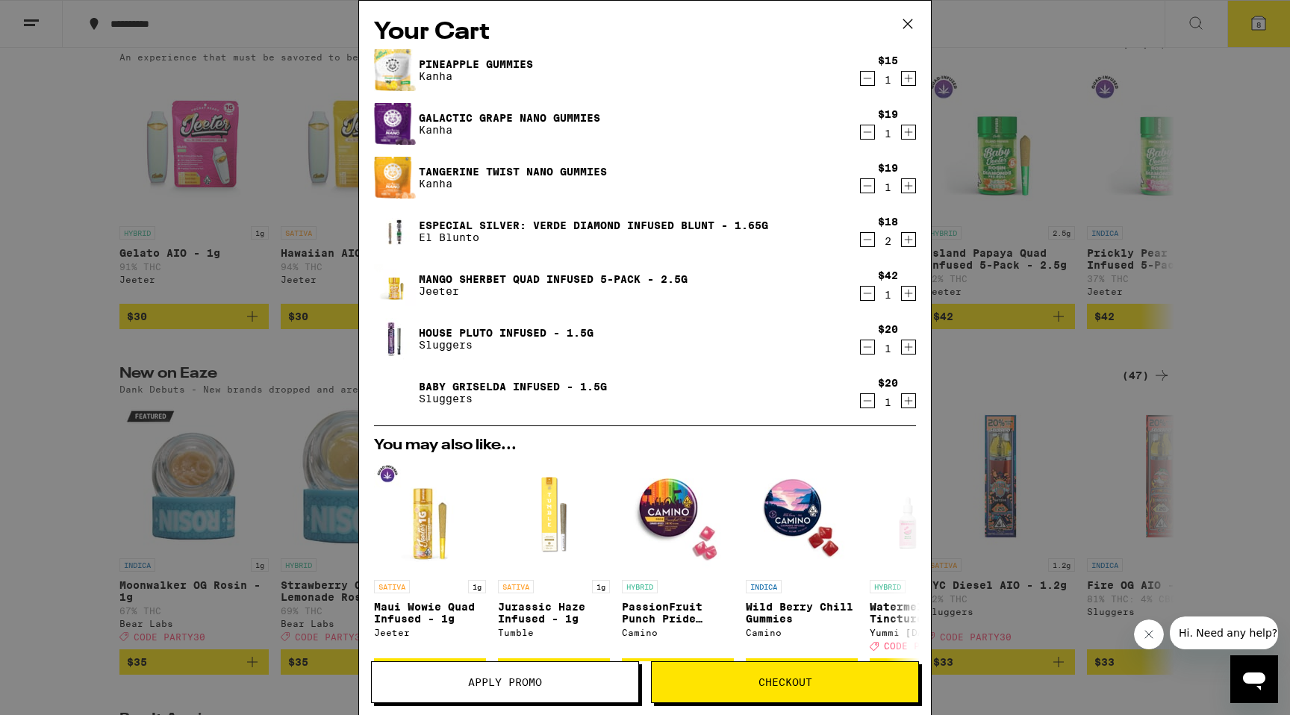
click at [865, 78] on icon "Decrement" at bounding box center [867, 78] width 13 height 18
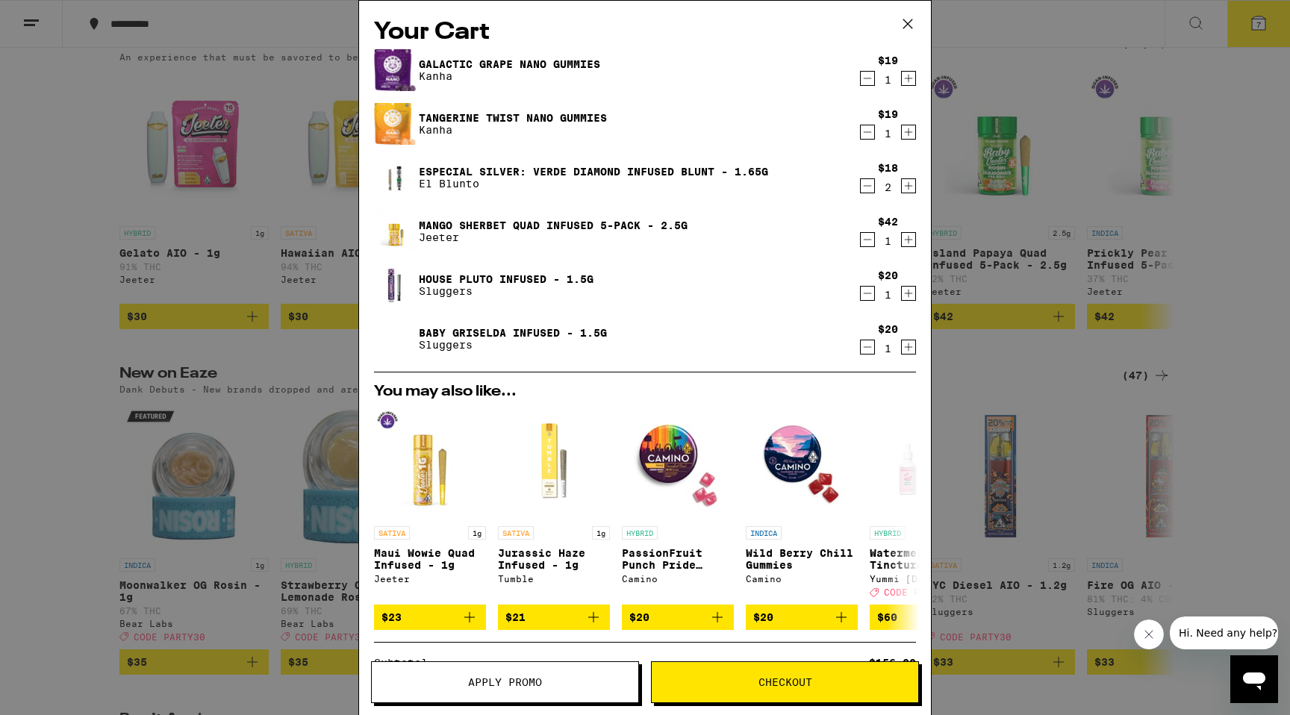
click at [867, 190] on icon "Decrement" at bounding box center [867, 186] width 13 height 18
click at [721, 682] on span "Checkout" at bounding box center [785, 682] width 267 height 10
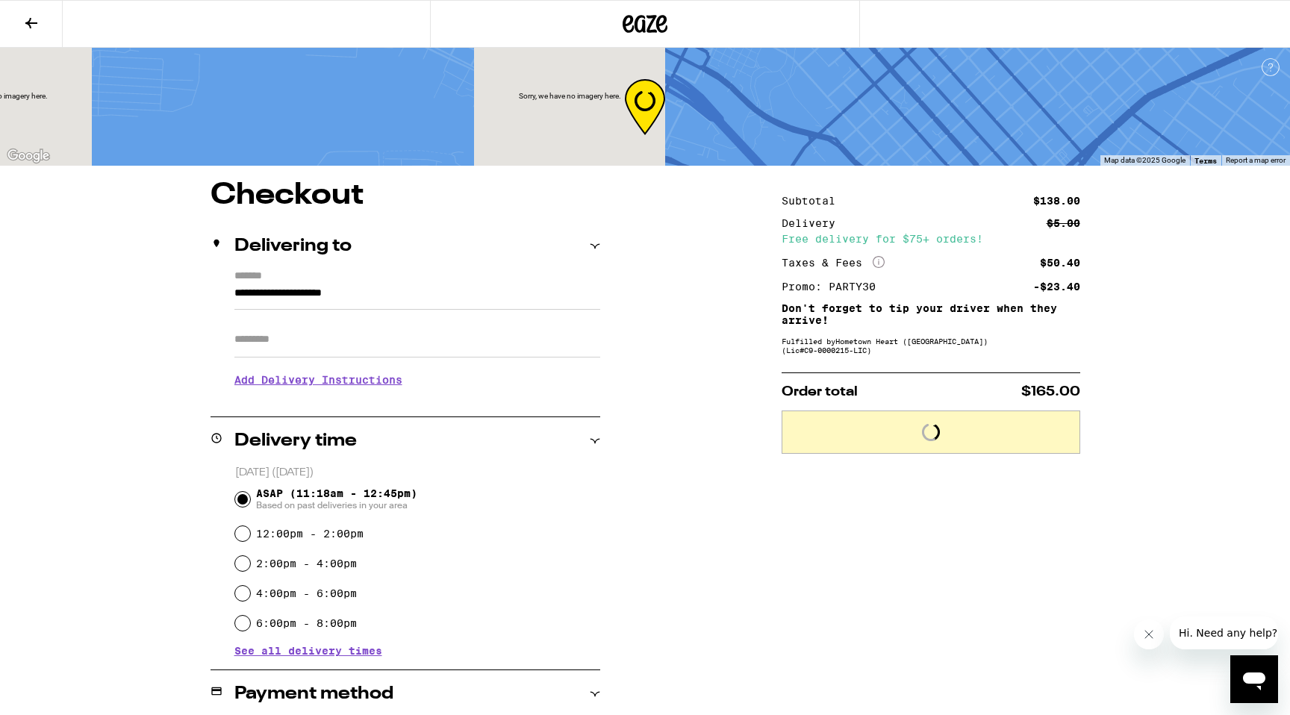
click at [276, 343] on input "Apt/Suite" at bounding box center [417, 340] width 366 height 36
type input "**********"
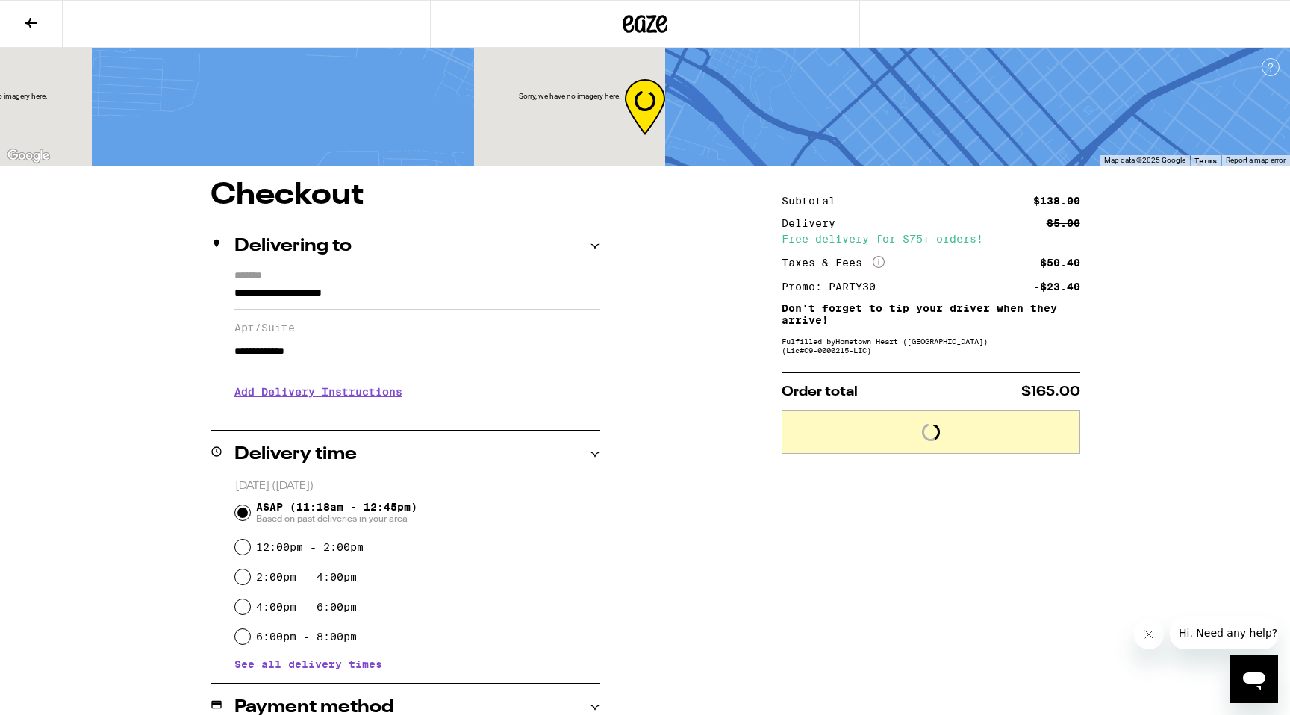
click at [280, 399] on h3 "Add Delivery Instructions" at bounding box center [417, 392] width 366 height 34
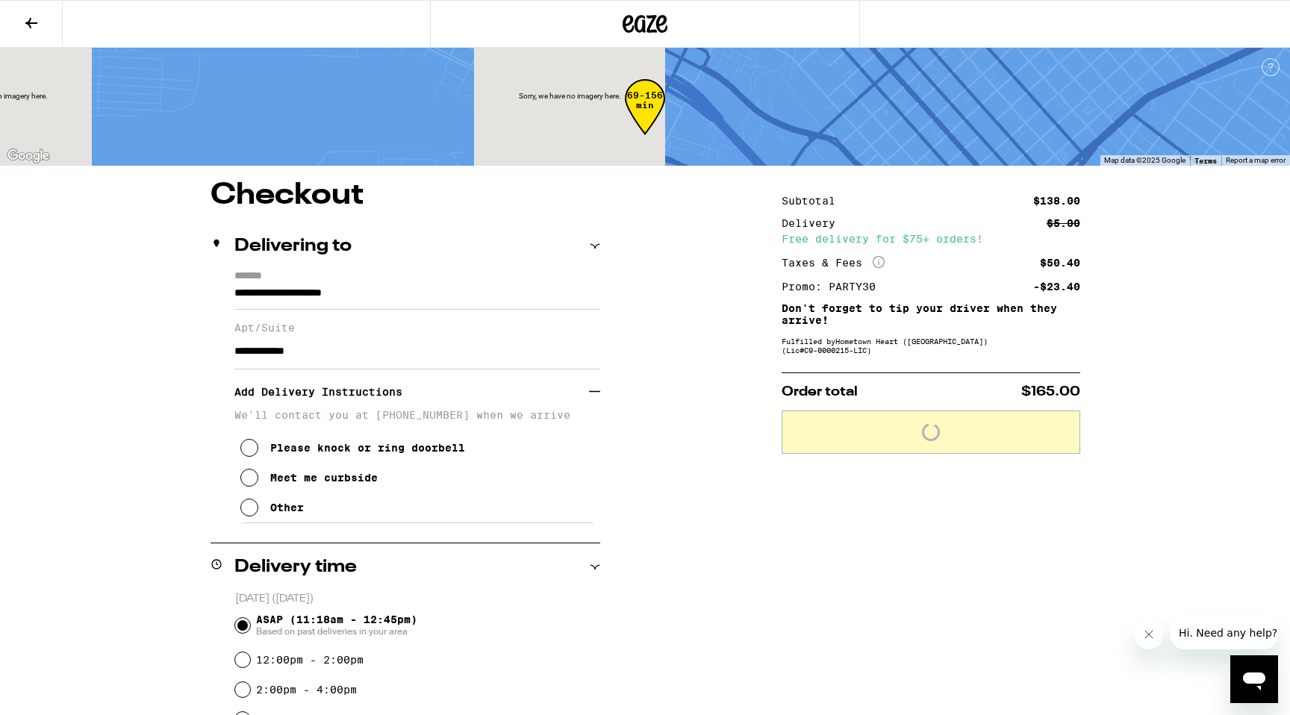
click at [250, 517] on icon at bounding box center [249, 508] width 18 height 18
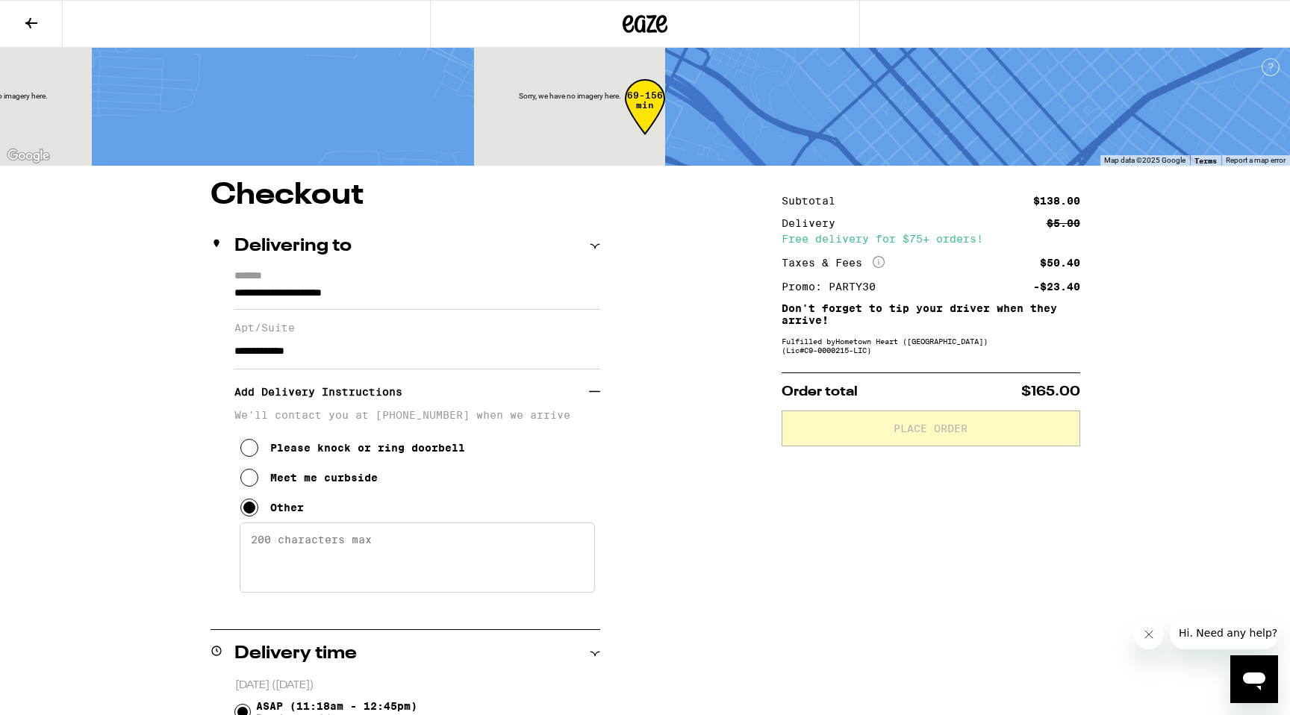
click at [290, 560] on textarea "Enter any other delivery instructions you want driver to know" at bounding box center [417, 558] width 355 height 70
click at [264, 564] on textarea "Please use the ButterflyMX Intercom to look up K.Mavryck Richardson" at bounding box center [417, 558] width 355 height 70
click at [568, 551] on textarea "Please use the ButterflyMX Intercom to look up K. Mavryck Richardson" at bounding box center [417, 558] width 355 height 70
click at [271, 561] on textarea "Please use the ButterflyMX Intercom to look up K. Mavryck Richardson" at bounding box center [417, 558] width 355 height 70
click at [252, 550] on textarea "Please use the ButterflyMX Intercom to look up K.Mavryck Richardson" at bounding box center [417, 558] width 355 height 70
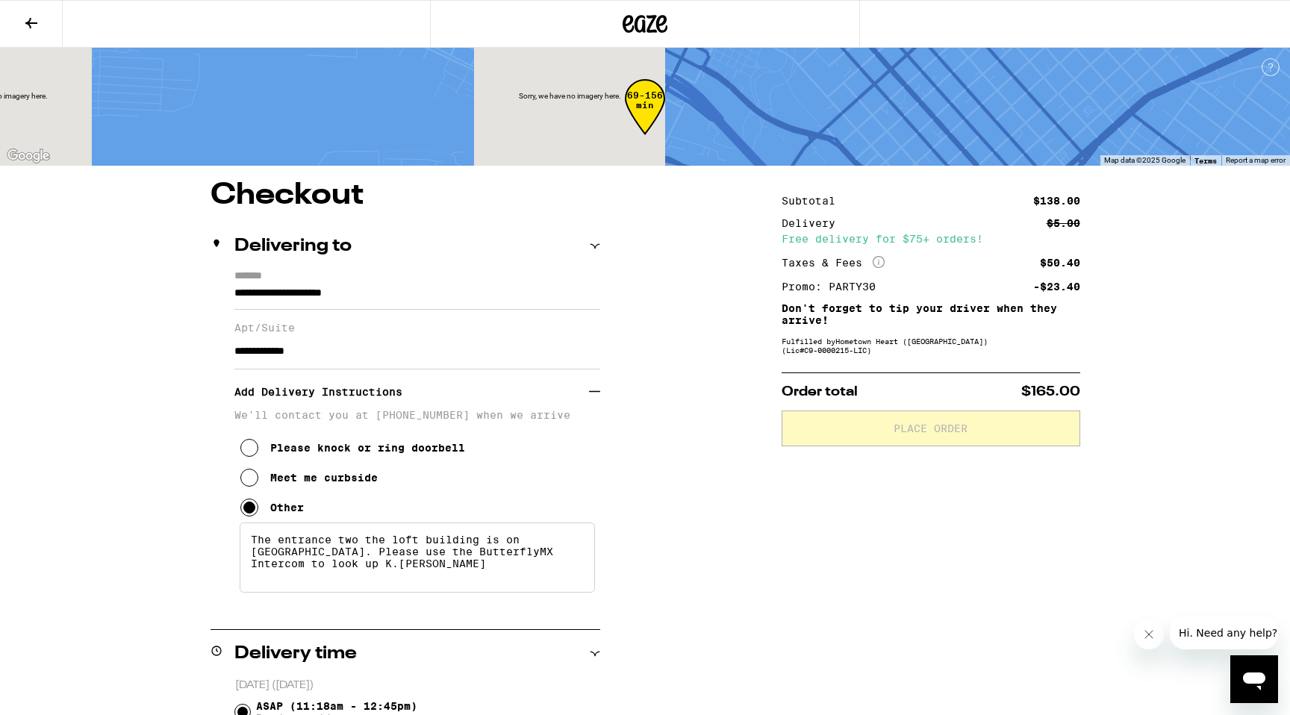
click at [489, 573] on textarea "The entrance two the loft building is on 3rd street. Please use the ButterflyMX…" at bounding box center [417, 558] width 355 height 70
click at [449, 572] on textarea "The entrance two the loft building is on 3rd street. Please use the ButterflyMX…" at bounding box center [417, 558] width 355 height 70
drag, startPoint x: 393, startPoint y: 590, endPoint x: 352, endPoint y: 590, distance: 40.3
click at [352, 590] on textarea "The entrance two the loft building is on 3rd street. Please use the ButterflyMX…" at bounding box center [417, 558] width 355 height 70
drag, startPoint x: 450, startPoint y: 573, endPoint x: 367, endPoint y: 594, distance: 85.5
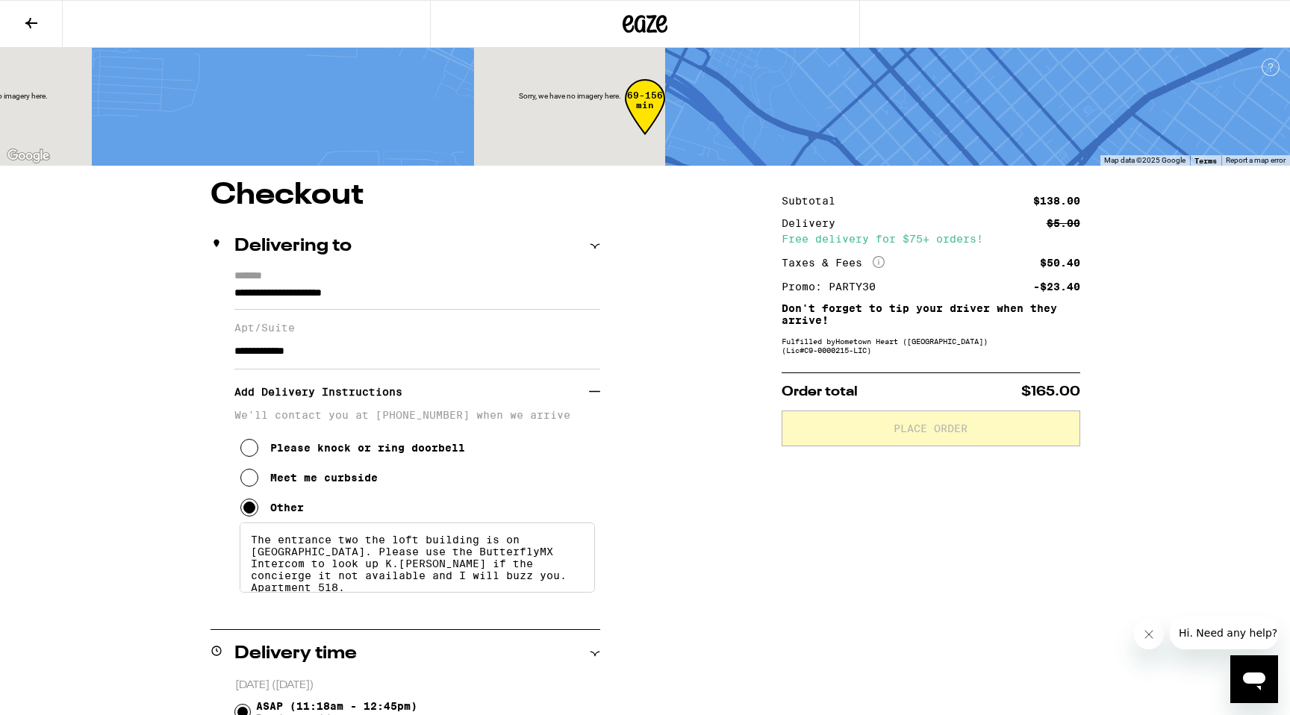
click at [367, 593] on textarea "The entrance two the loft building is on 3rd street. Please use the ButterflyMX…" at bounding box center [417, 558] width 355 height 70
click at [571, 576] on textarea "The entrance two the loft building is on 3rd street. Please use the ButterflyMX…" at bounding box center [417, 558] width 355 height 70
click at [420, 593] on textarea "The entrance two the loft building is on 3rd street. Please use the ButterflyMX…" at bounding box center [417, 558] width 355 height 70
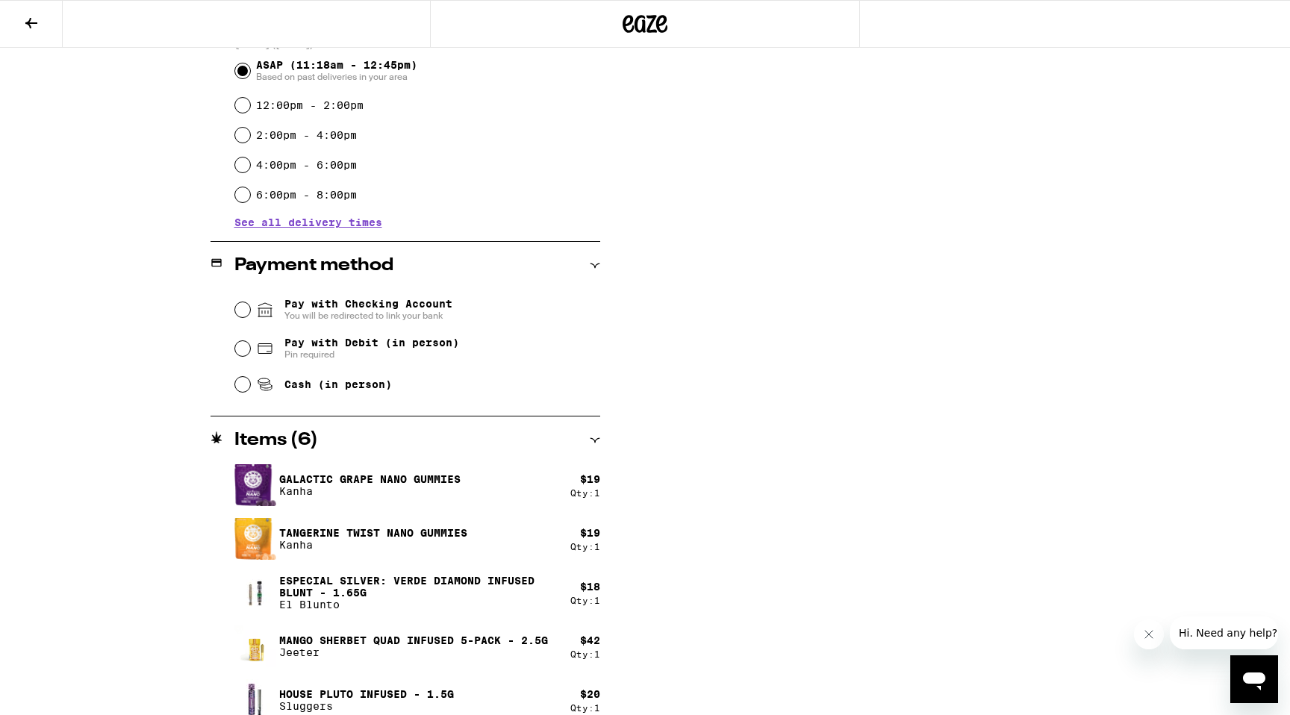
scroll to position [642, 0]
type textarea "The entrance two the loft building is on 3rd street. Please use the ButterflyMX…"
click at [242, 353] on input "Pay with Debit (in person) Pin required" at bounding box center [242, 347] width 15 height 15
radio input "true"
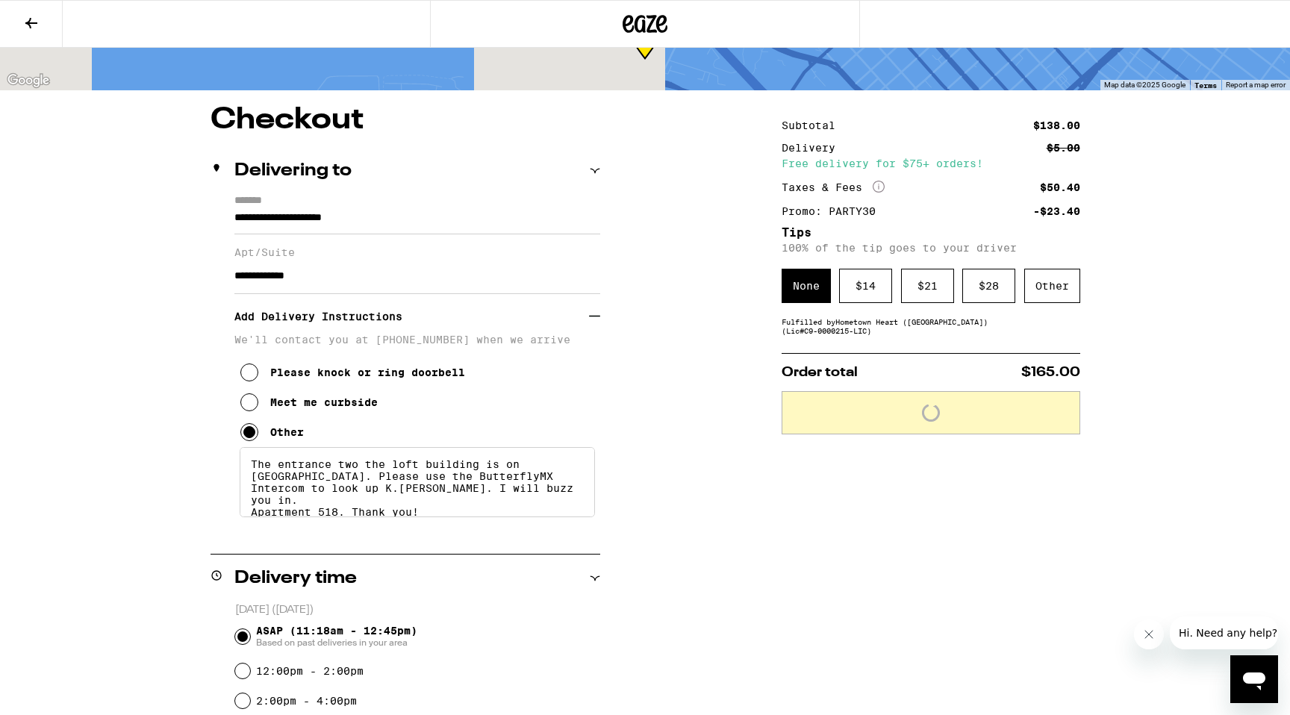
scroll to position [0, 0]
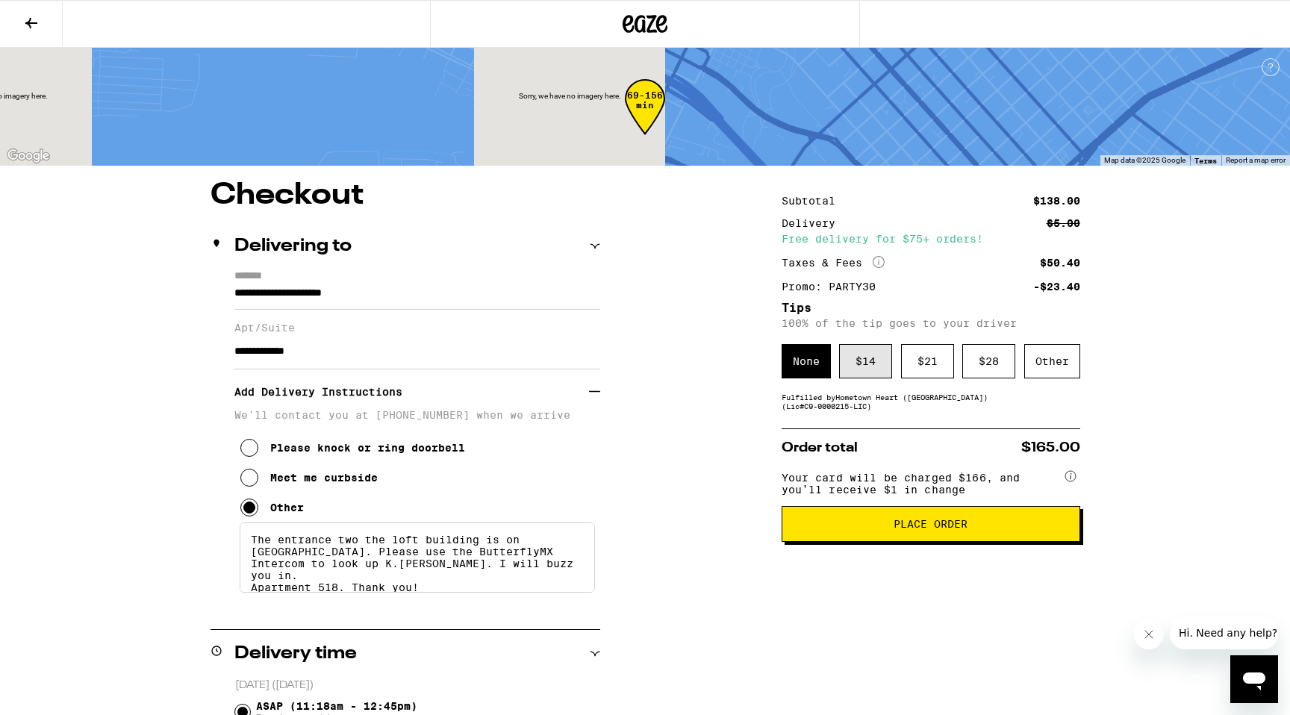
click at [856, 364] on div "$ 14" at bounding box center [865, 361] width 53 height 34
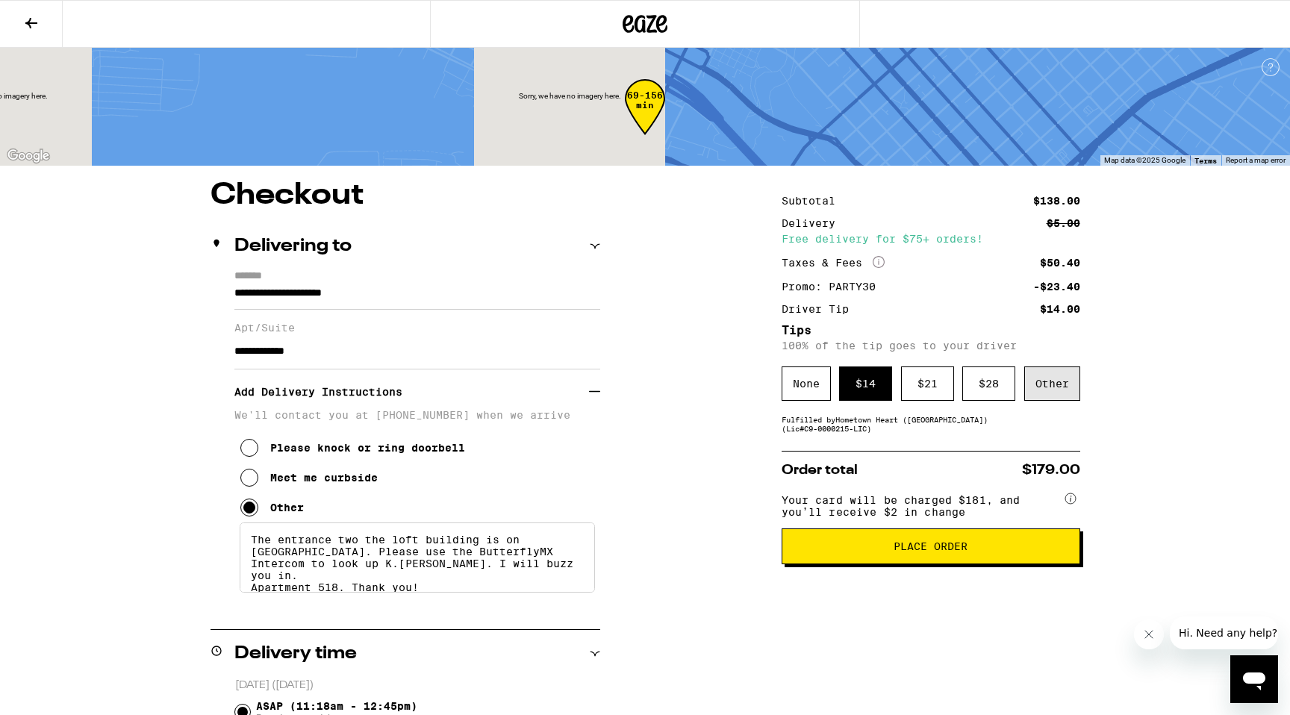
click at [1061, 393] on div "Other" at bounding box center [1052, 384] width 56 height 34
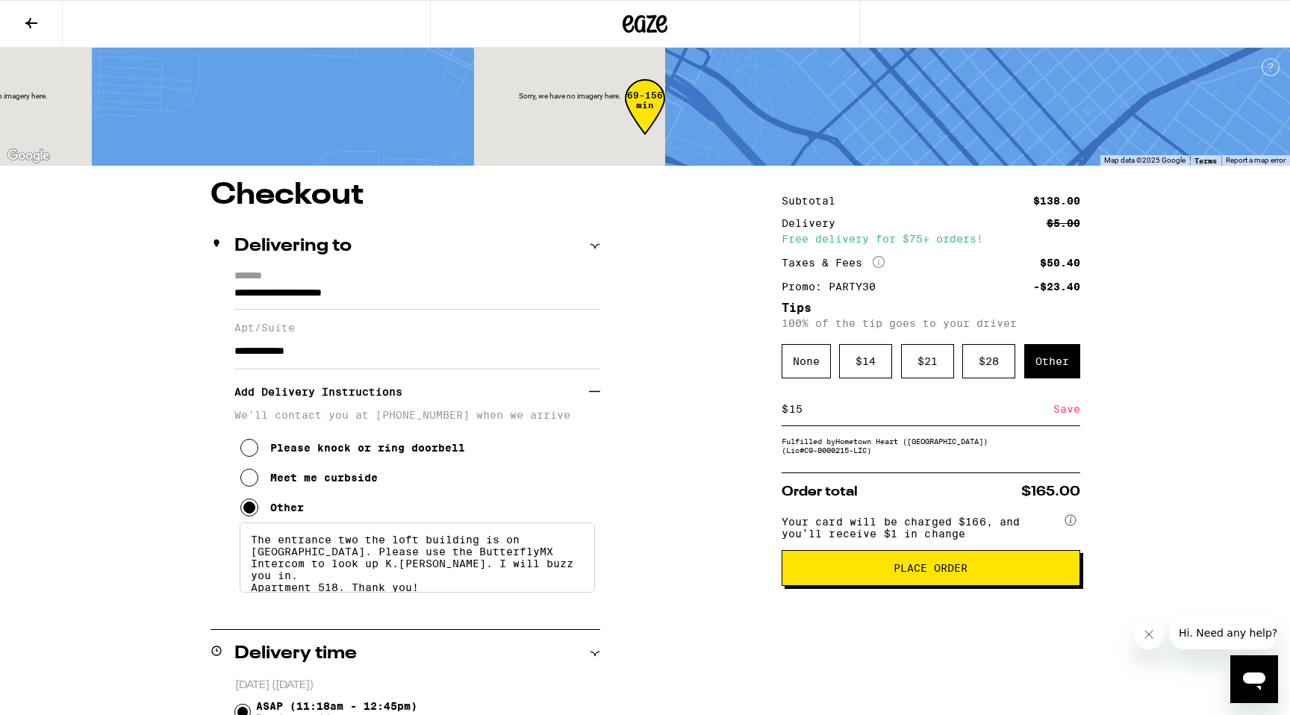
type input "15"
click at [977, 573] on span "Place Order" at bounding box center [930, 568] width 273 height 10
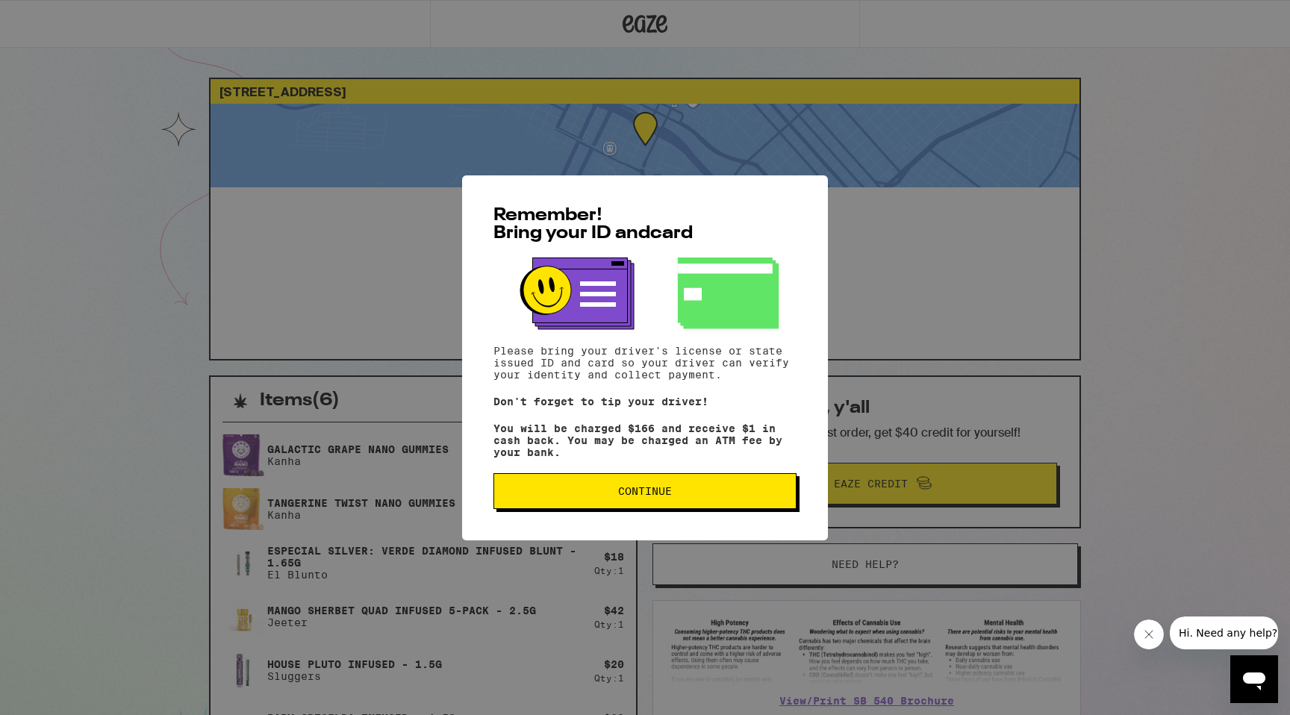
click at [657, 494] on span "Continue" at bounding box center [645, 491] width 54 height 10
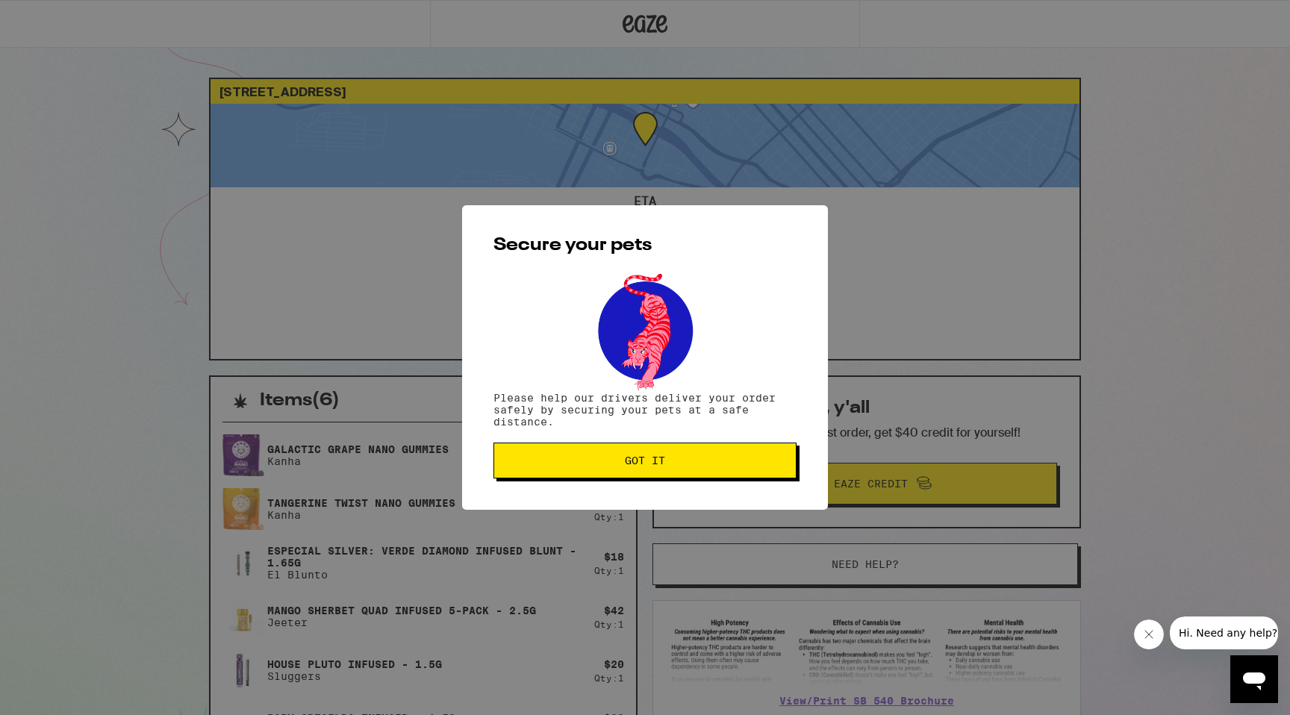
click at [641, 463] on span "Got it" at bounding box center [645, 460] width 40 height 10
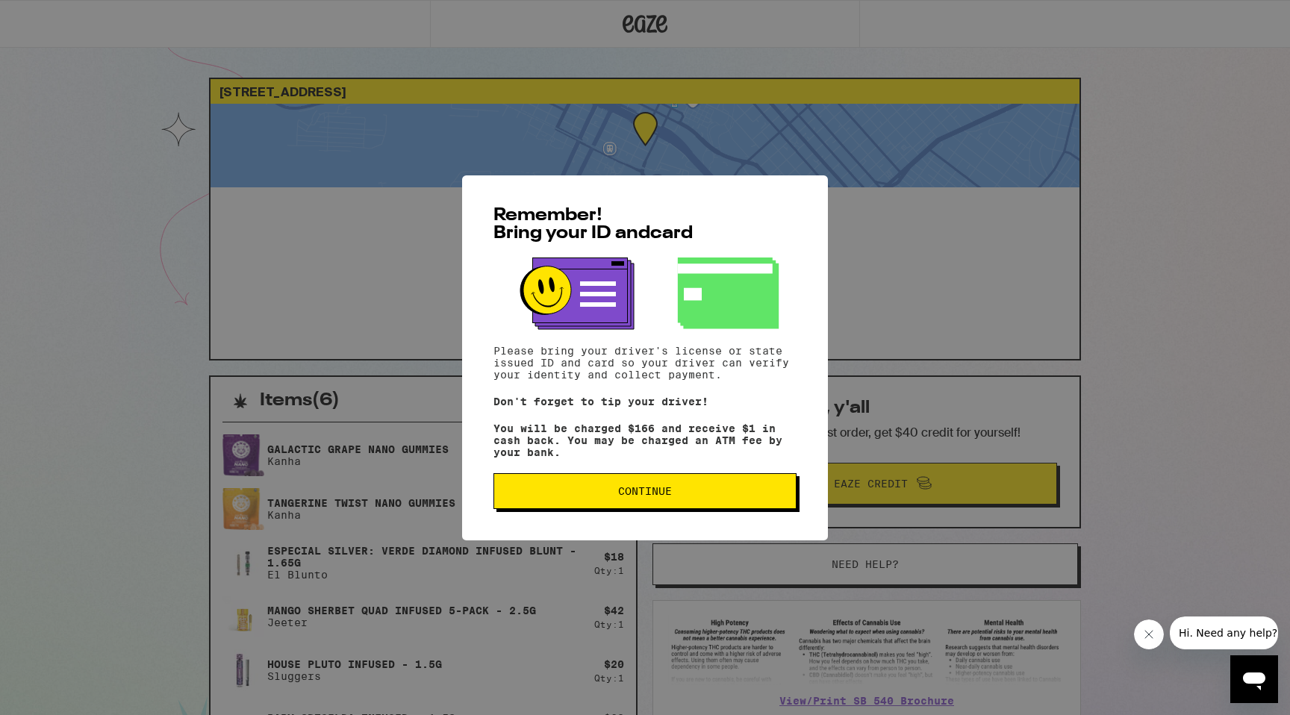
click at [674, 496] on span "Continue" at bounding box center [645, 491] width 278 height 10
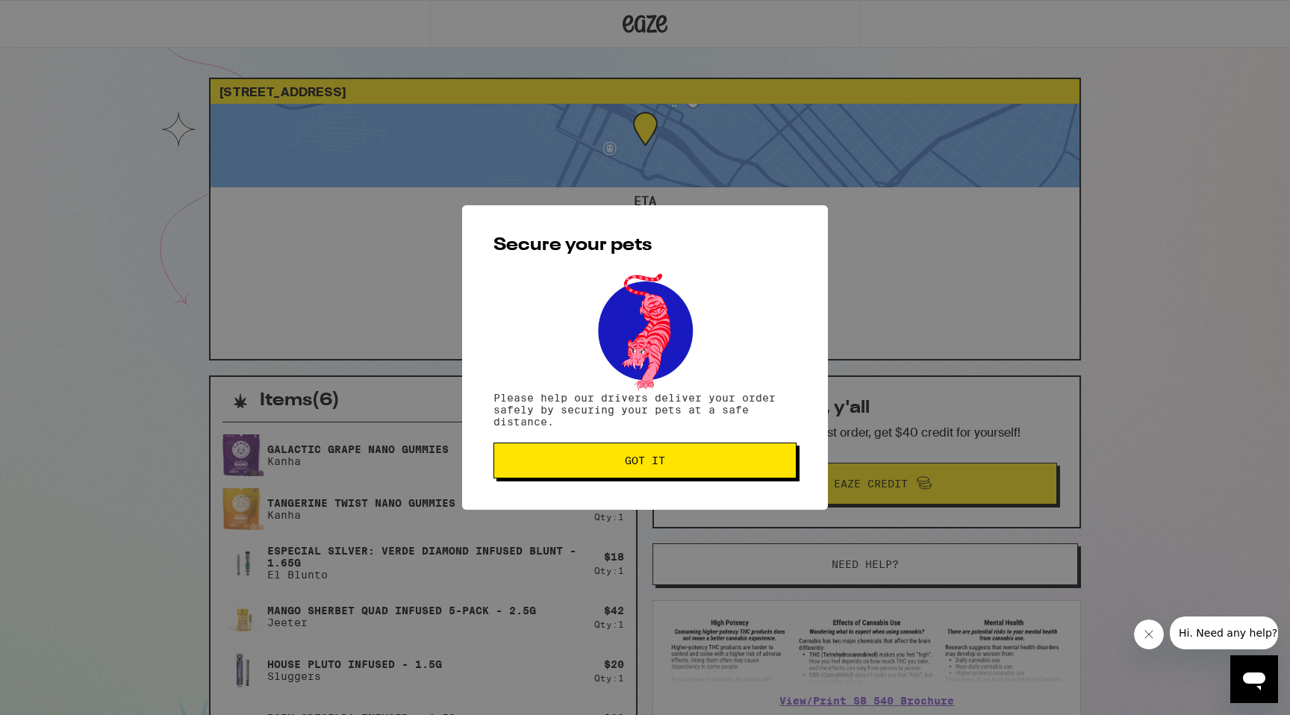
click at [718, 456] on button "Got it" at bounding box center [645, 461] width 303 height 36
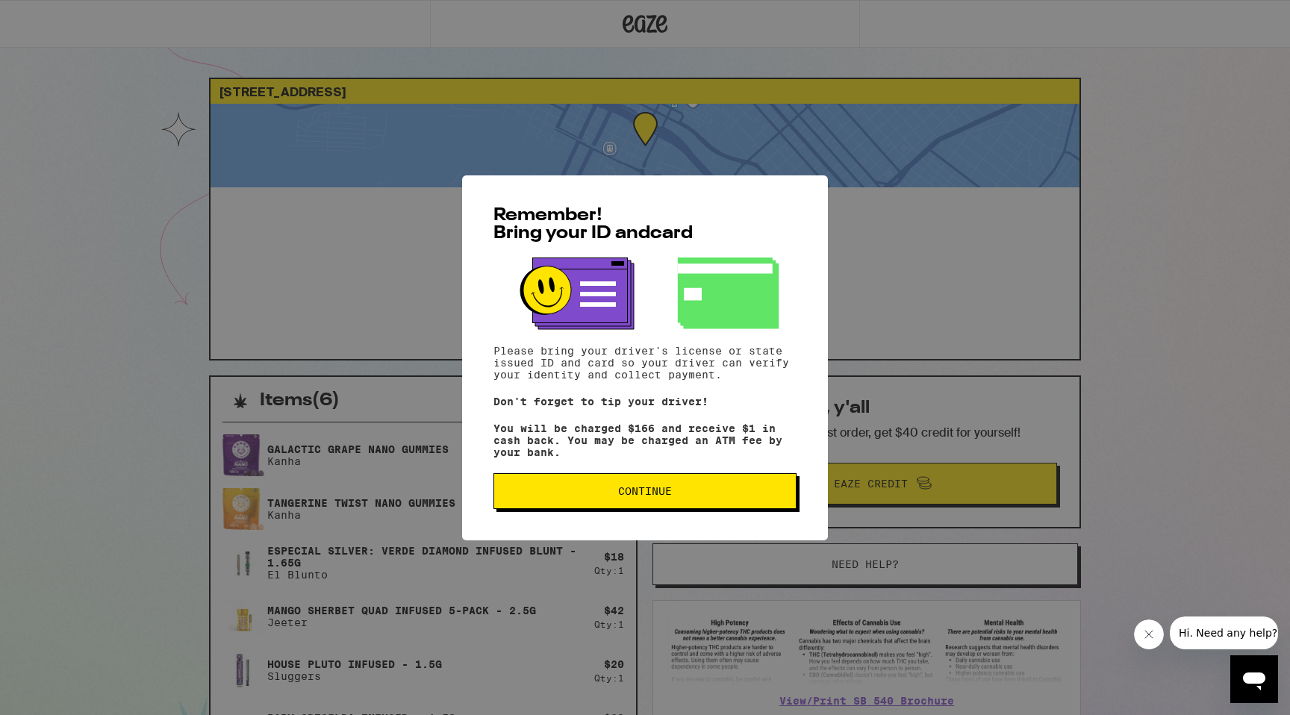
click at [588, 496] on span "Continue" at bounding box center [645, 491] width 278 height 10
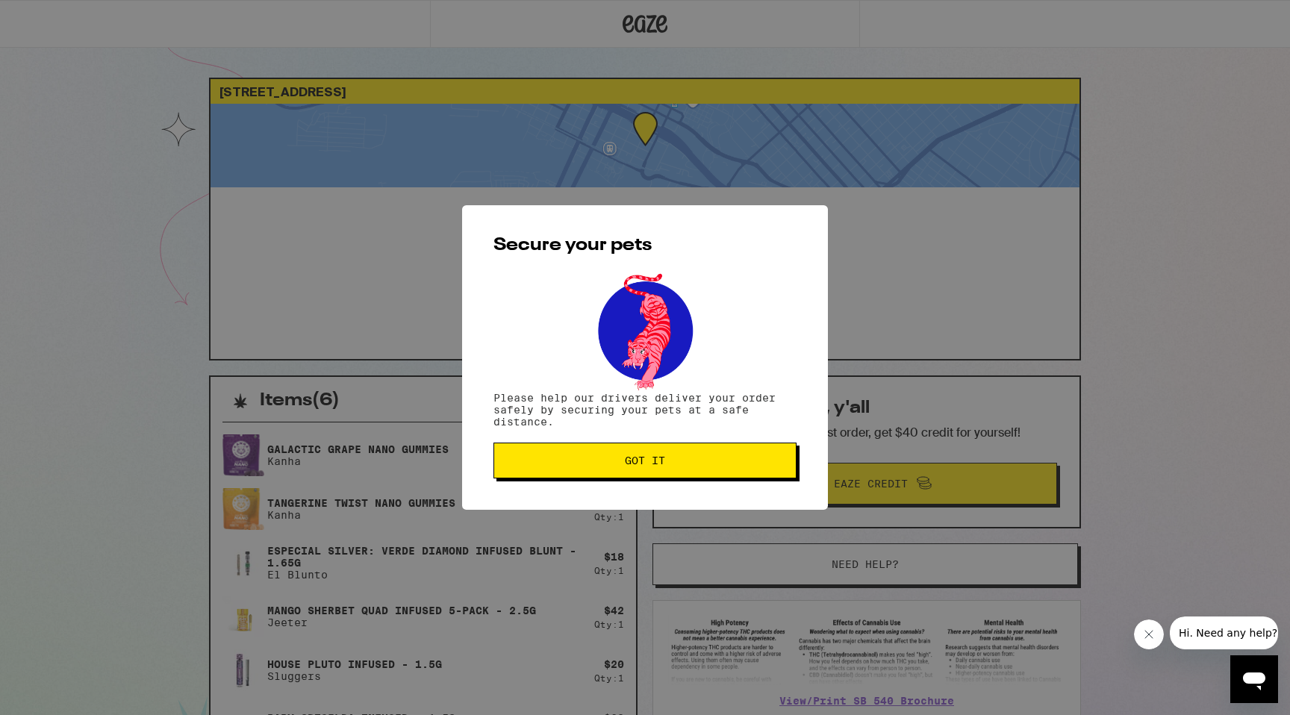
click at [590, 466] on span "Got it" at bounding box center [645, 460] width 278 height 10
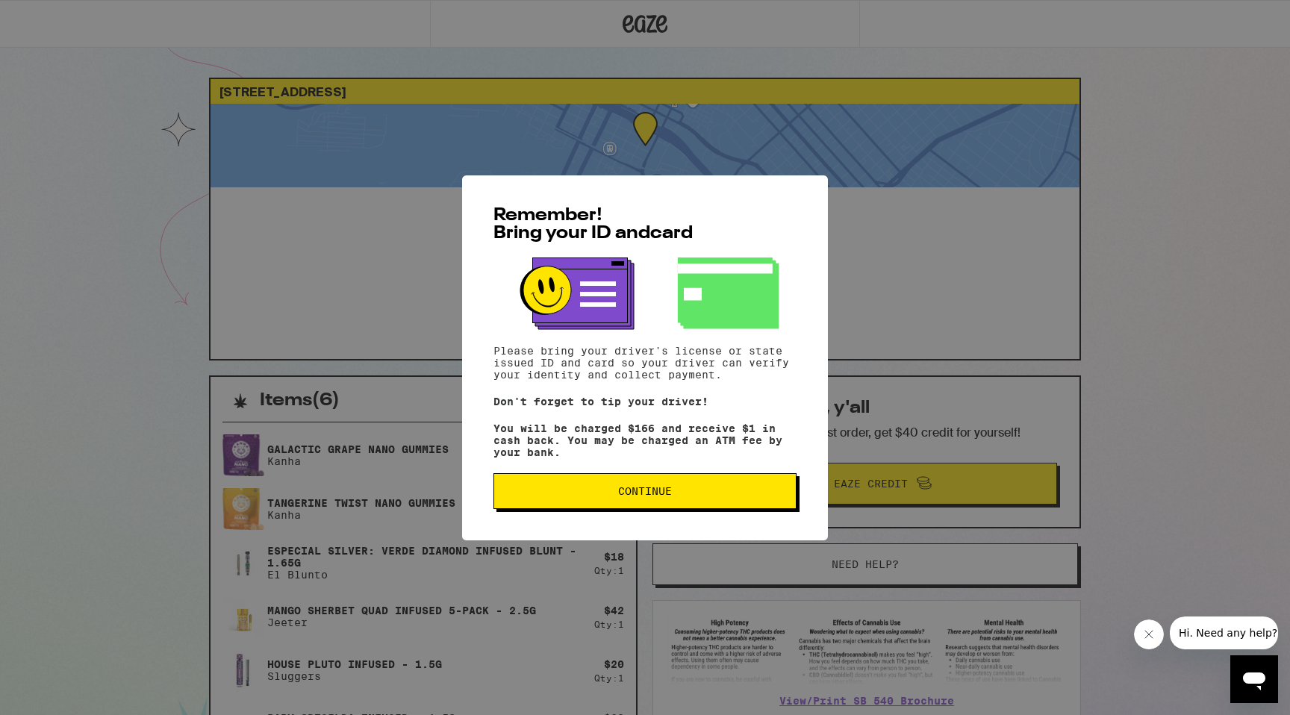
click at [620, 496] on span "Continue" at bounding box center [645, 491] width 54 height 10
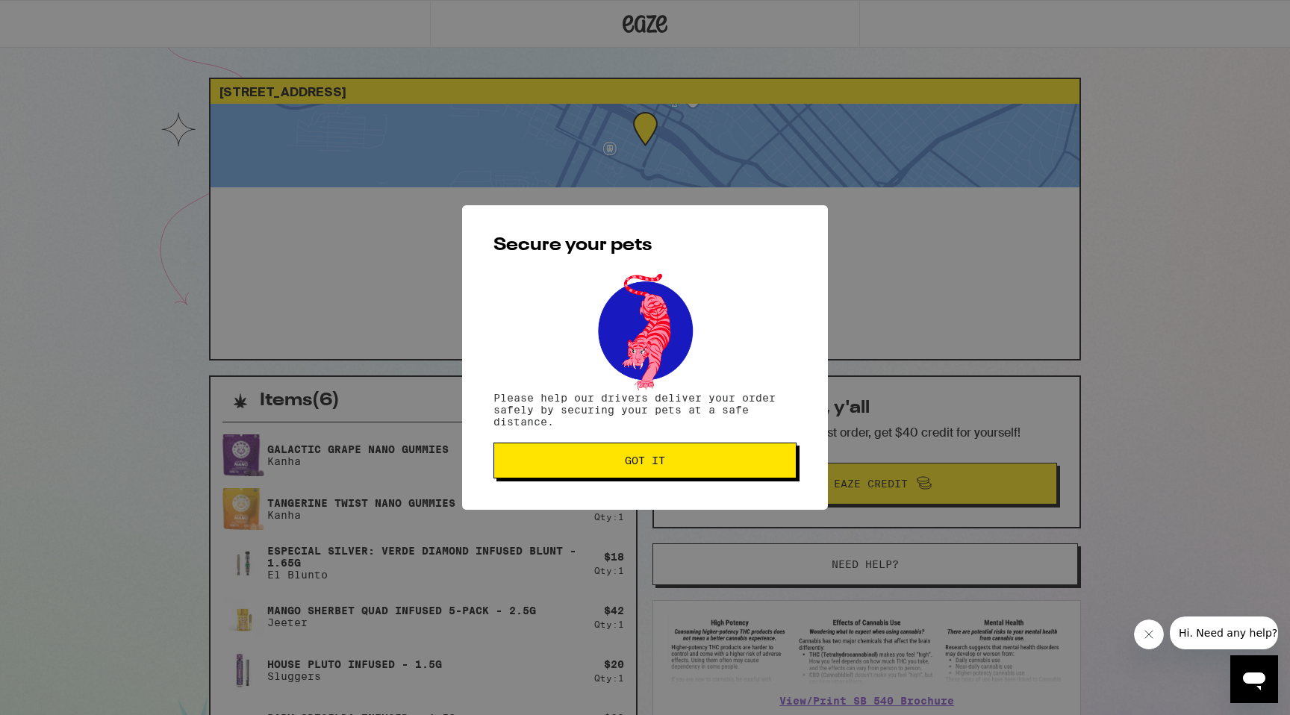
click at [601, 448] on button "Got it" at bounding box center [645, 461] width 303 height 36
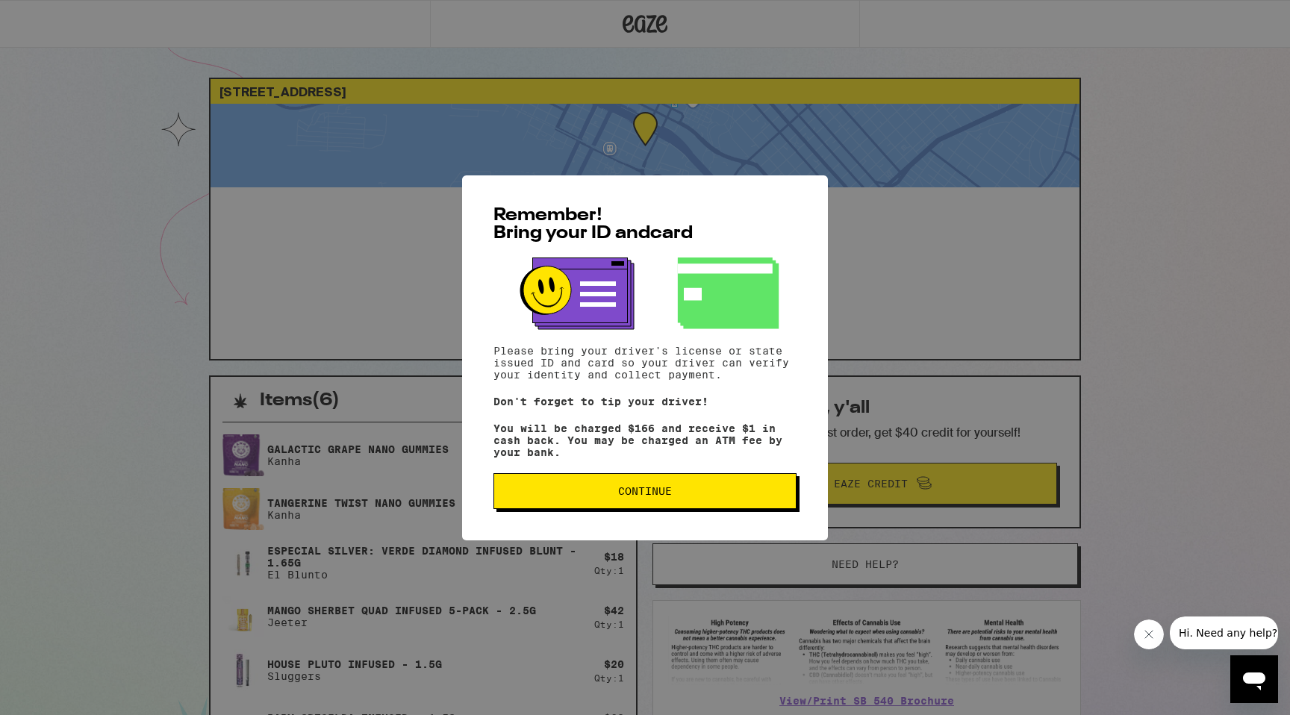
click at [616, 508] on button "Continue" at bounding box center [645, 491] width 303 height 36
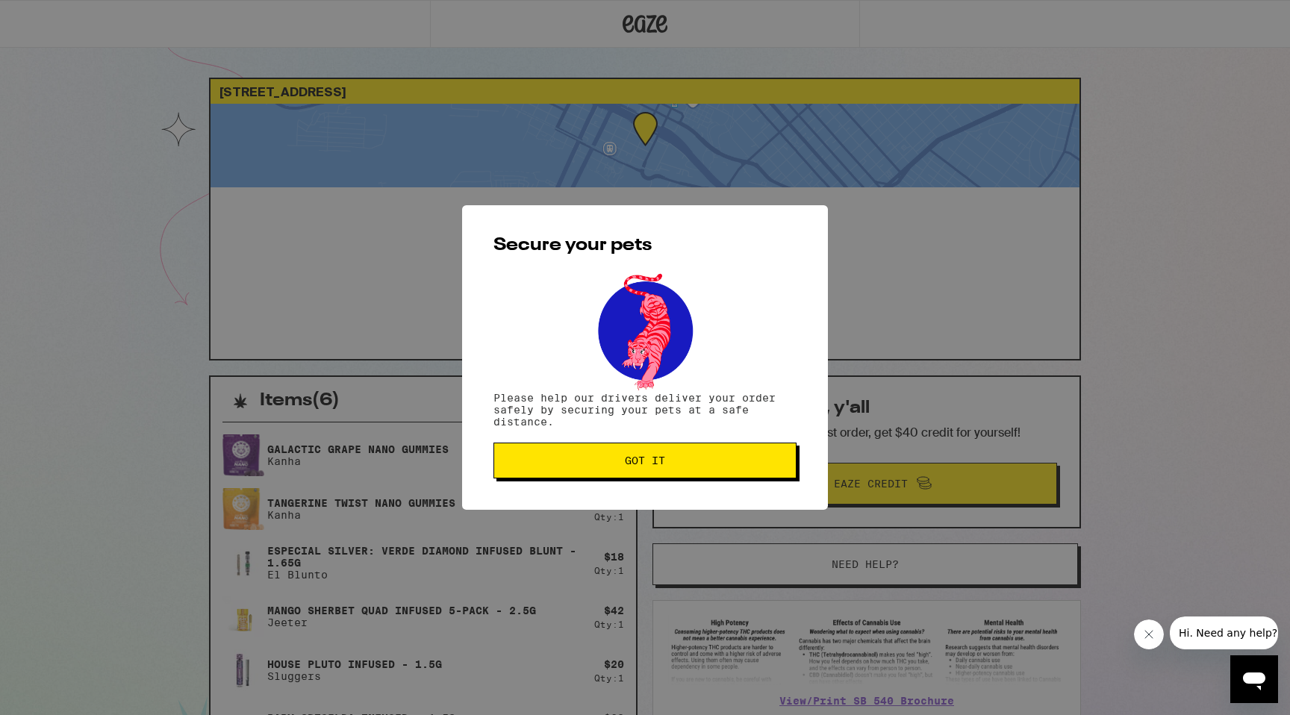
click at [631, 479] on button "Got it" at bounding box center [645, 461] width 303 height 36
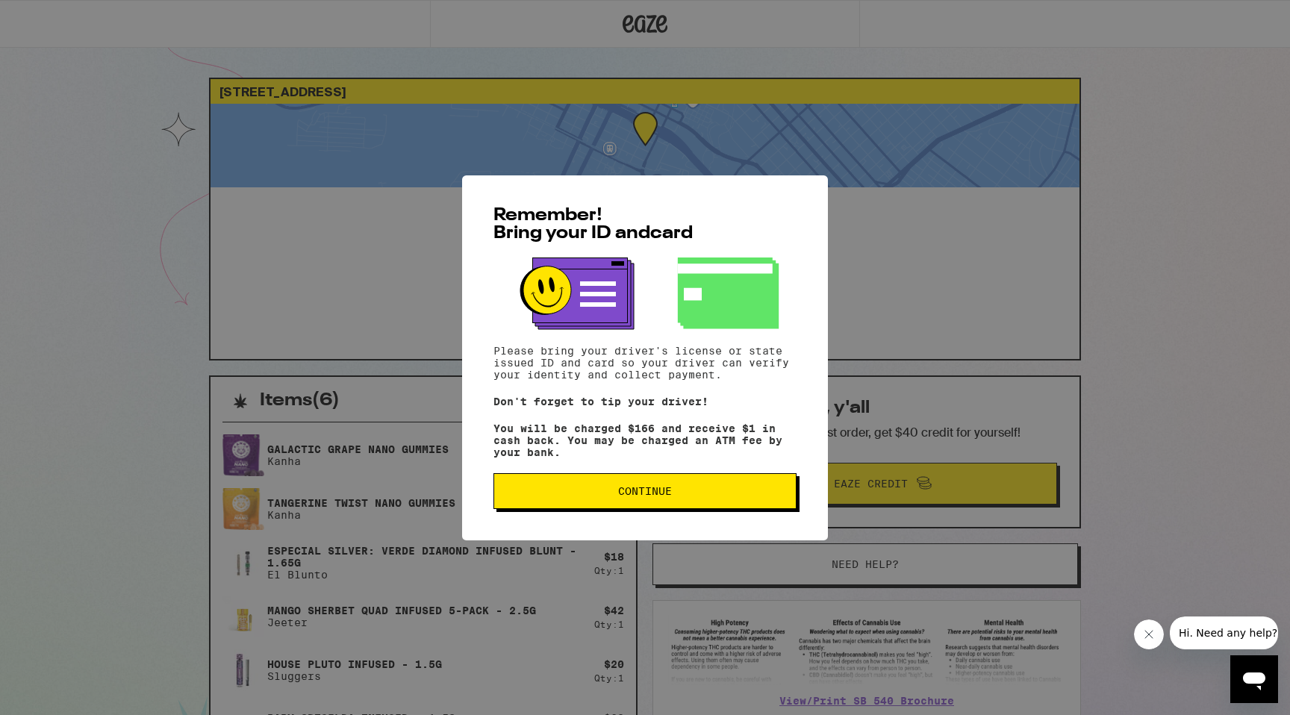
click at [606, 502] on button "Continue" at bounding box center [645, 491] width 303 height 36
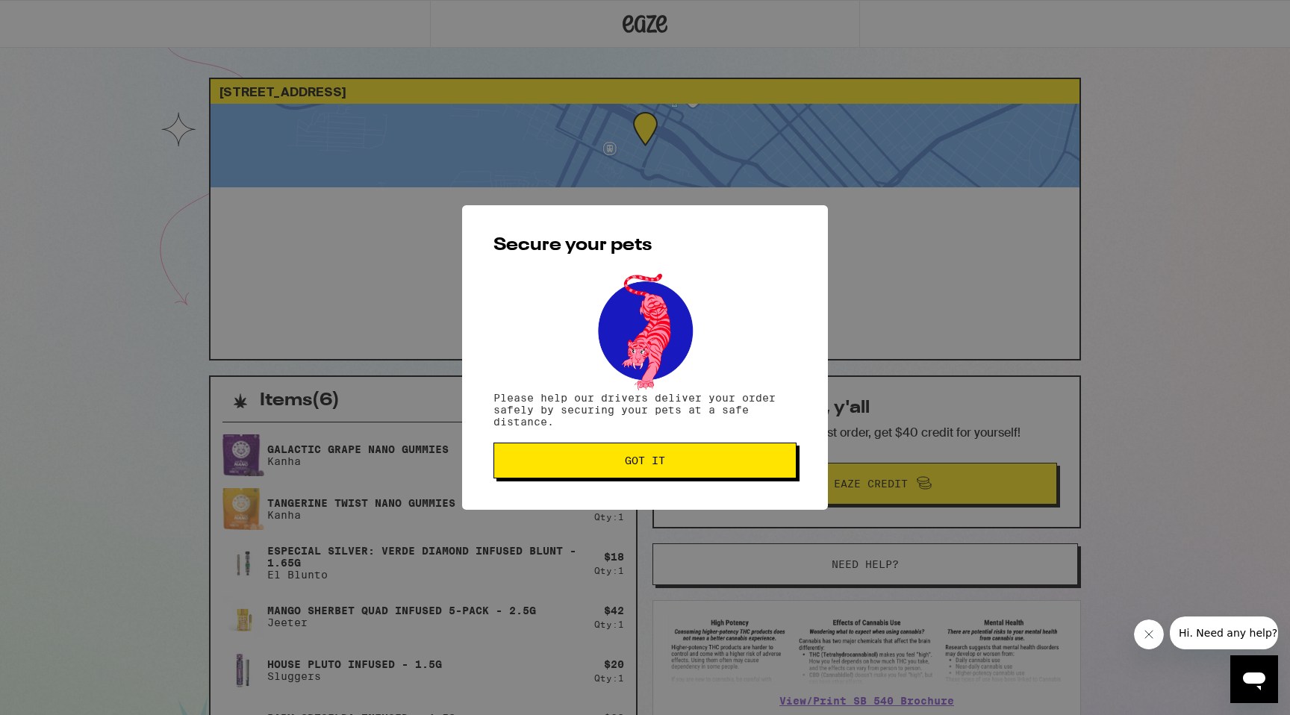
click at [693, 458] on span "Got it" at bounding box center [645, 460] width 278 height 10
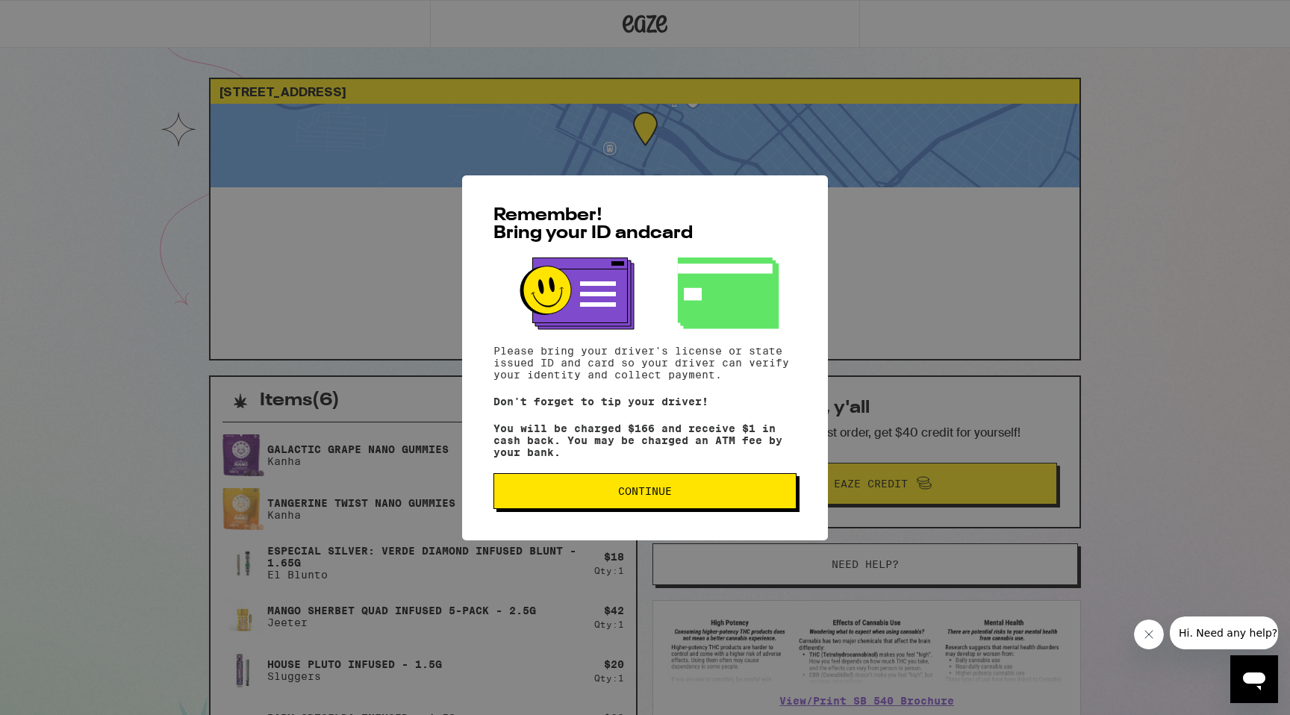
click at [571, 488] on button "Continue" at bounding box center [645, 491] width 303 height 36
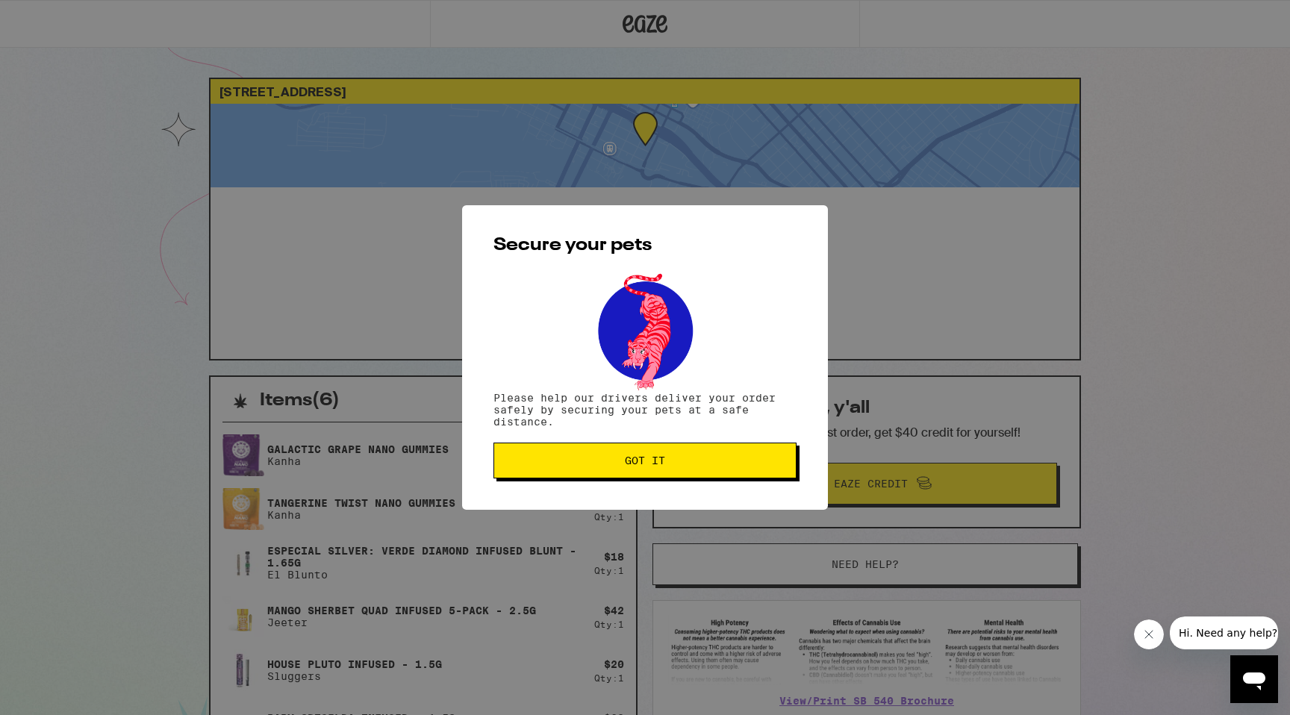
click at [634, 458] on span "Got it" at bounding box center [645, 460] width 40 height 10
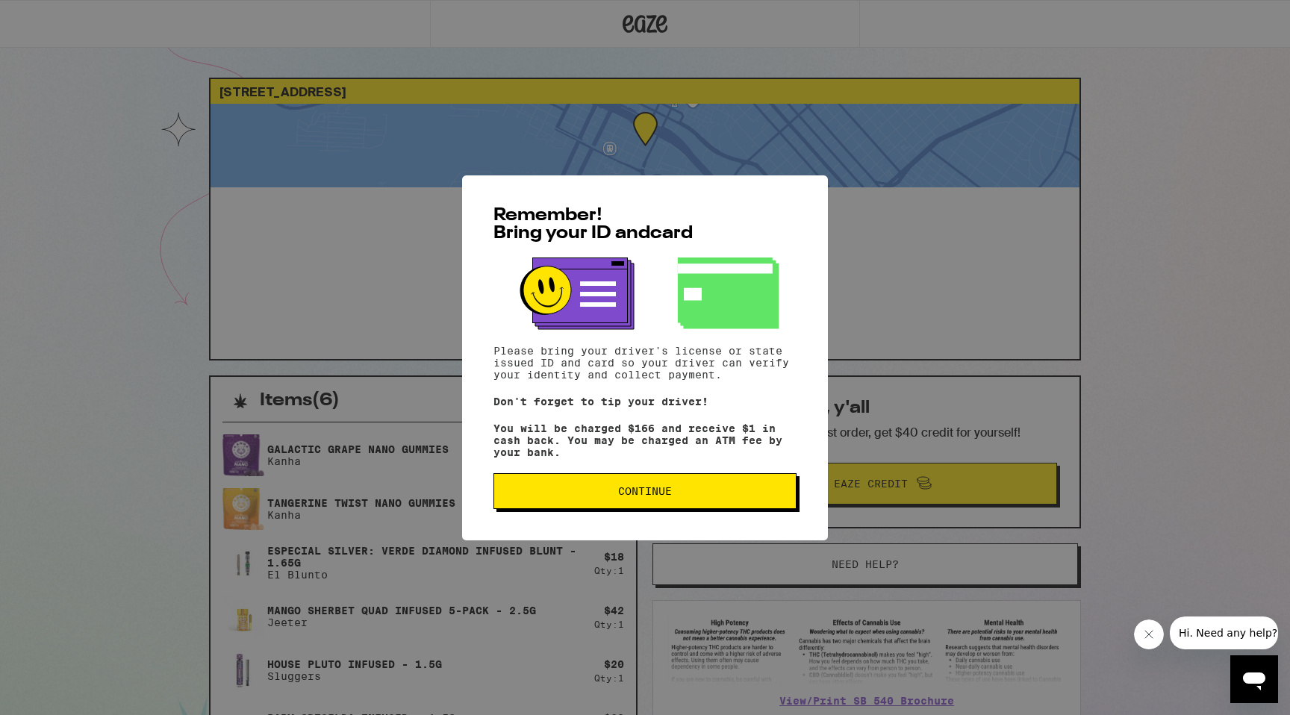
click at [600, 494] on span "Continue" at bounding box center [645, 491] width 278 height 10
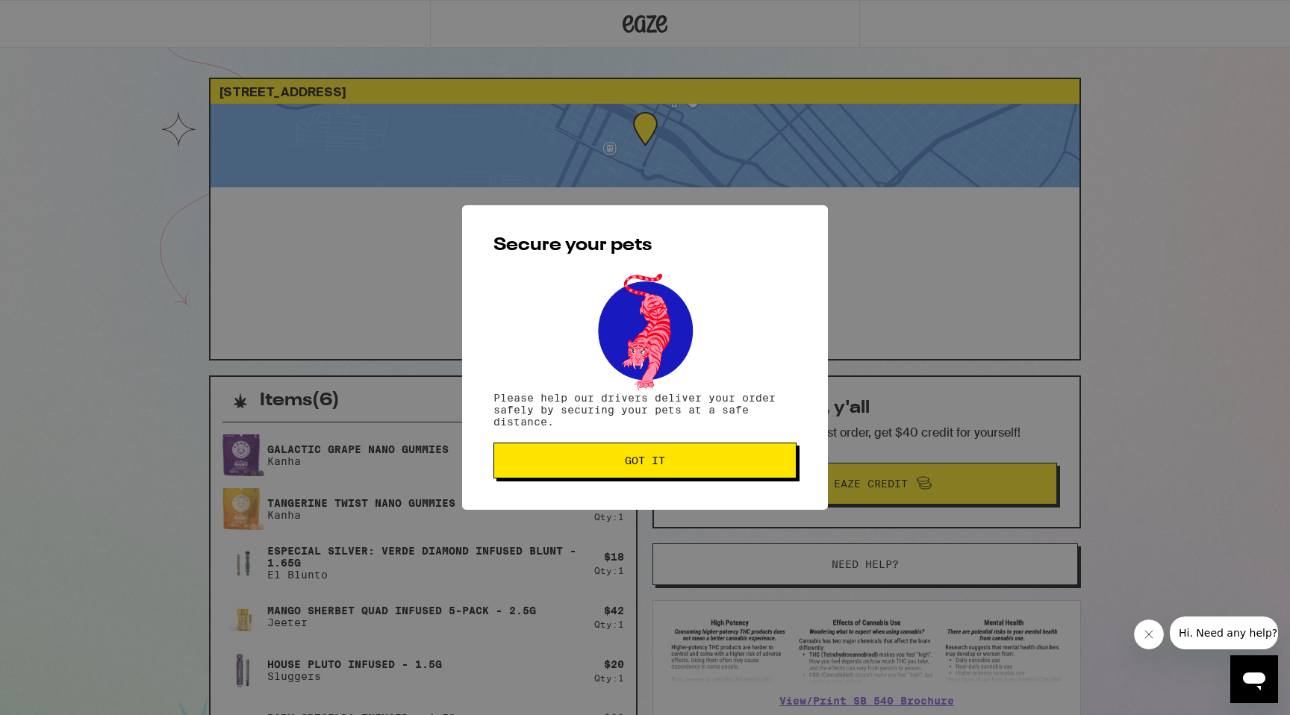
click at [621, 477] on button "Got it" at bounding box center [645, 461] width 303 height 36
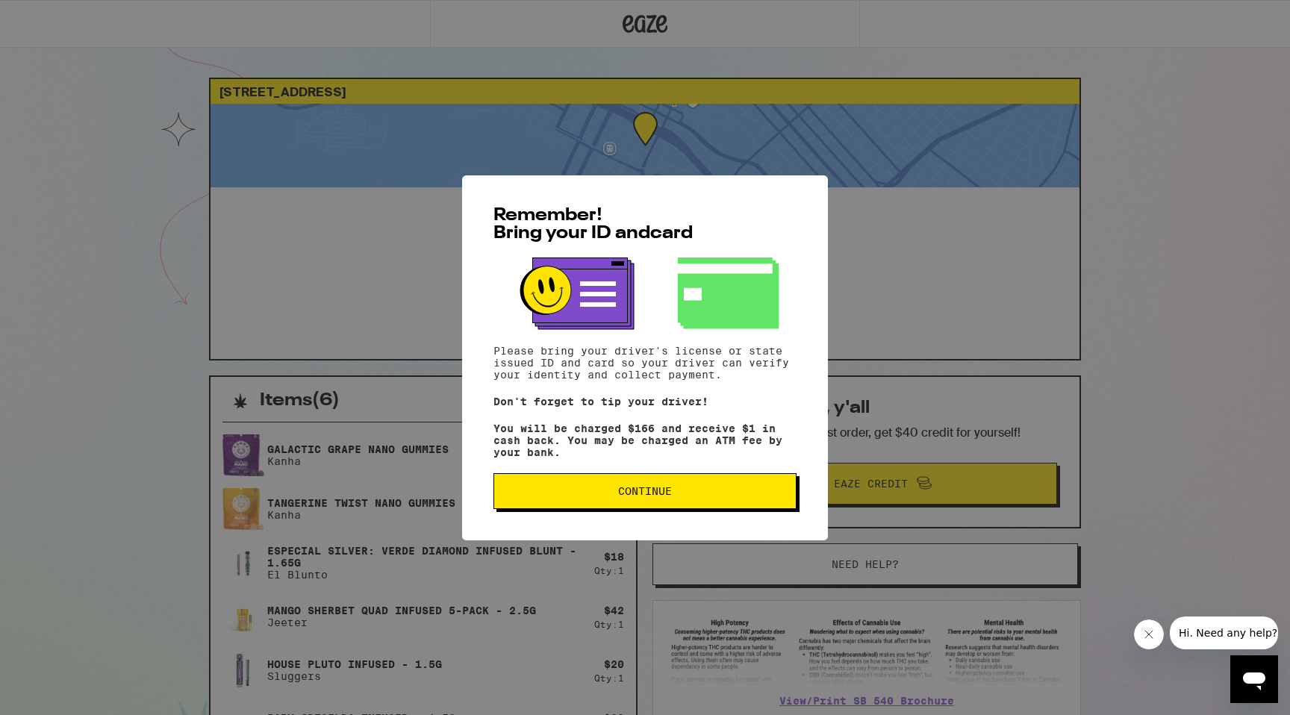
click at [676, 495] on span "Continue" at bounding box center [645, 491] width 278 height 10
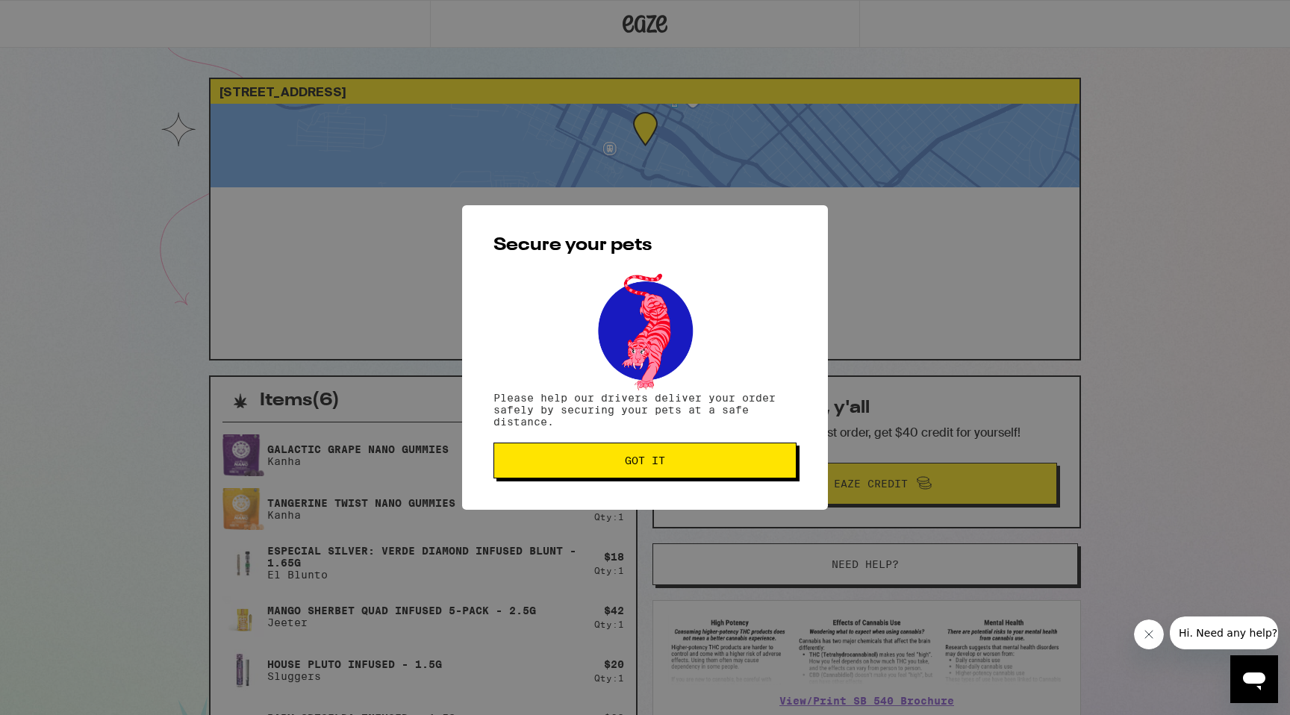
click at [679, 466] on span "Got it" at bounding box center [645, 460] width 278 height 10
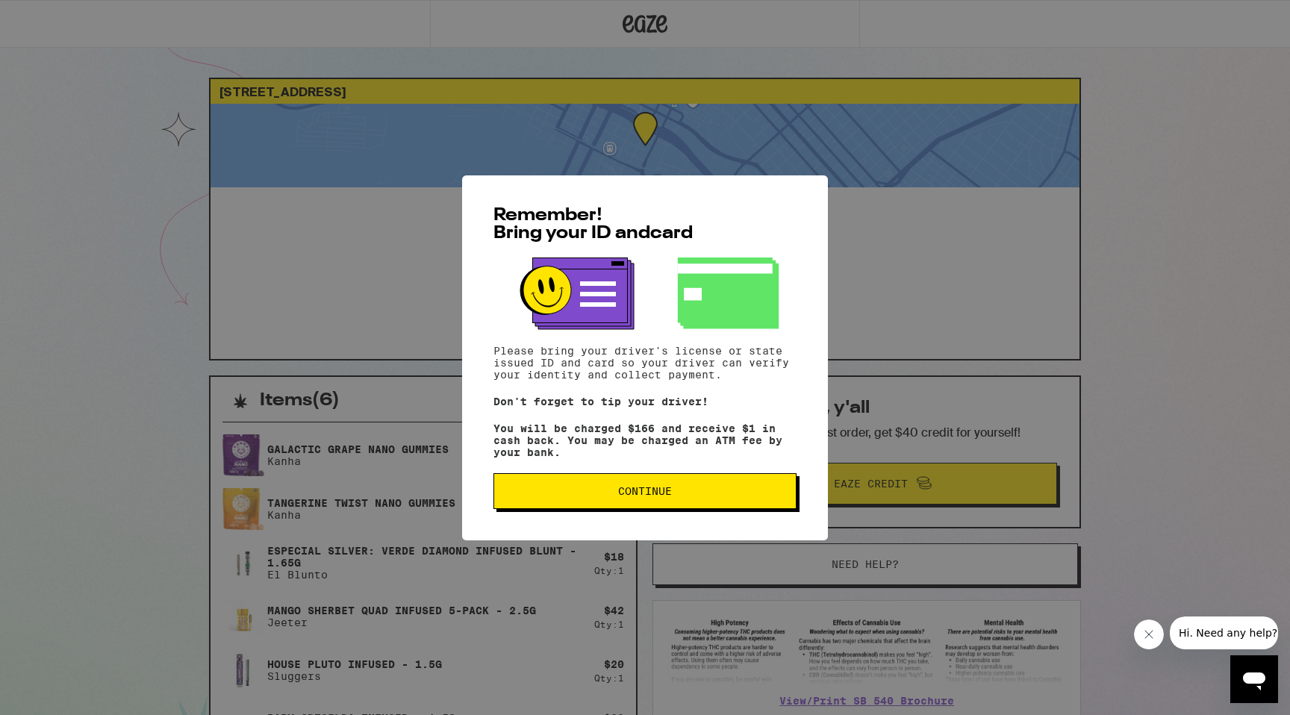
click at [618, 496] on span "Continue" at bounding box center [645, 491] width 54 height 10
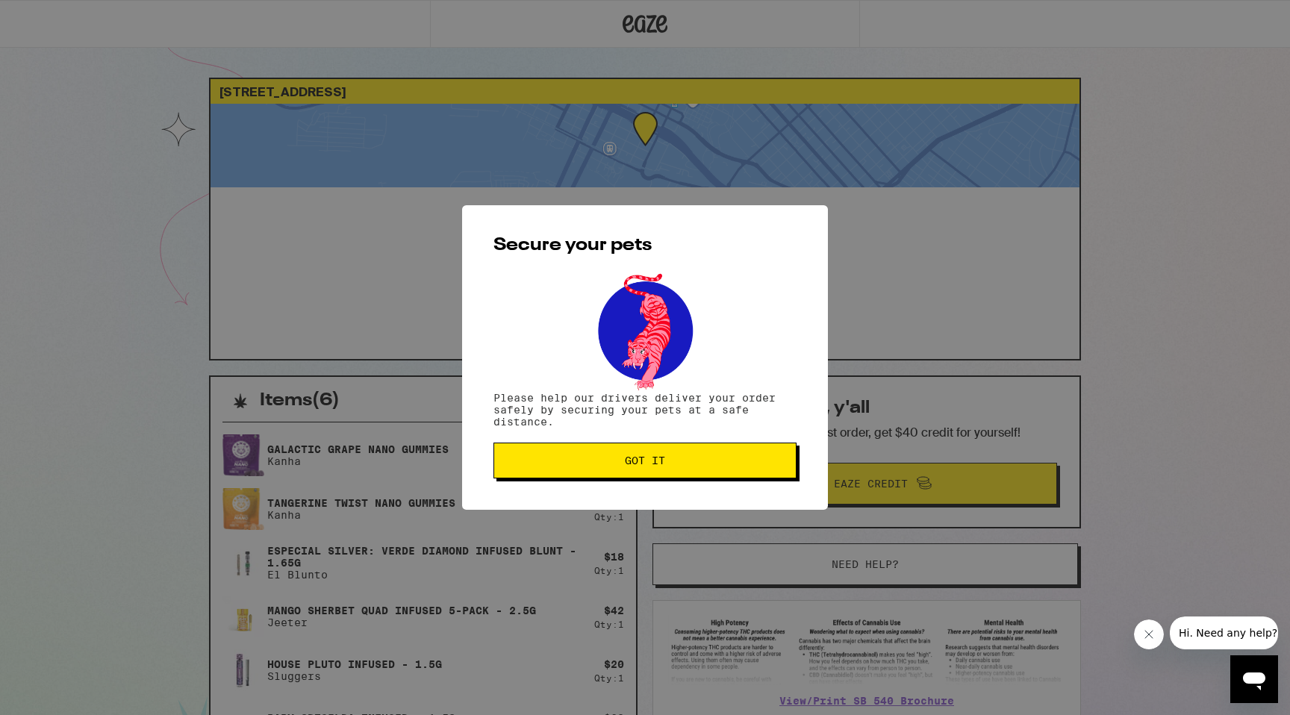
click at [715, 473] on button "Got it" at bounding box center [645, 461] width 303 height 36
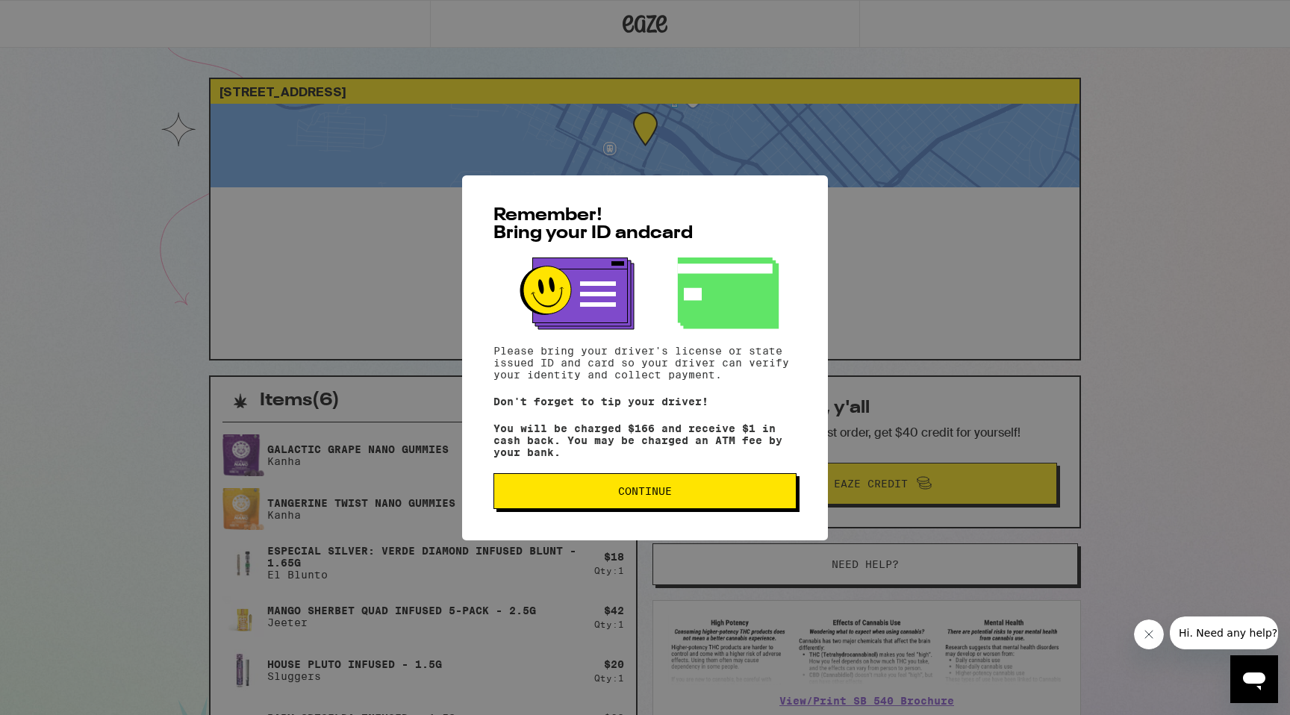
click at [683, 496] on span "Continue" at bounding box center [645, 491] width 278 height 10
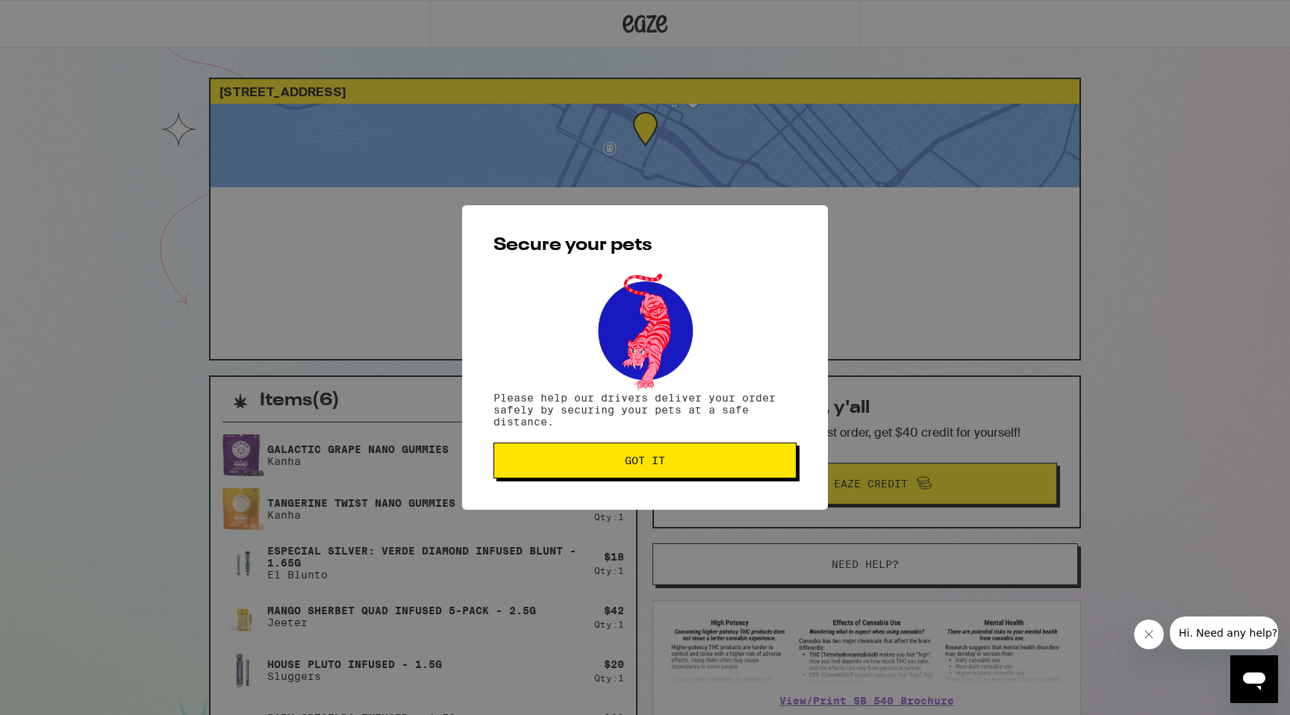
click at [597, 466] on span "Got it" at bounding box center [645, 460] width 278 height 10
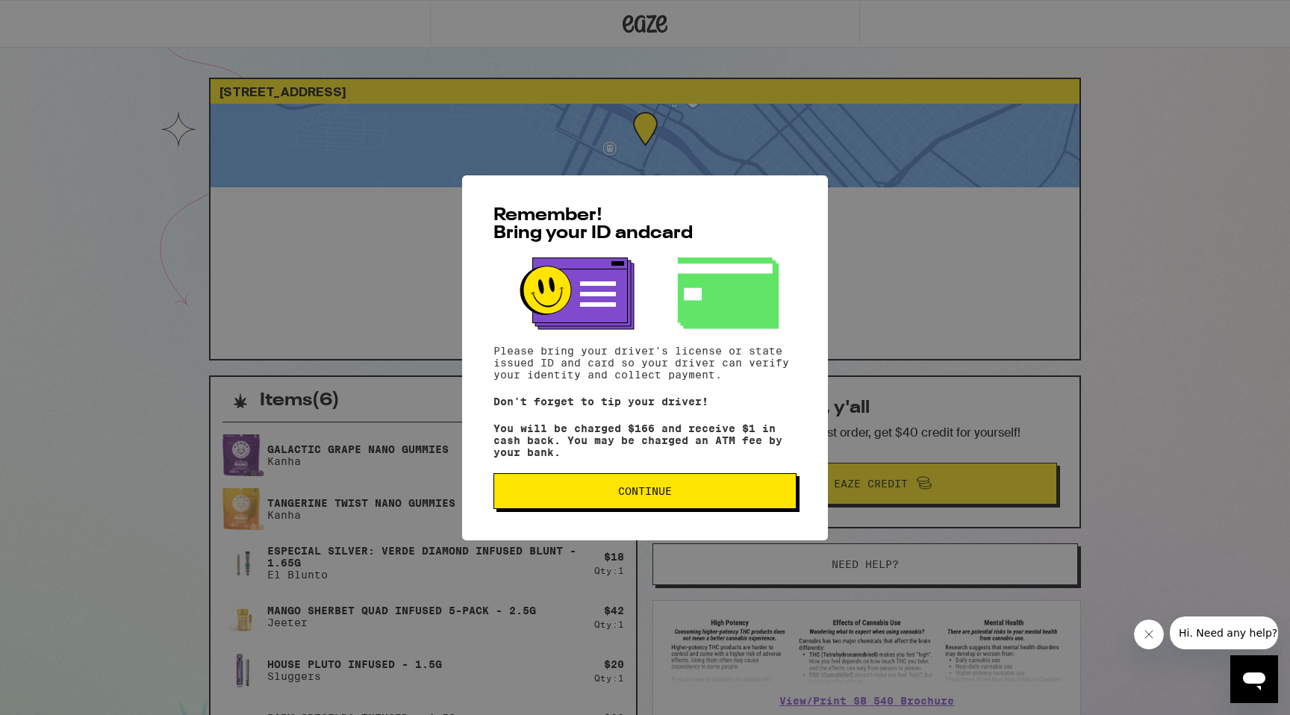
click at [694, 492] on span "Continue" at bounding box center [645, 491] width 278 height 10
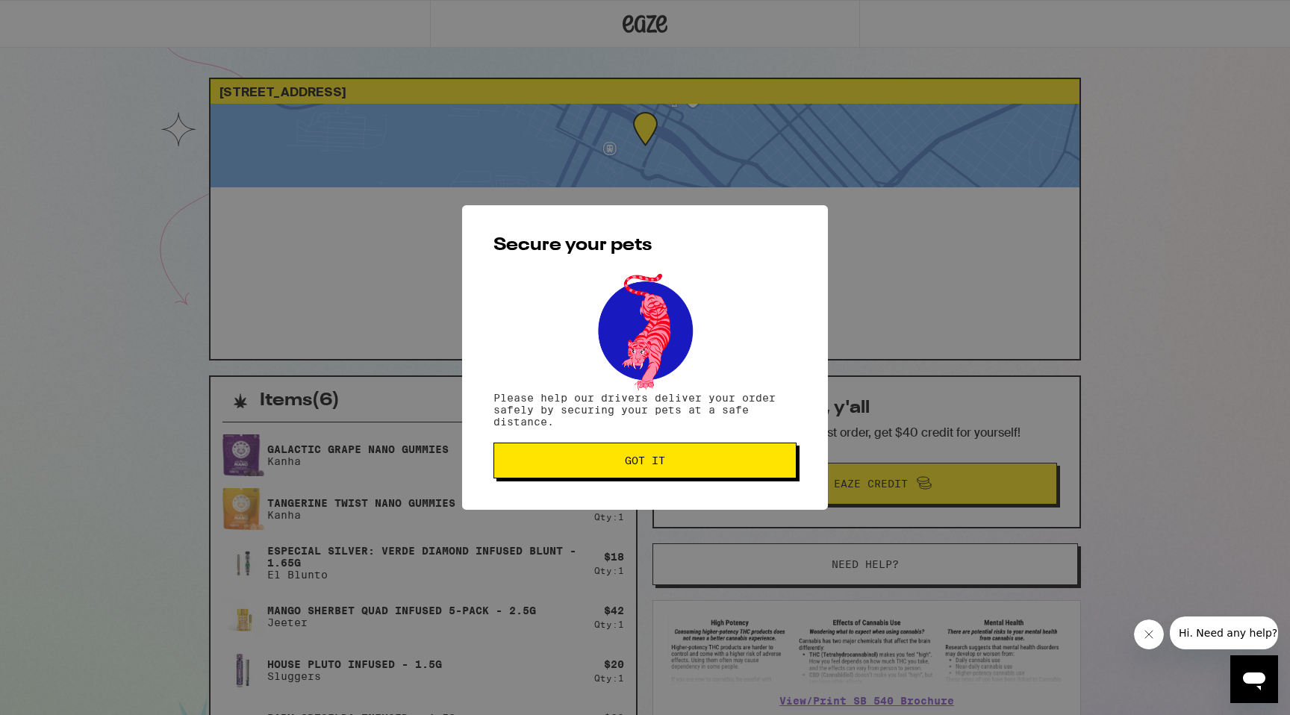
click at [752, 464] on span "Got it" at bounding box center [645, 460] width 278 height 10
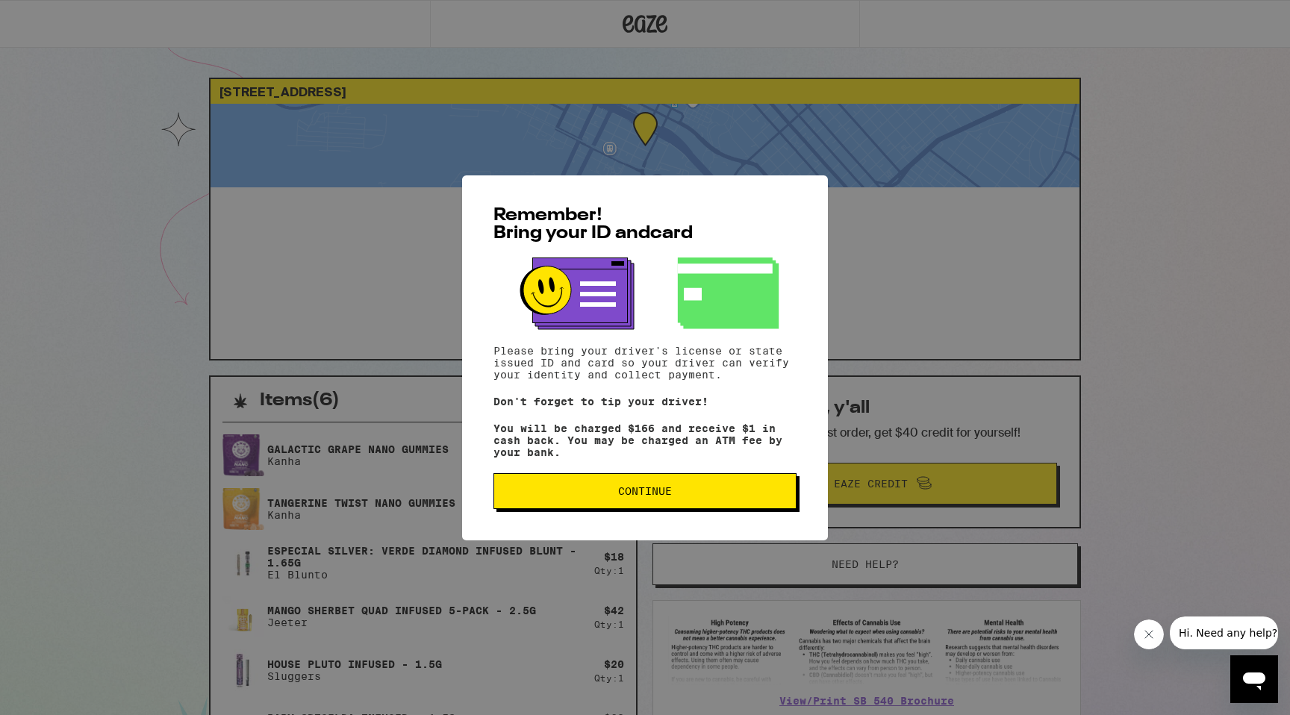
click at [627, 496] on span "Continue" at bounding box center [645, 491] width 54 height 10
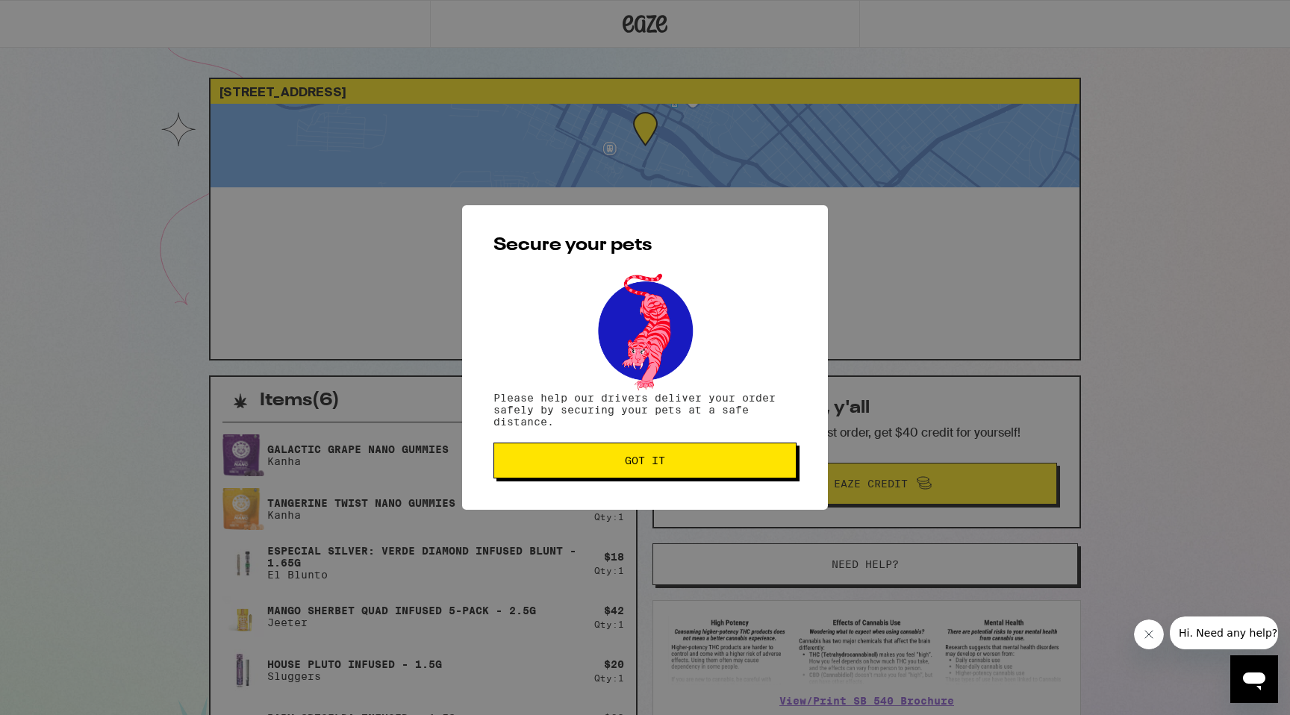
click at [607, 470] on button "Got it" at bounding box center [645, 461] width 303 height 36
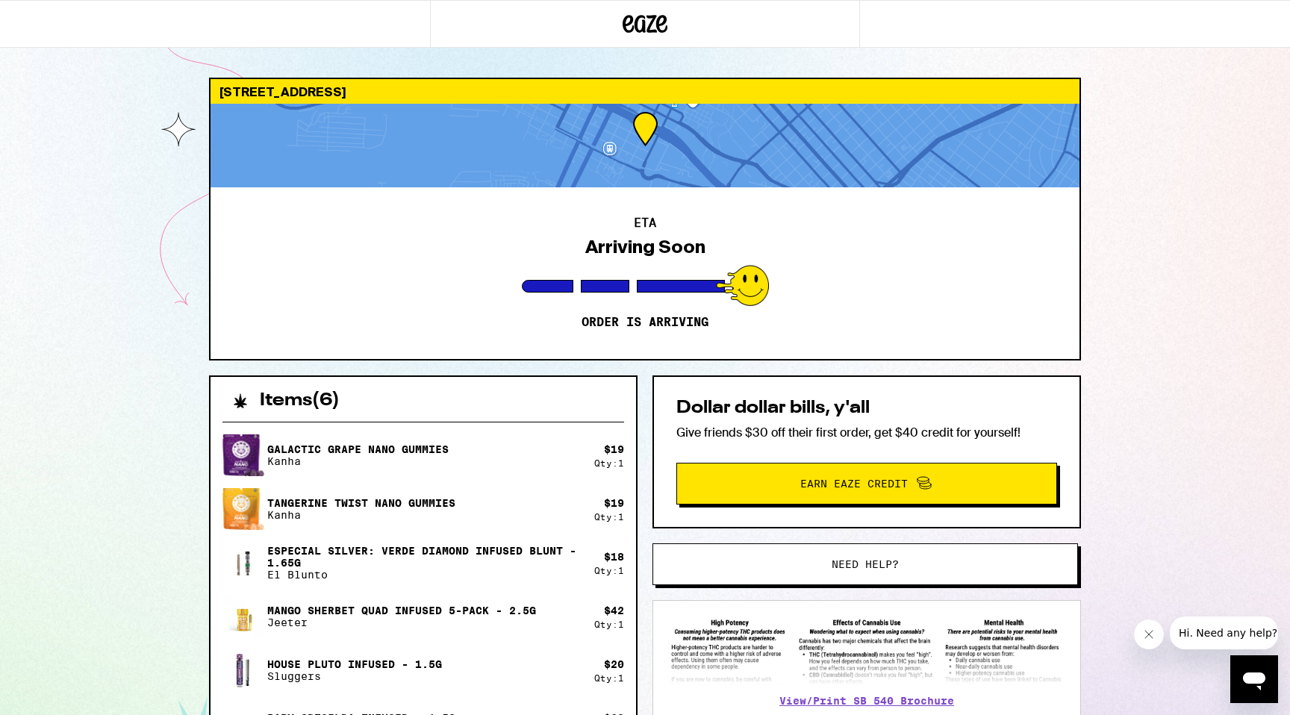
click at [864, 573] on button "Need help?" at bounding box center [866, 565] width 426 height 42
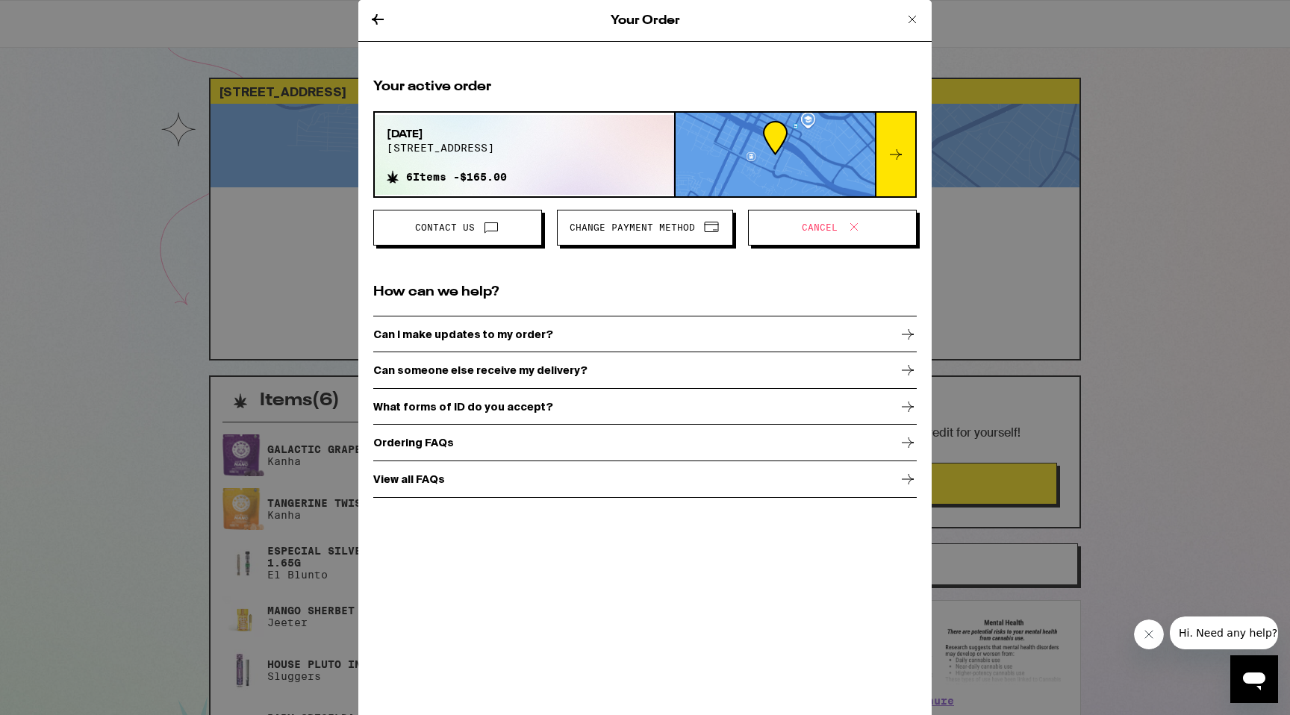
click at [617, 237] on span "Change Payment Method" at bounding box center [645, 227] width 151 height 19
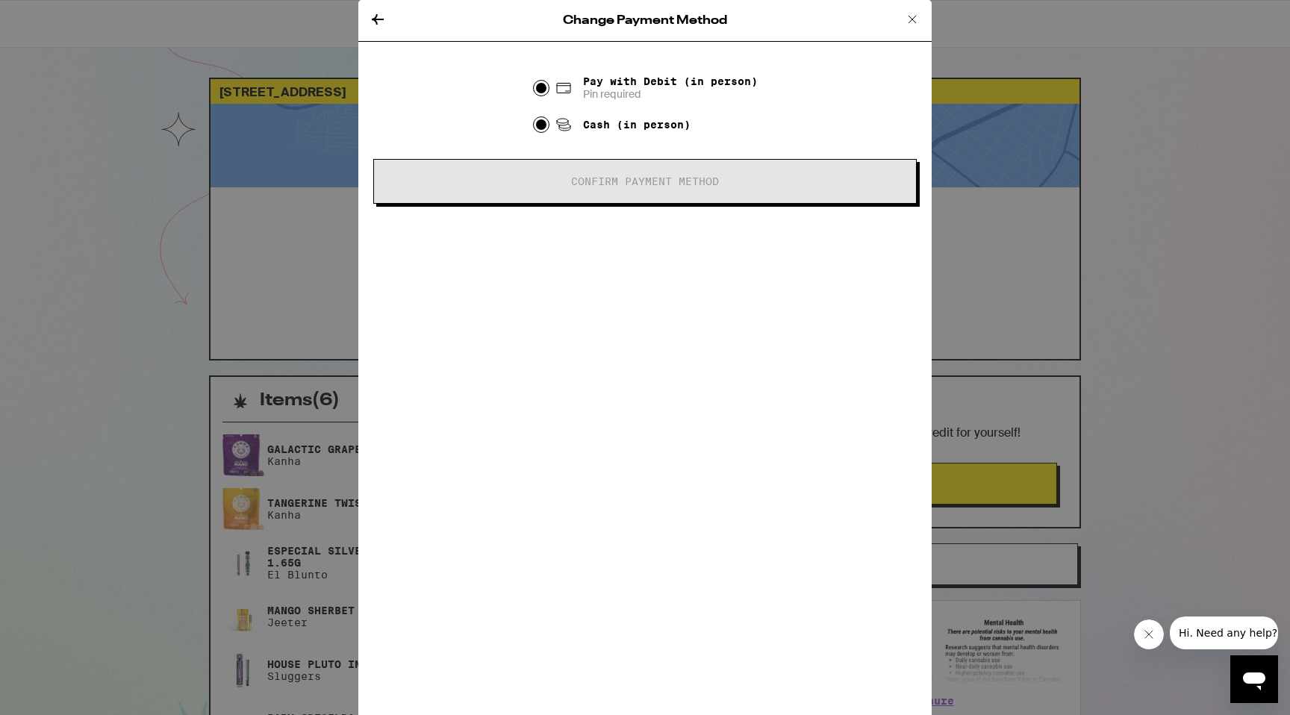
click at [544, 131] on input "Cash (in person)" at bounding box center [541, 124] width 15 height 15
radio input "true"
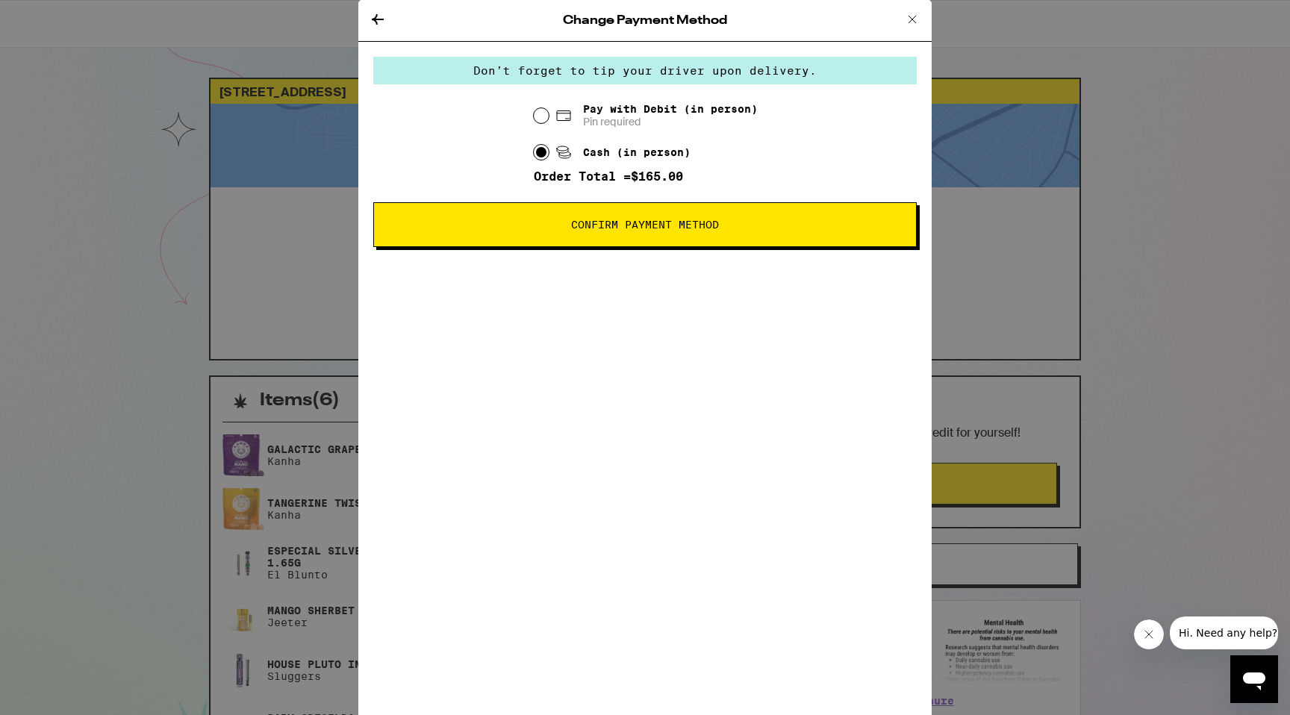
click at [607, 226] on span "Confirm Payment Method" at bounding box center [645, 225] width 148 height 10
